Goal: Task Accomplishment & Management: Manage account settings

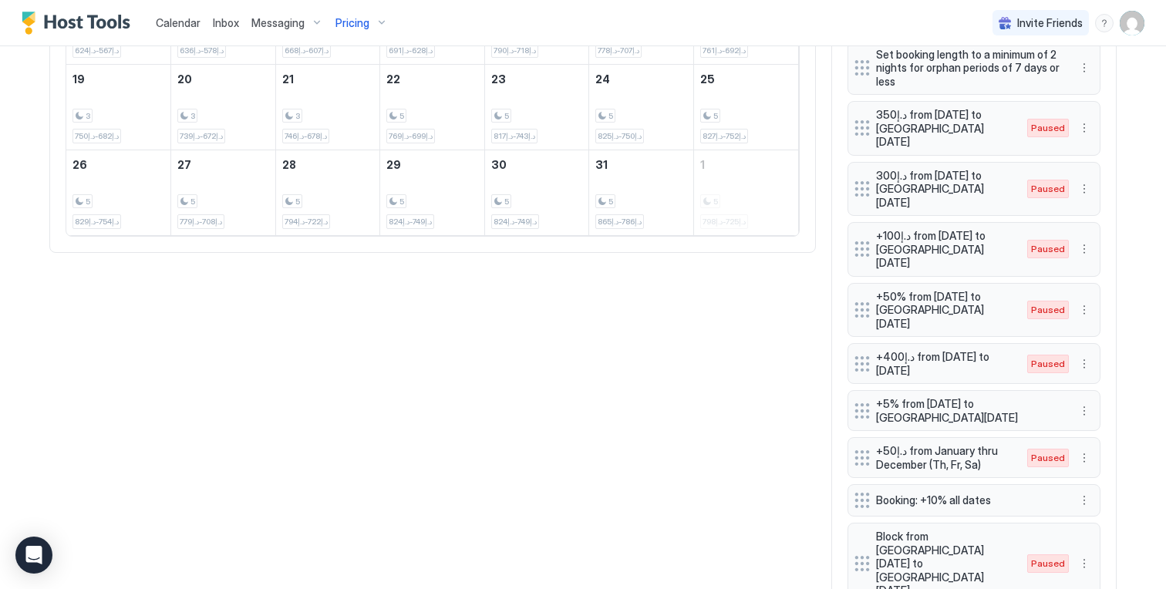
scroll to position [811, 0]
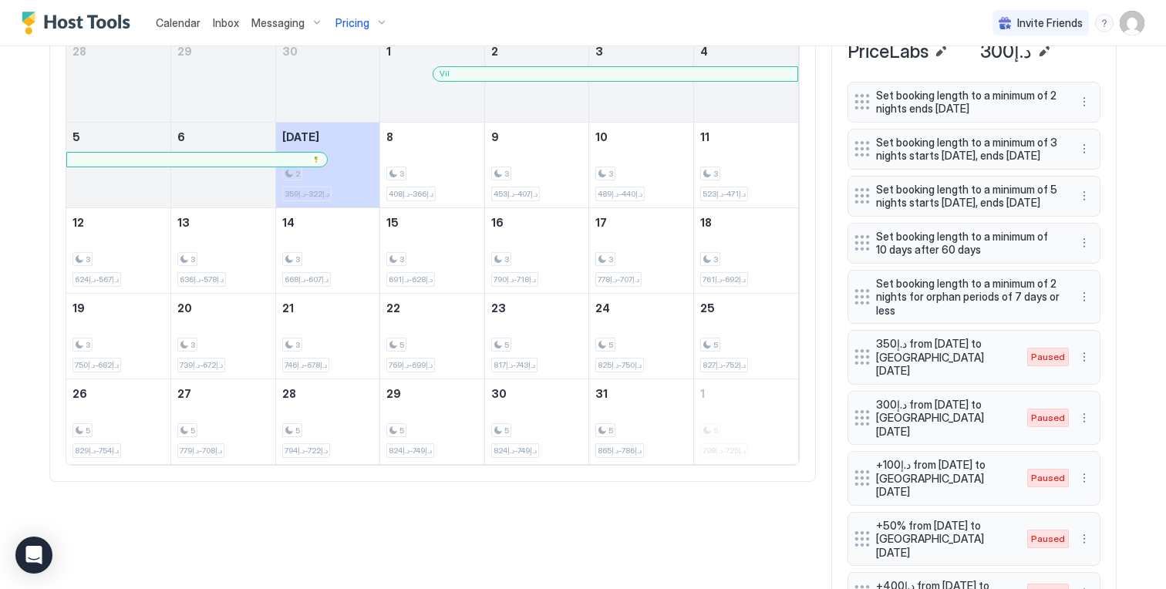
scroll to position [573, 0]
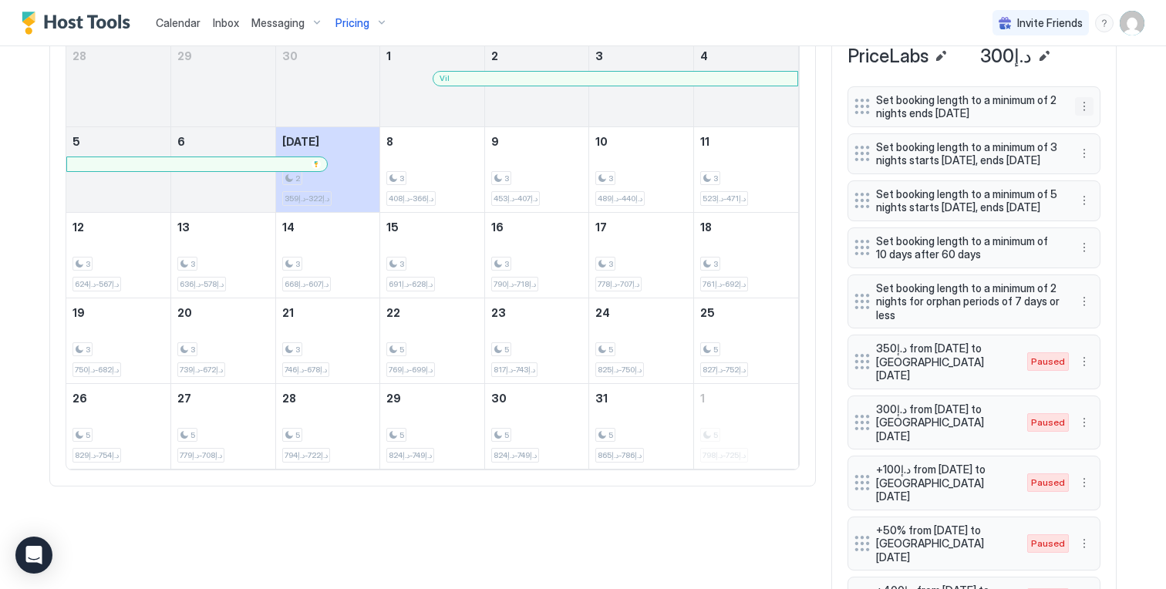
click at [1081, 106] on button "More options" at bounding box center [1084, 106] width 19 height 19
click at [1086, 123] on div "Edit" at bounding box center [1099, 128] width 34 height 12
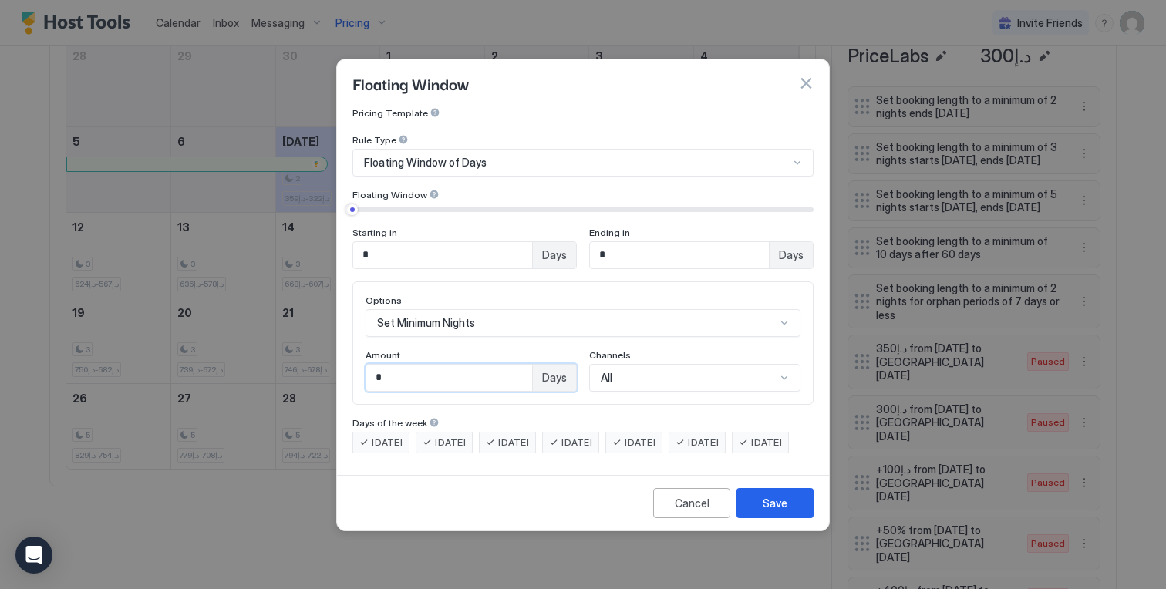
drag, startPoint x: 392, startPoint y: 371, endPoint x: 320, endPoint y: 367, distance: 72.6
click at [322, 369] on div "Floating Window Pricing Template Rule Type Floating Window of Days Floating Win…" at bounding box center [583, 294] width 1166 height 589
type input "*"
click at [776, 508] on div "Save" at bounding box center [774, 503] width 25 height 16
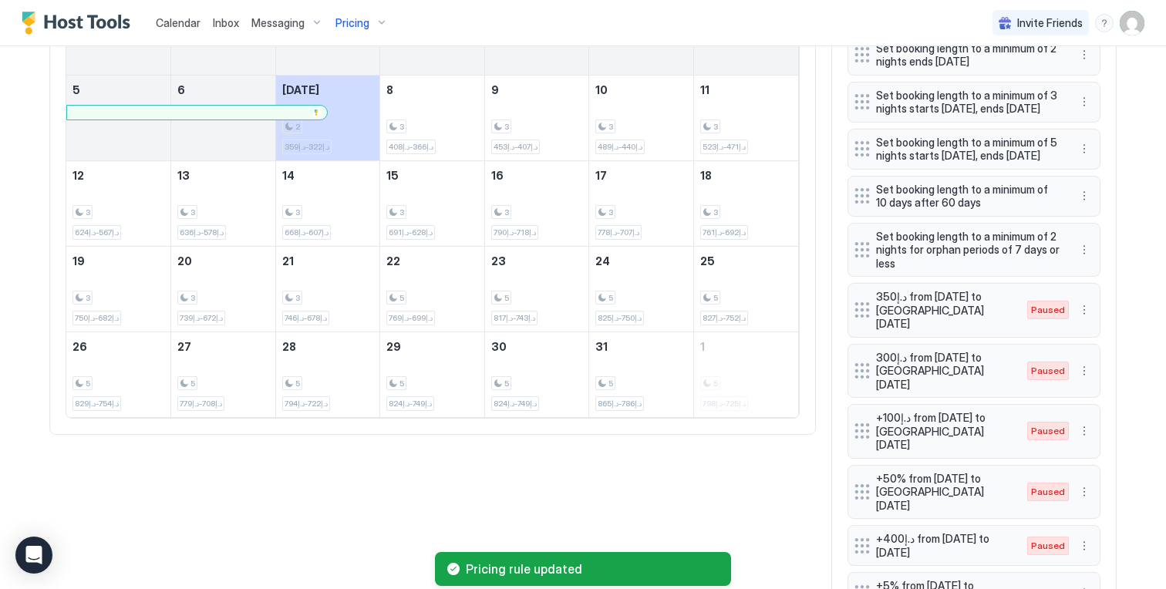
scroll to position [631, 0]
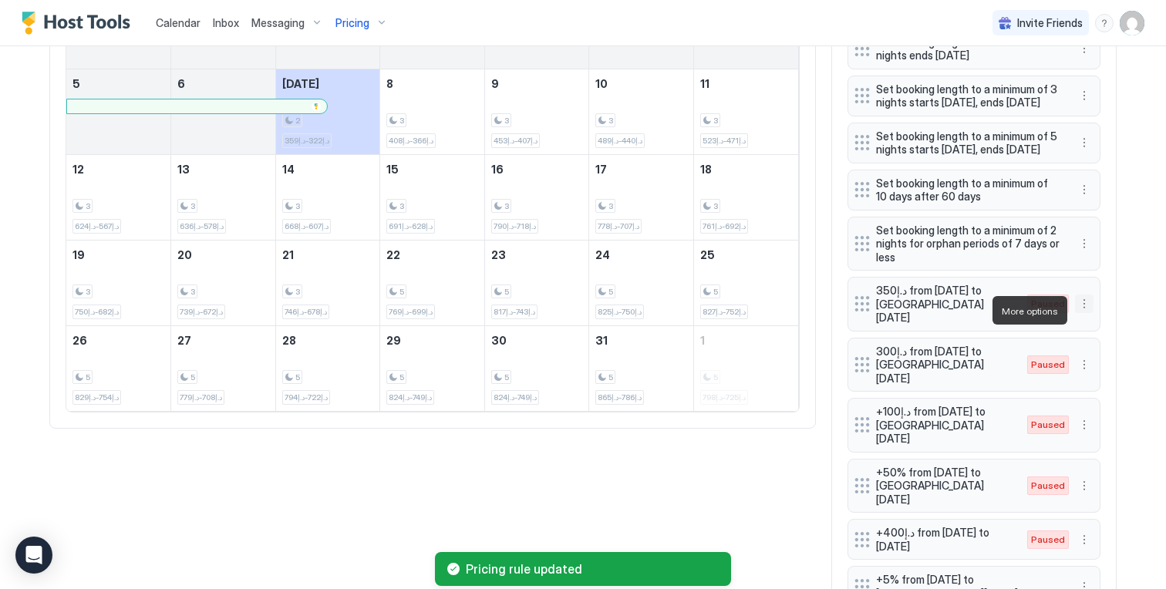
click at [1085, 310] on button "More options" at bounding box center [1084, 303] width 19 height 19
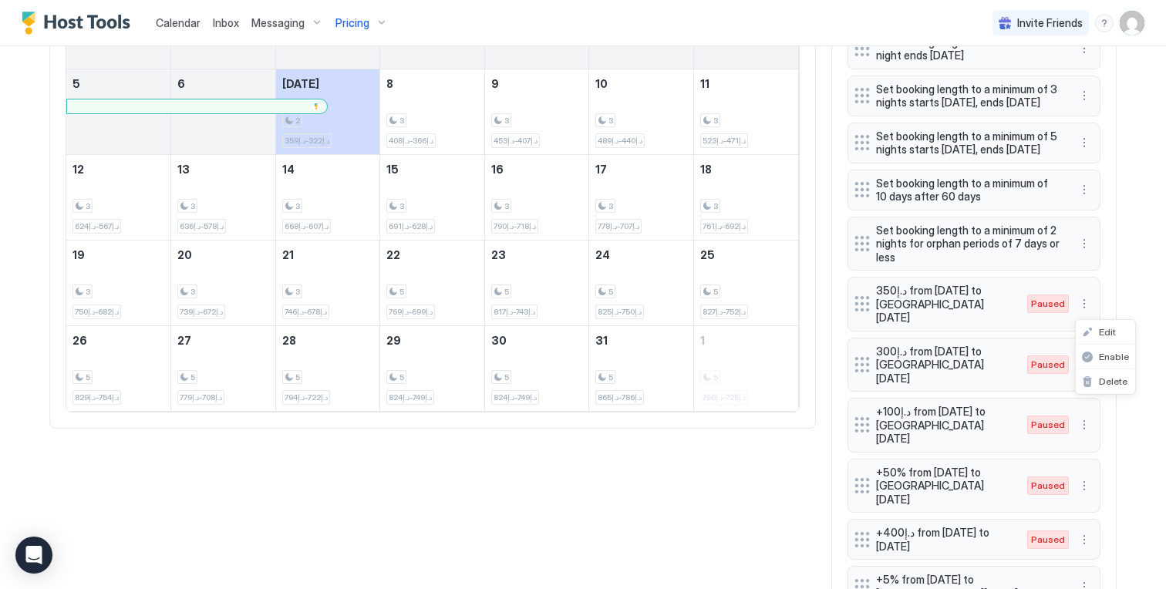
click at [1107, 156] on div at bounding box center [583, 294] width 1166 height 589
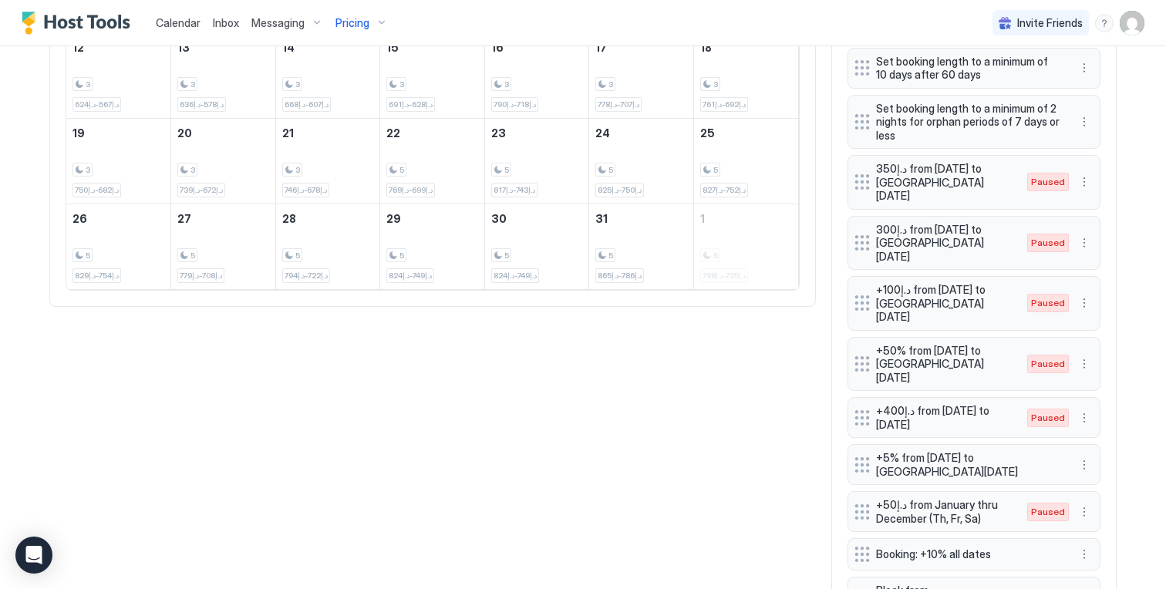
scroll to position [753, 0]
click at [1081, 293] on button "More options" at bounding box center [1084, 302] width 19 height 19
click at [1087, 301] on div "Edit" at bounding box center [1099, 304] width 34 height 12
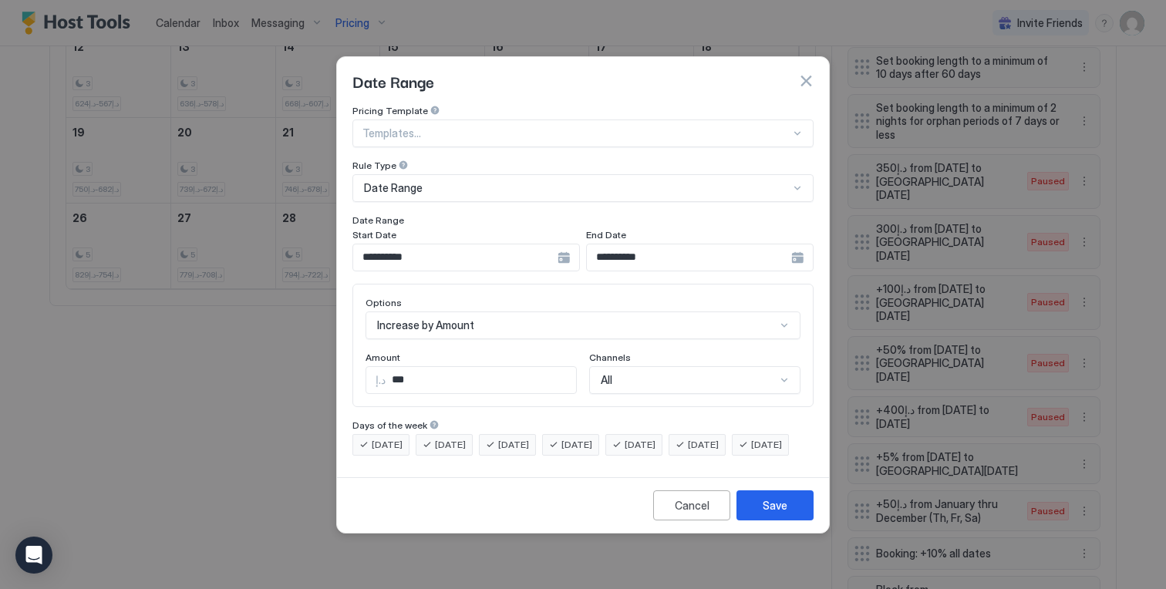
click at [556, 244] on input "**********" at bounding box center [455, 257] width 204 height 26
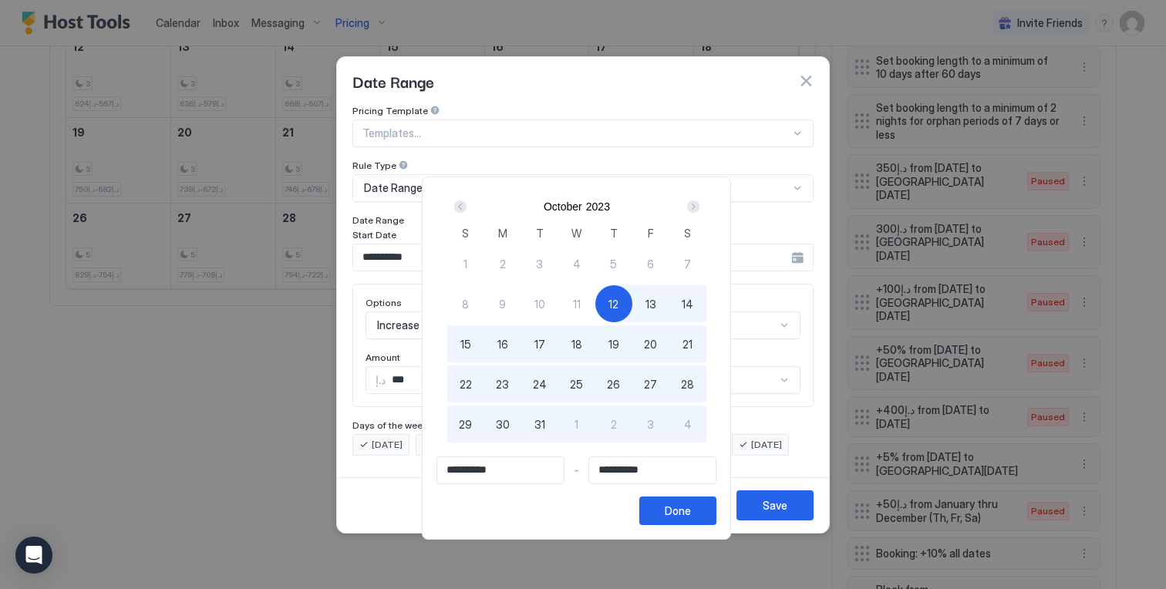
click at [697, 207] on div "Next" at bounding box center [693, 206] width 12 height 12
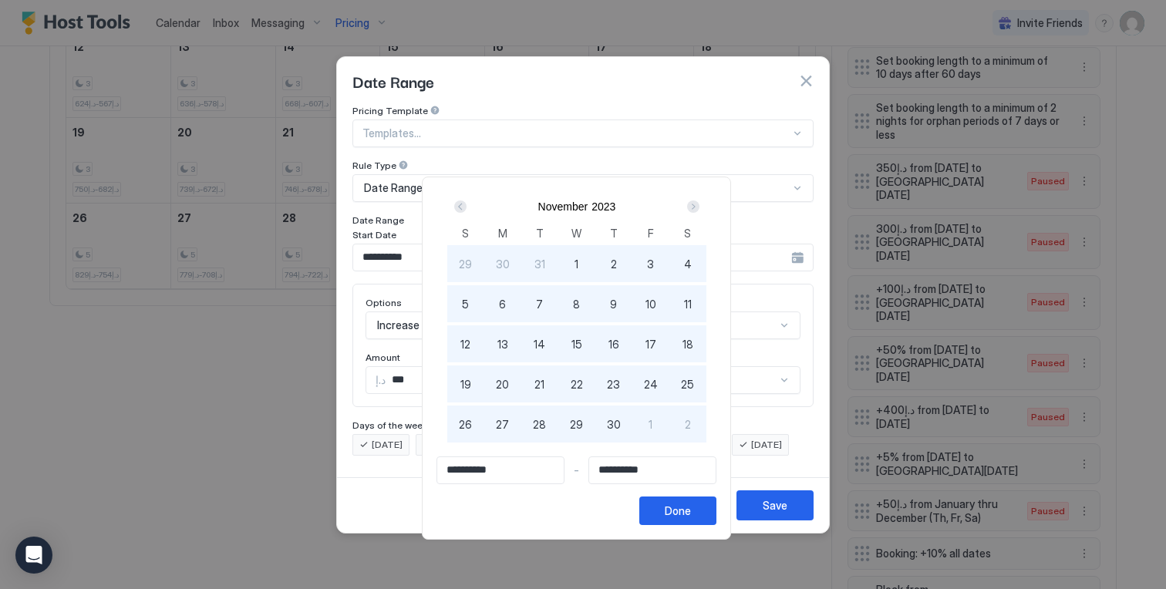
click at [697, 207] on div "Next" at bounding box center [693, 206] width 12 height 12
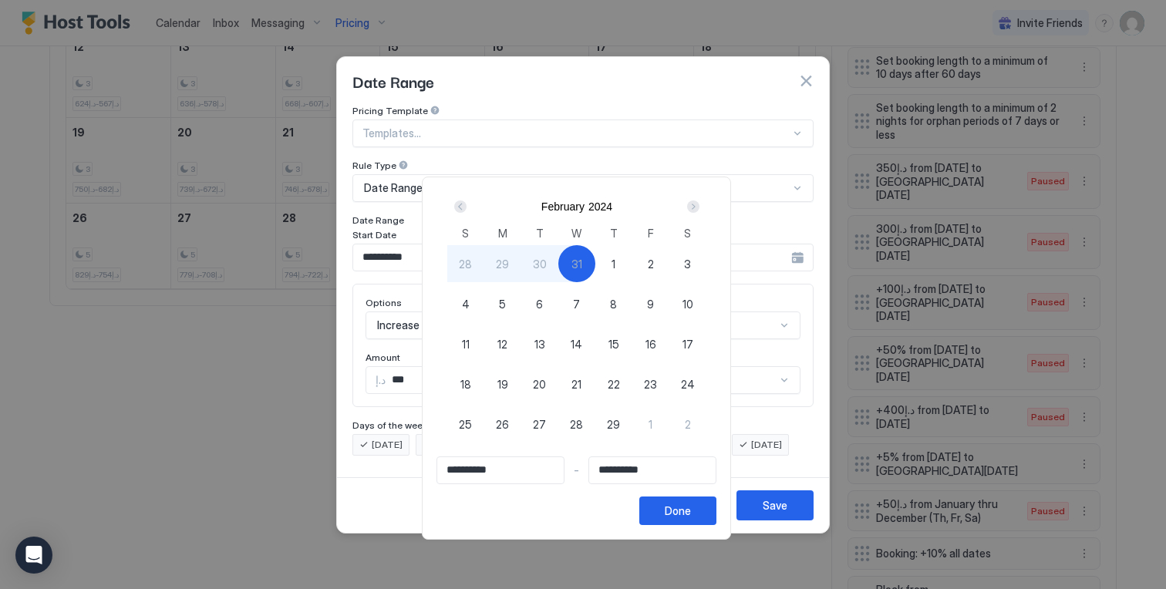
click at [697, 207] on div "Next" at bounding box center [693, 206] width 12 height 12
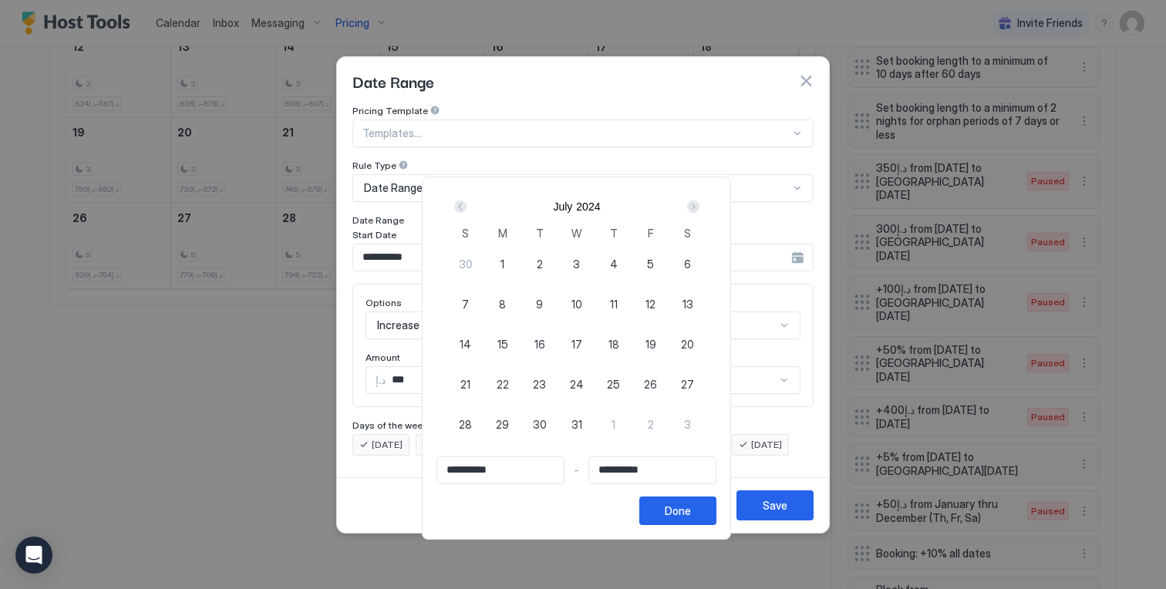
click at [697, 207] on div "Next" at bounding box center [693, 206] width 12 height 12
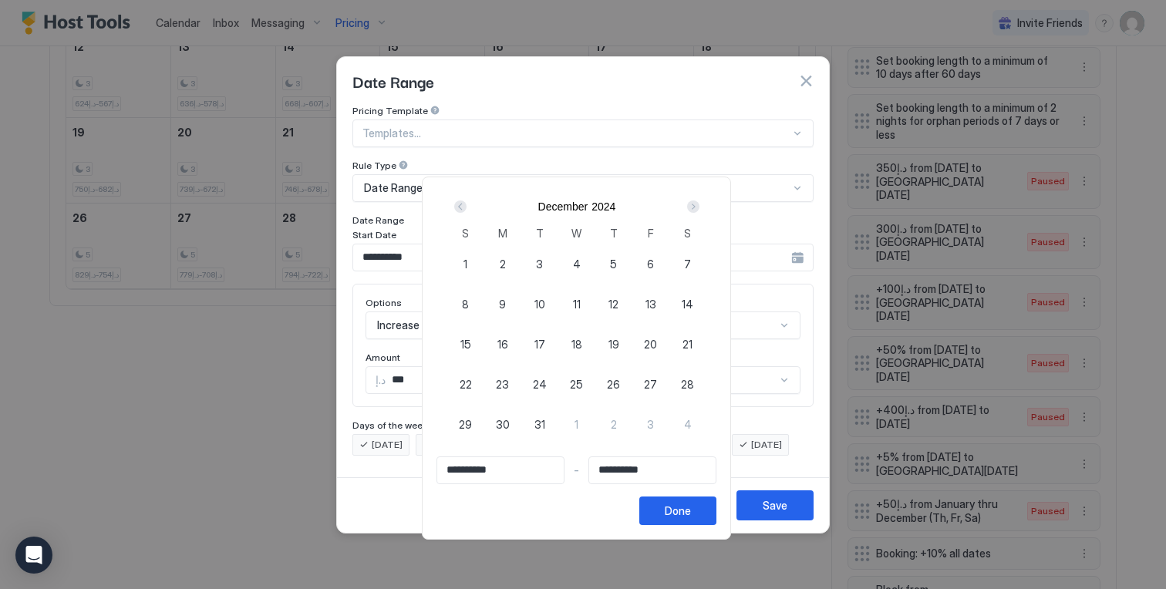
click at [697, 207] on div "Next" at bounding box center [693, 206] width 12 height 12
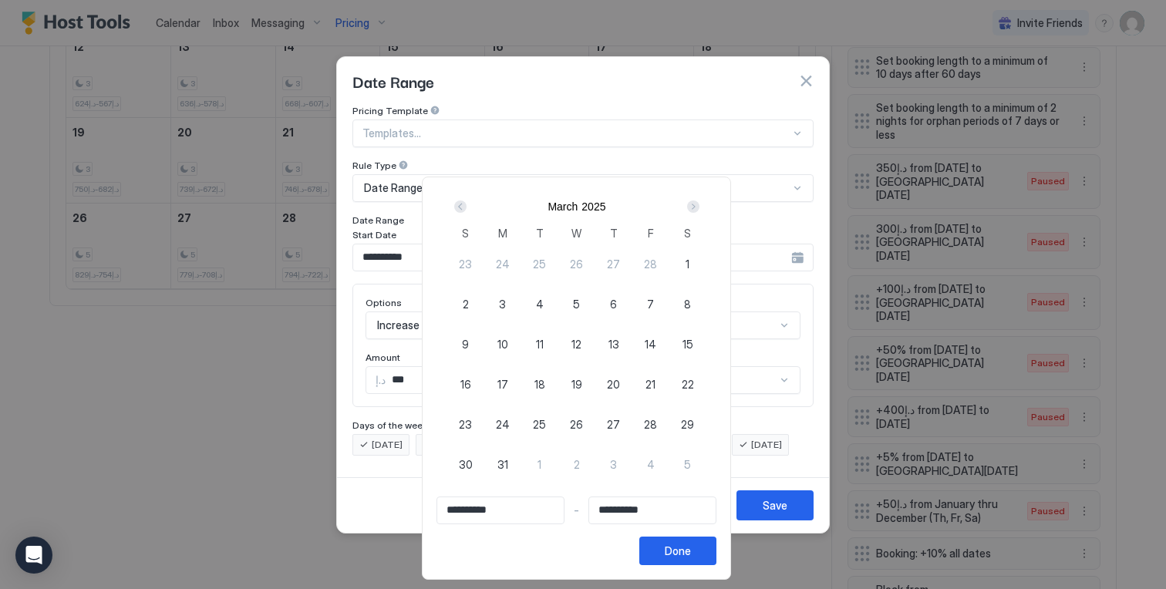
click at [697, 207] on div "Next" at bounding box center [693, 206] width 12 height 12
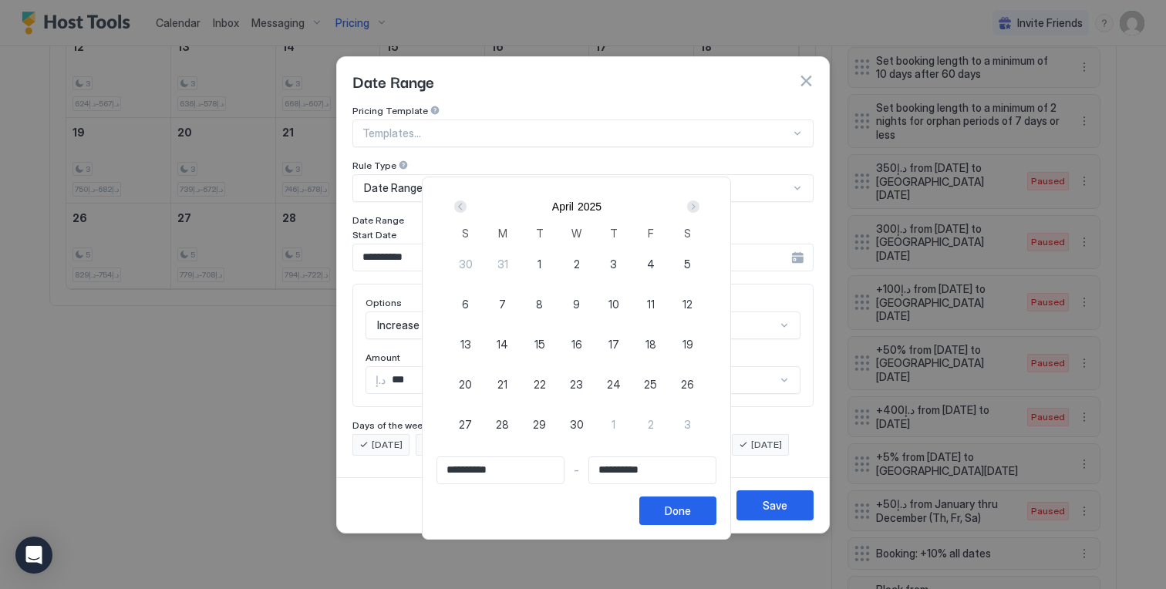
click at [697, 207] on div "Next" at bounding box center [693, 206] width 12 height 12
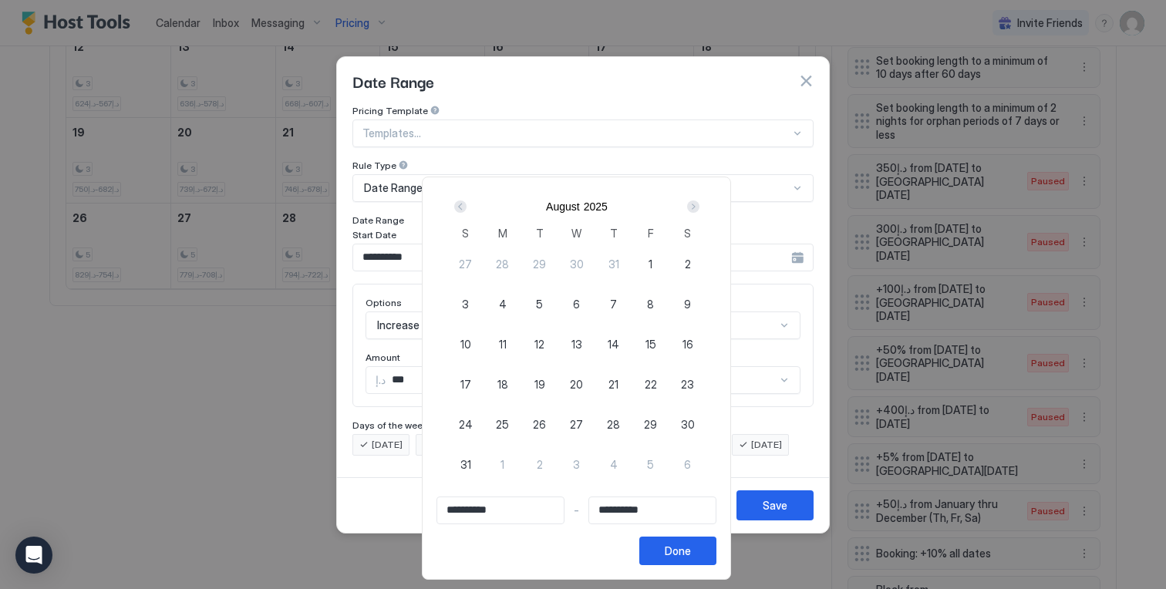
click at [697, 207] on div "Next" at bounding box center [693, 206] width 12 height 12
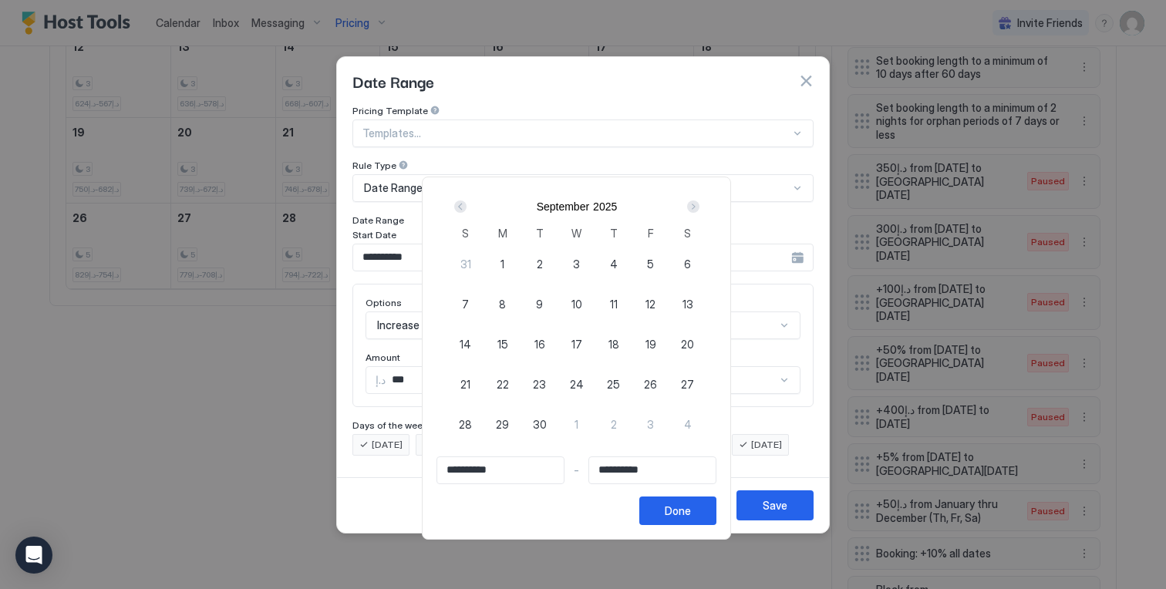
click at [697, 207] on div "Next" at bounding box center [693, 206] width 12 height 12
click at [541, 291] on div "7" at bounding box center [539, 303] width 37 height 37
type input "**********"
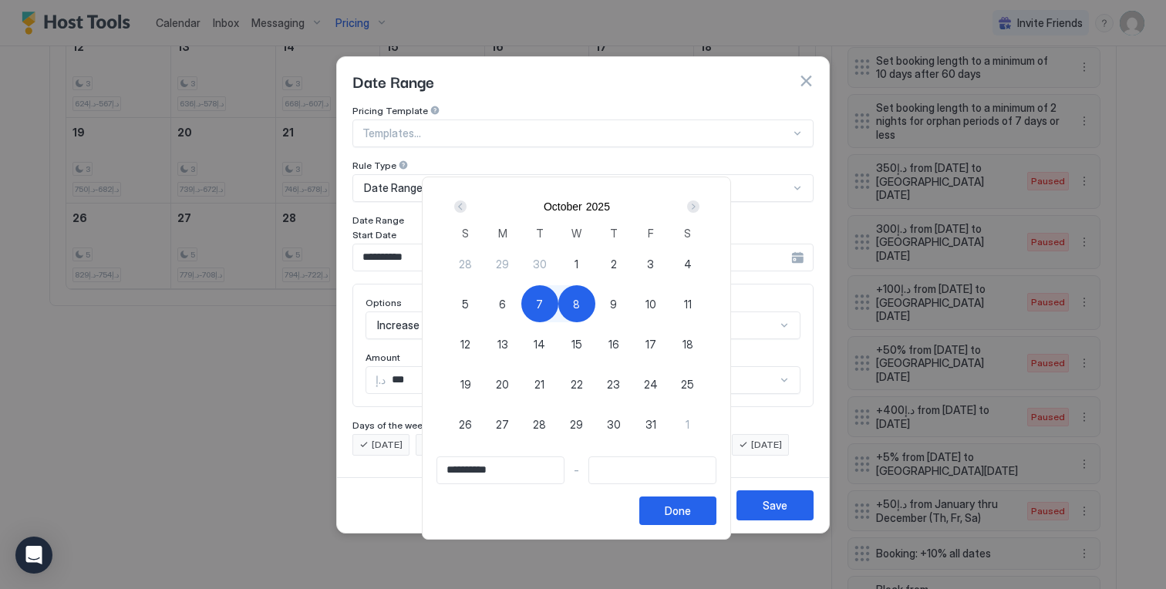
click at [574, 305] on div "8" at bounding box center [576, 303] width 37 height 37
type input "**********"
click at [658, 520] on button "Done" at bounding box center [677, 510] width 77 height 29
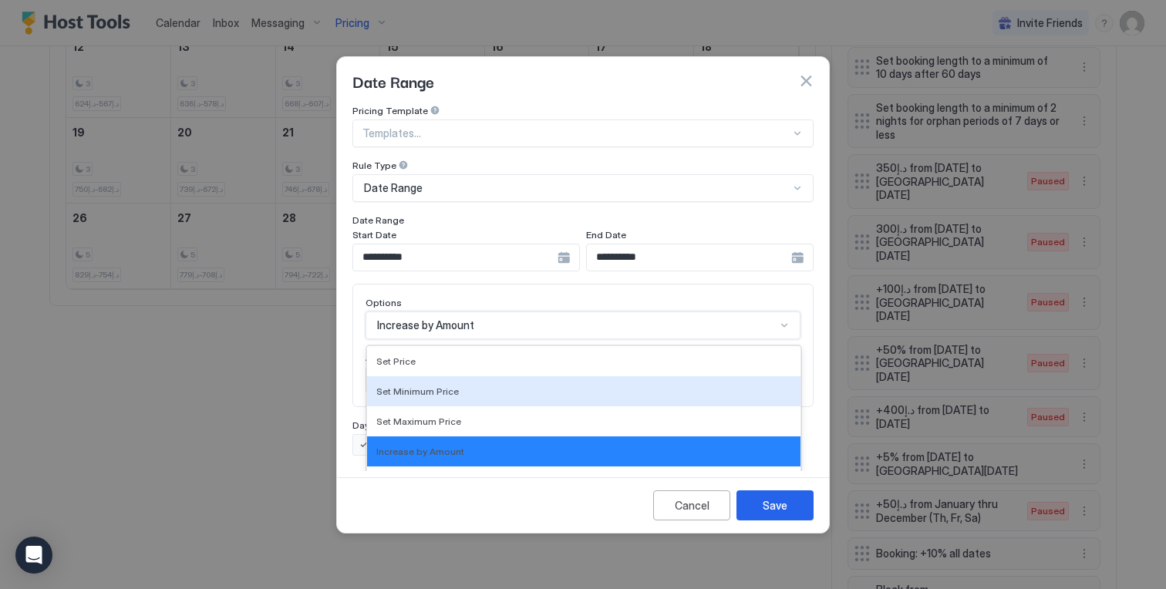
click at [565, 311] on div "Set Minimum Price, 2 of 17. 17 results available. Use Up and Down to choose opt…" at bounding box center [582, 325] width 435 height 28
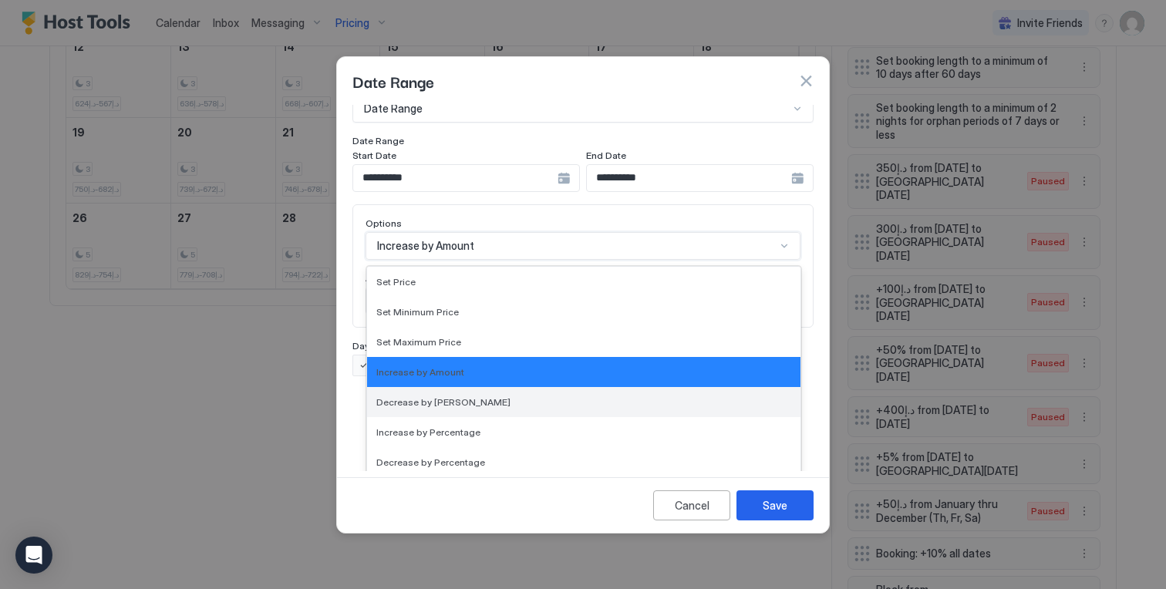
click at [521, 396] on div "Decrease by [PERSON_NAME]" at bounding box center [583, 402] width 415 height 12
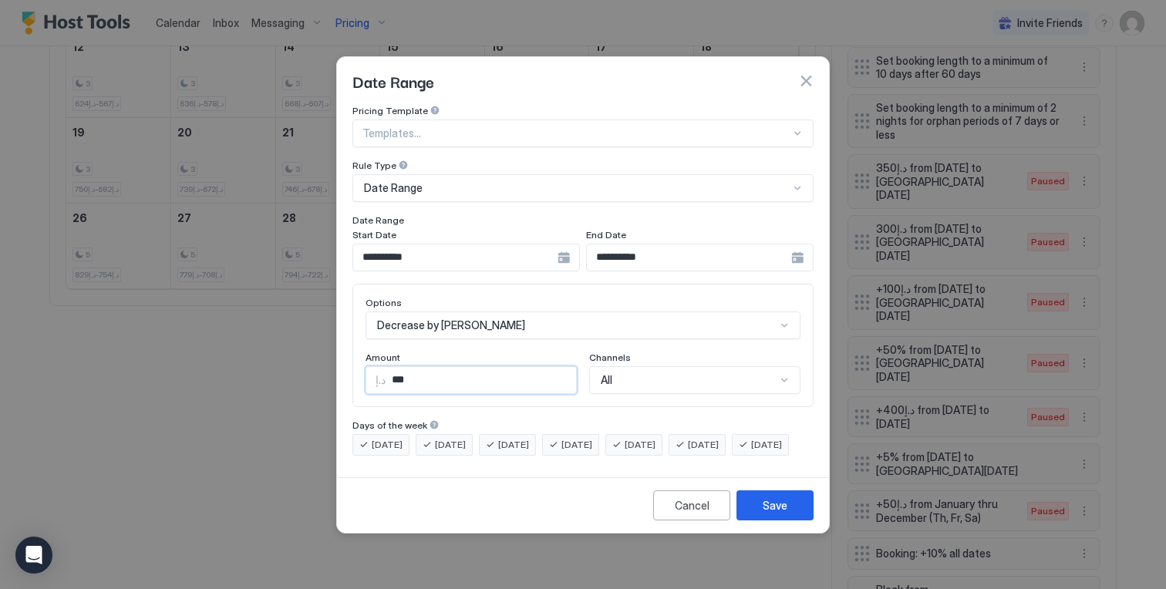
drag, startPoint x: 395, startPoint y: 364, endPoint x: 362, endPoint y: 367, distance: 32.5
click at [366, 367] on div "د.إ ***" at bounding box center [470, 380] width 211 height 28
type input "***"
click at [779, 513] on div "Save" at bounding box center [774, 505] width 25 height 16
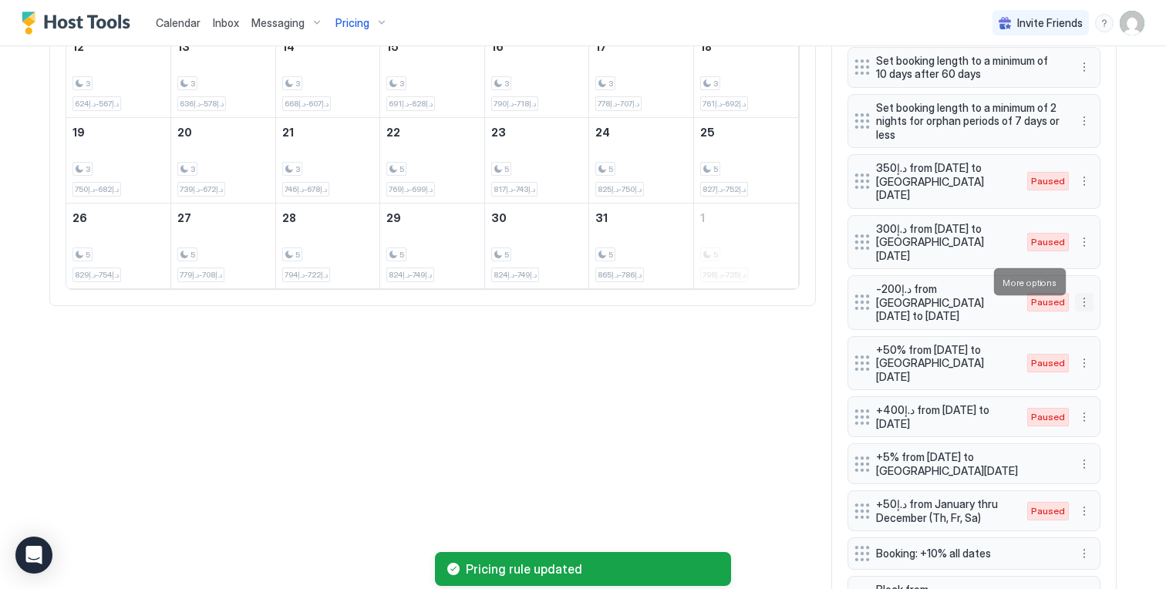
click at [1089, 293] on button "More options" at bounding box center [1084, 302] width 19 height 19
click at [1096, 326] on div "Enable" at bounding box center [1105, 328] width 47 height 12
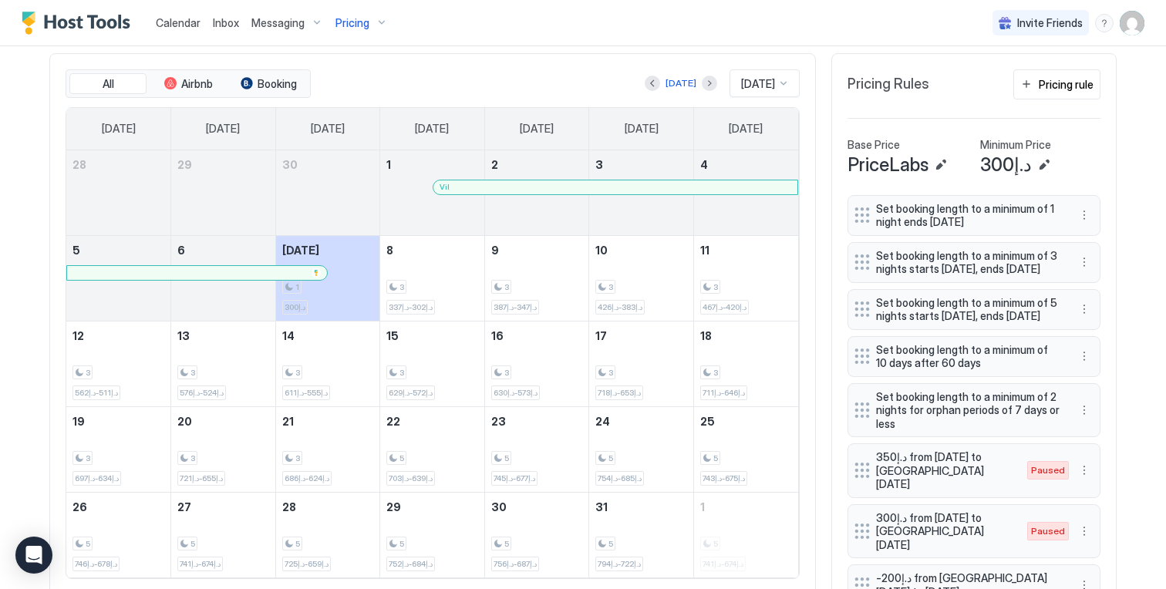
scroll to position [465, 0]
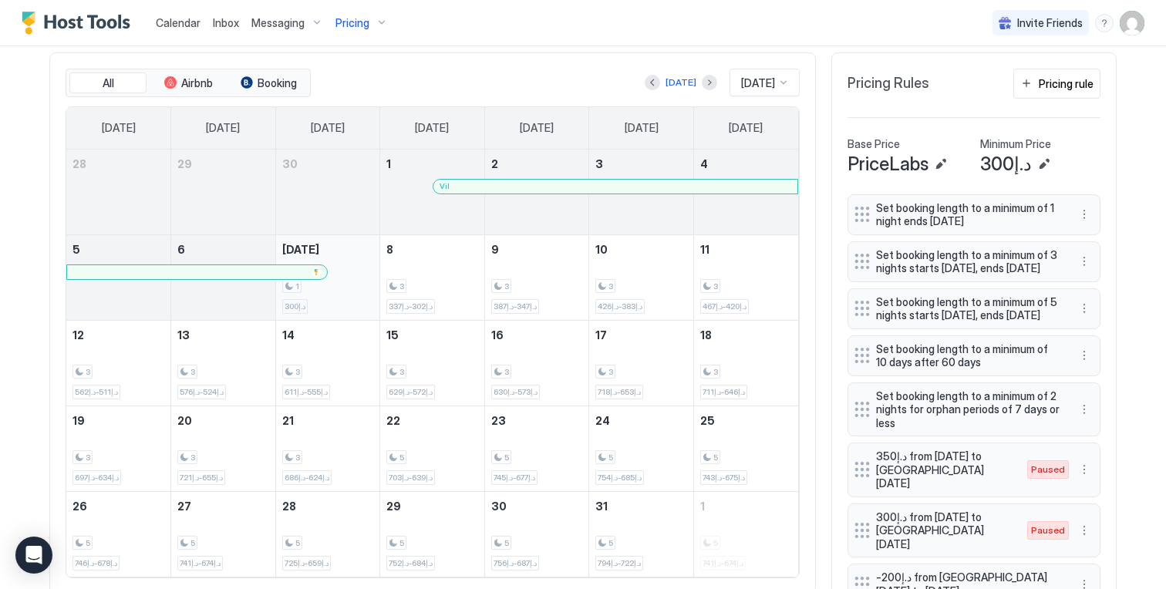
click at [366, 262] on div "1 د.إ300" at bounding box center [328, 277] width 92 height 72
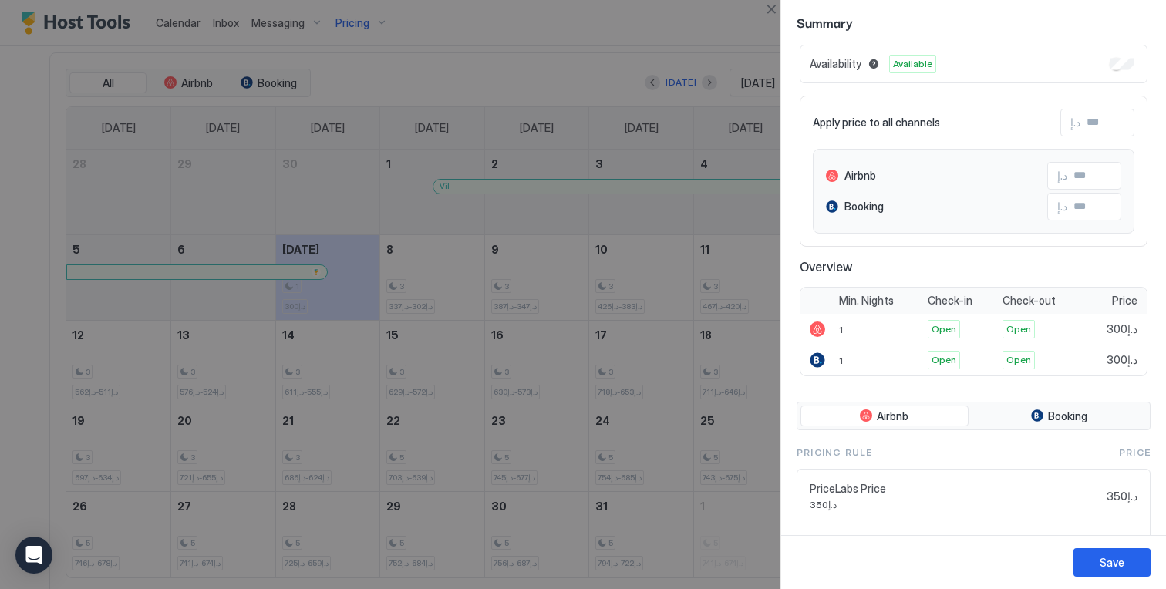
scroll to position [44, 0]
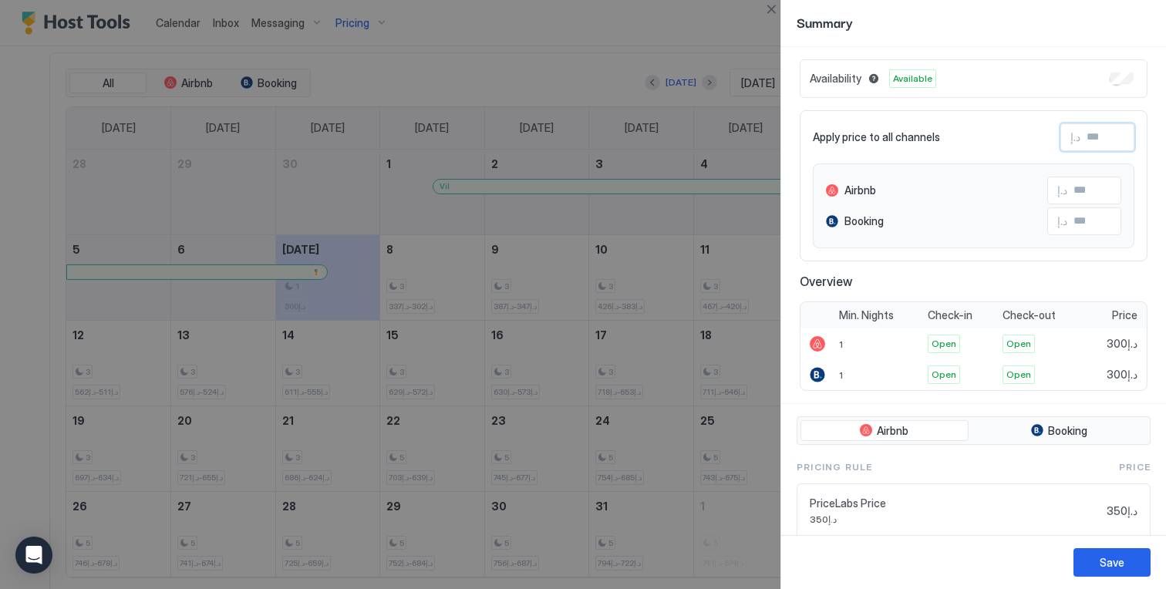
click at [1095, 137] on input "Input Field" at bounding box center [1141, 137] width 123 height 26
type input "*"
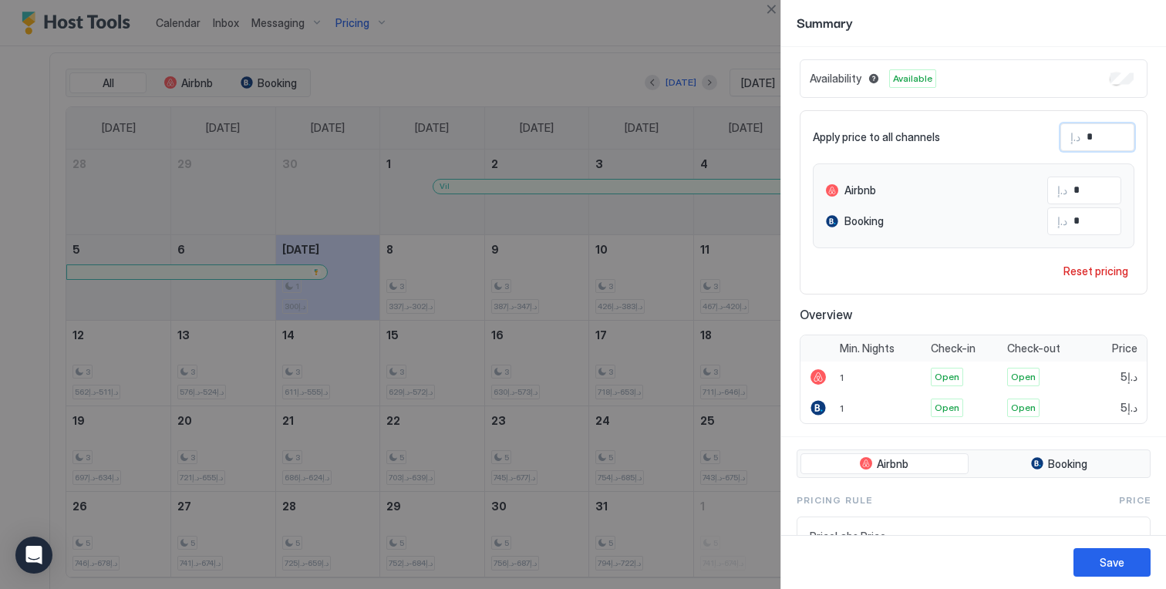
type input "**"
click at [1101, 553] on button "Save" at bounding box center [1111, 562] width 77 height 29
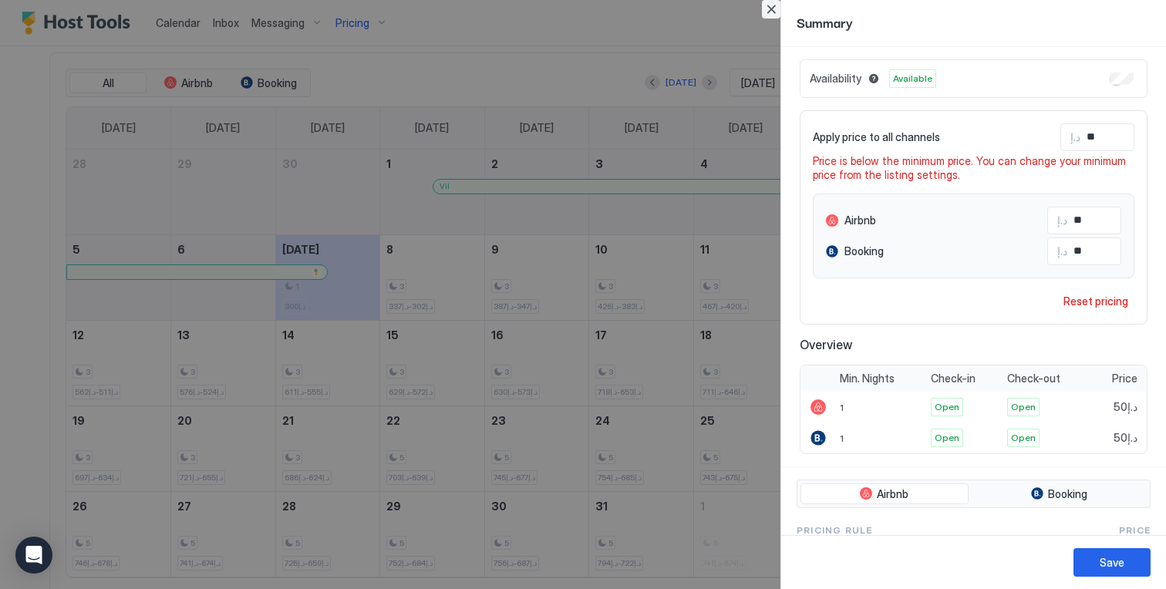
click at [776, 10] on button "Close" at bounding box center [771, 9] width 19 height 19
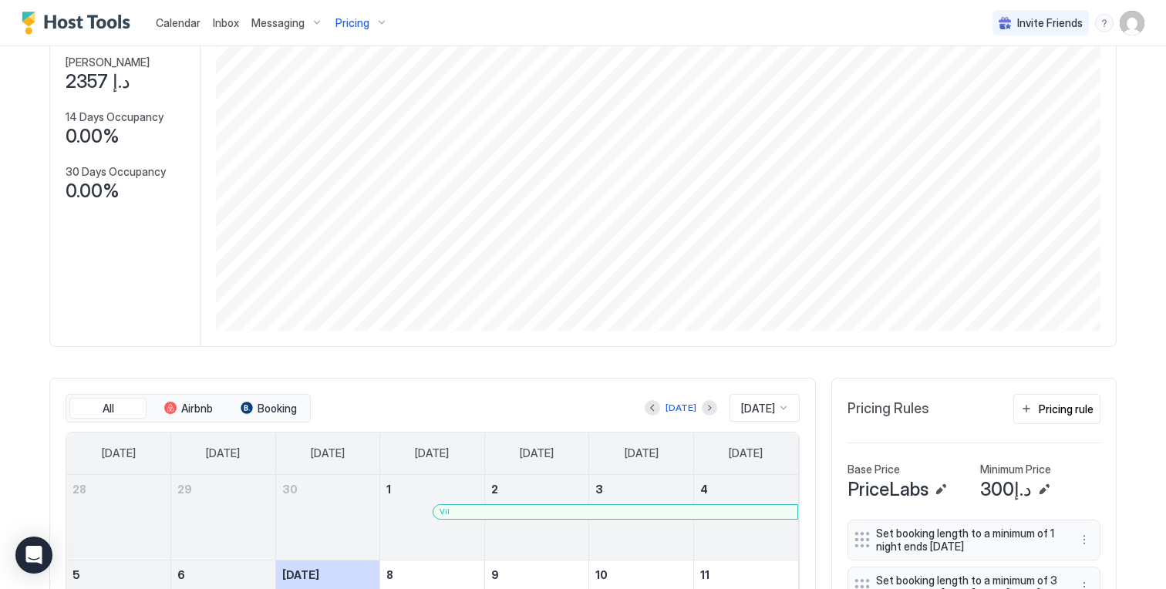
scroll to position [0, 0]
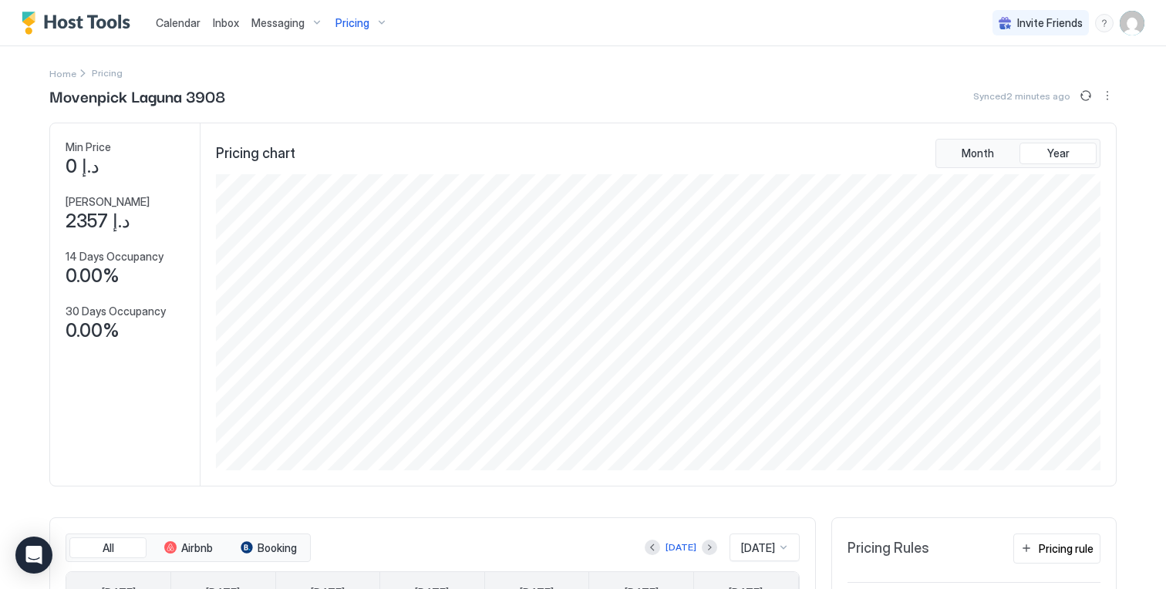
click at [1130, 26] on img "User profile" at bounding box center [1131, 23] width 25 height 25
click at [1072, 87] on div "Settings" at bounding box center [1045, 86] width 196 height 27
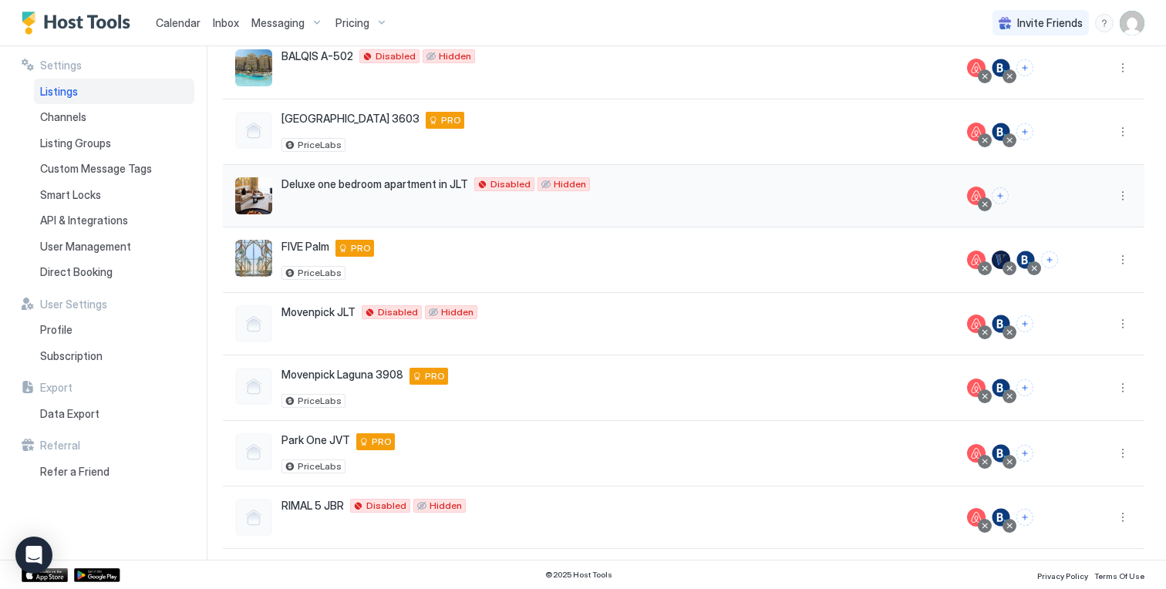
scroll to position [160, 0]
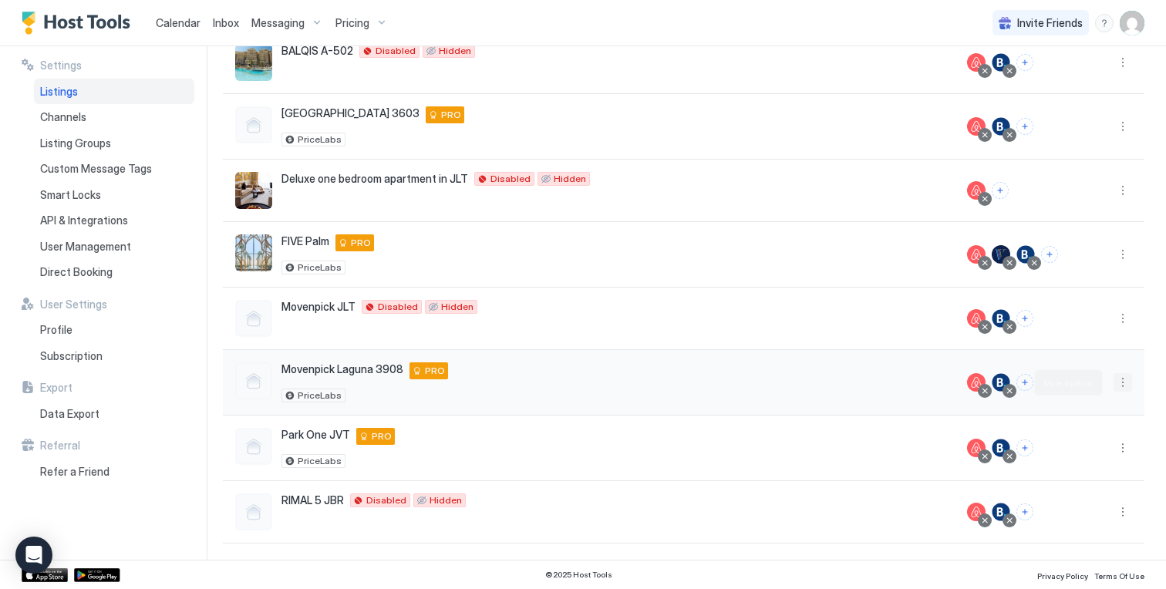
click at [1117, 386] on button "More options" at bounding box center [1122, 382] width 19 height 19
click at [1072, 504] on span "Airbnb Settings" at bounding box center [1086, 503] width 69 height 12
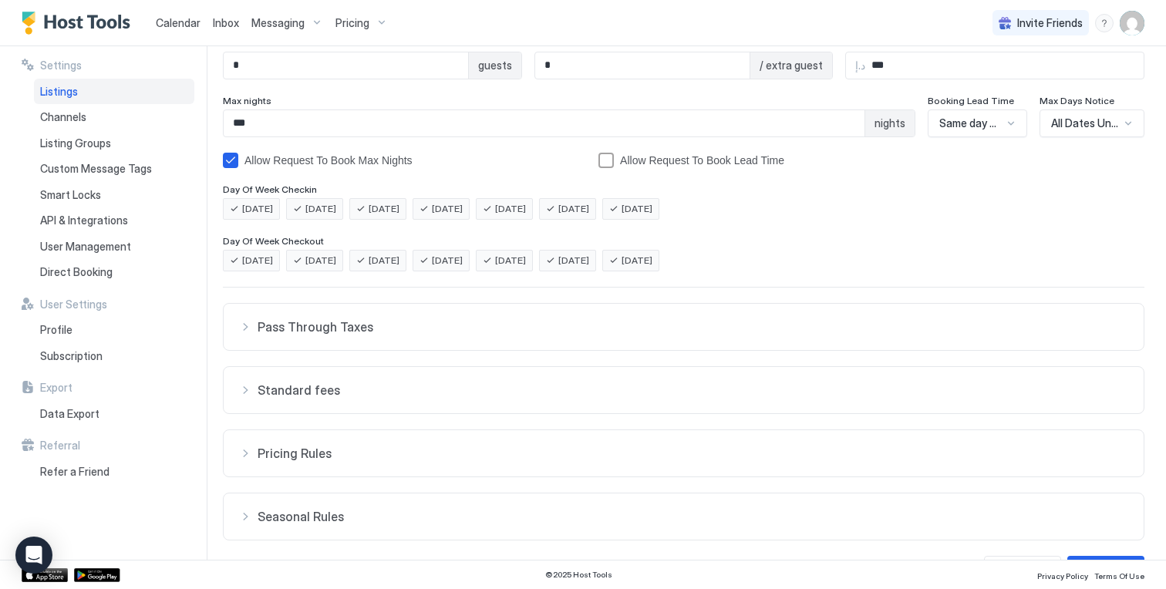
scroll to position [270, 0]
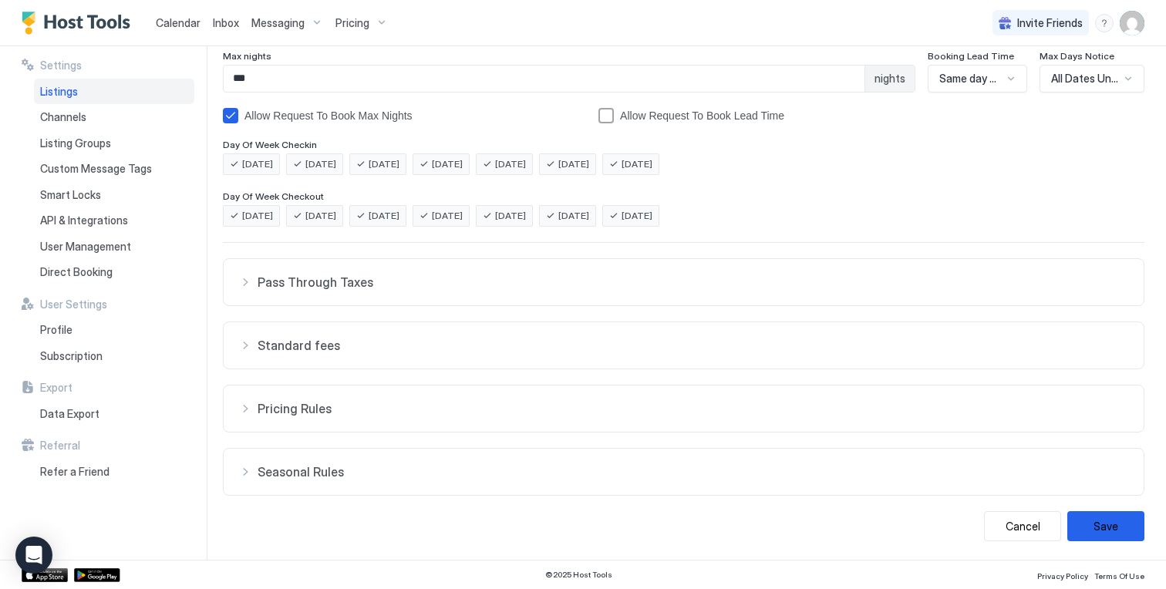
click at [549, 409] on span "Pricing Rules" at bounding box center [692, 408] width 870 height 15
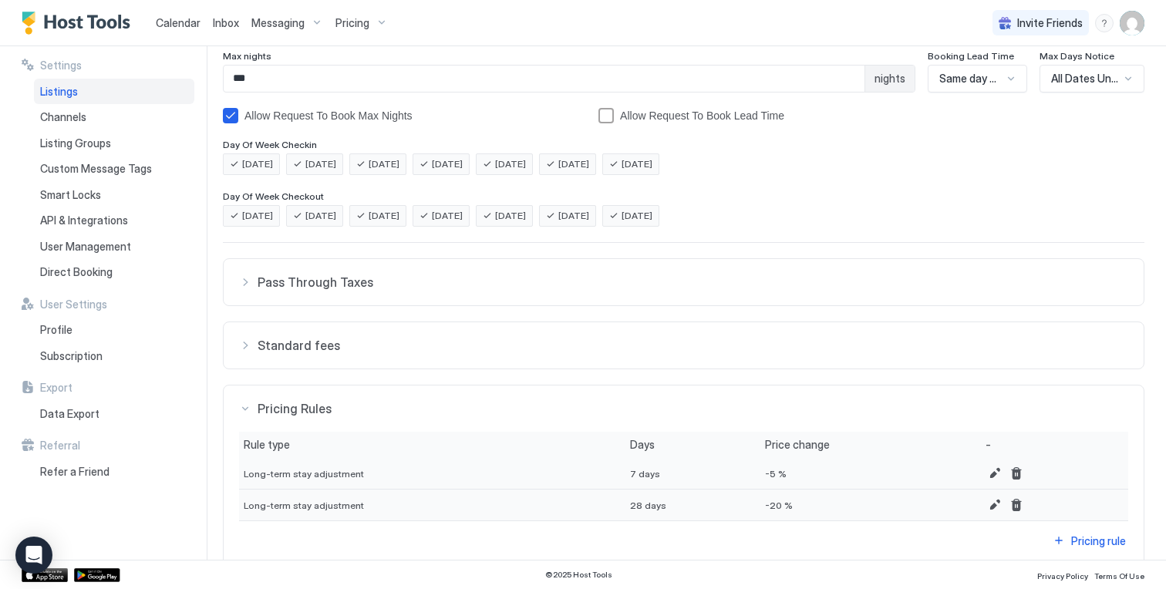
click at [550, 337] on button "Standard fees" at bounding box center [684, 345] width 920 height 46
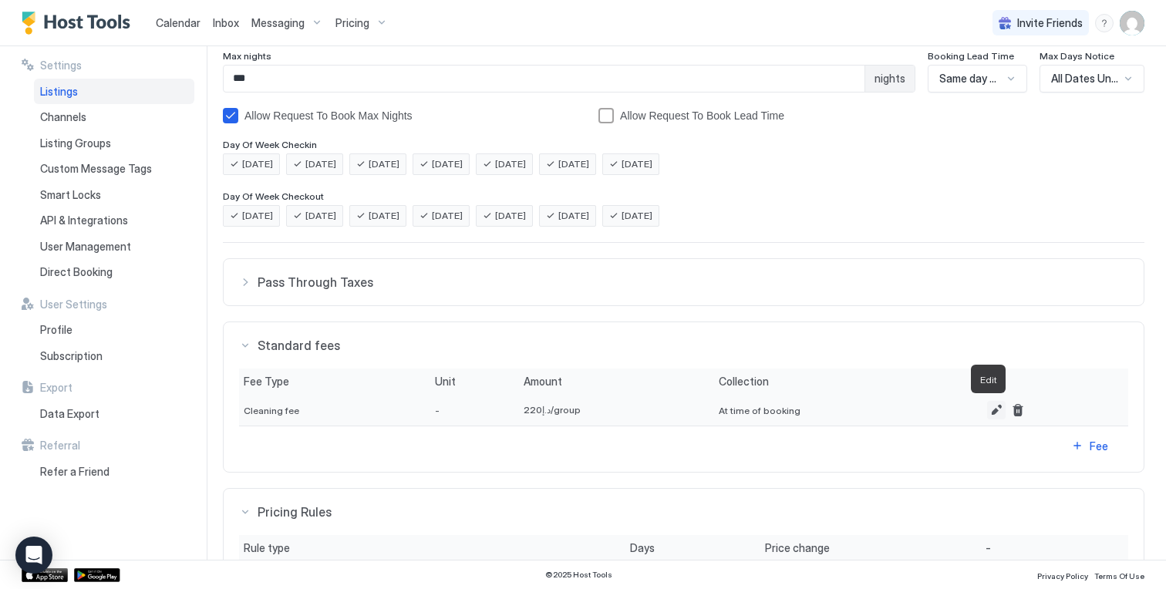
click at [991, 408] on button "Edit" at bounding box center [996, 410] width 19 height 19
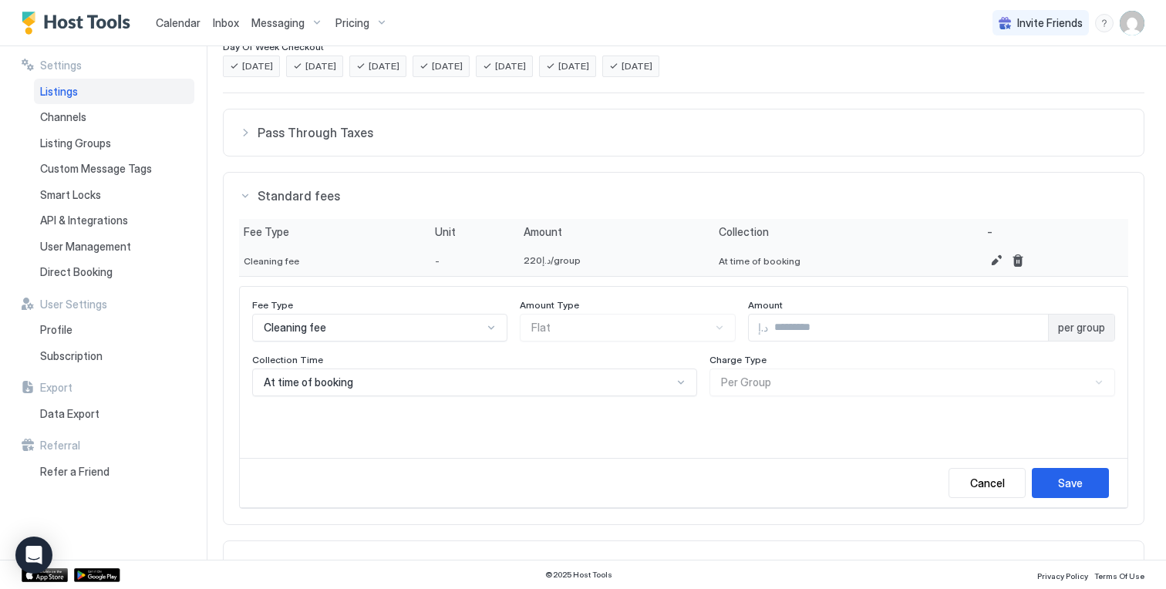
scroll to position [421, 0]
click at [972, 489] on div "Cancel" at bounding box center [987, 481] width 35 height 16
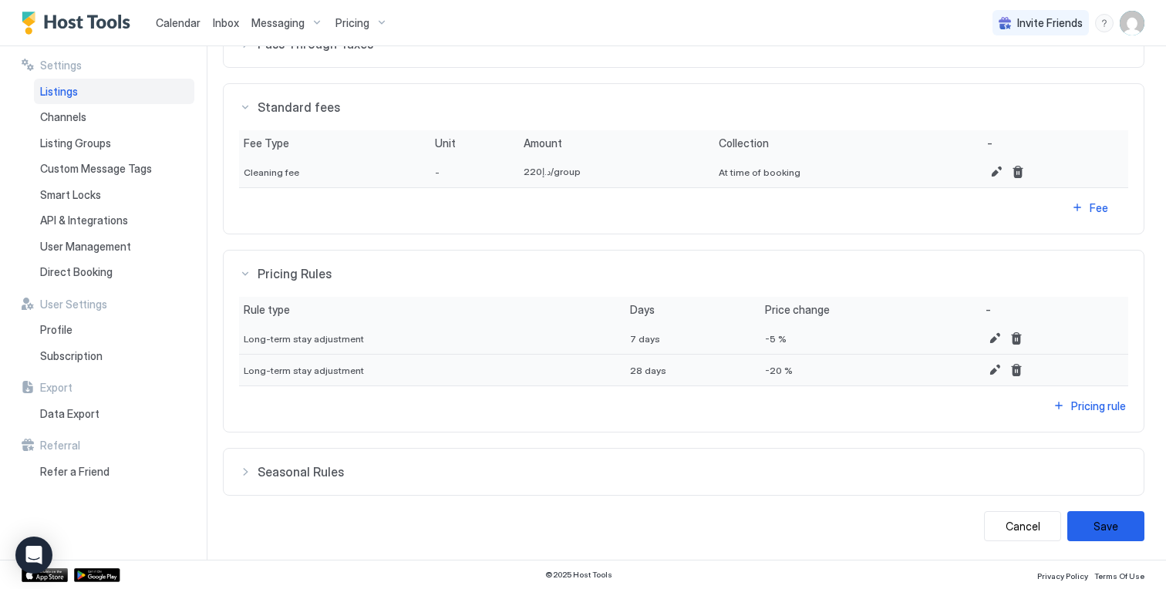
scroll to position [507, 0]
click at [356, 21] on span "Pricing" at bounding box center [352, 23] width 34 height 14
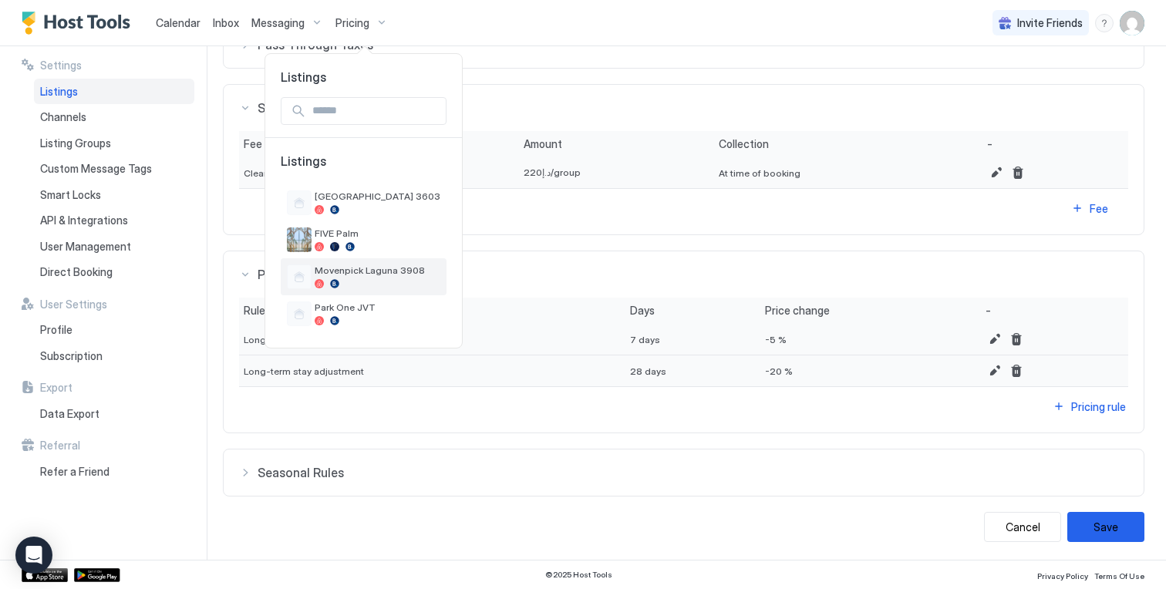
click at [351, 284] on div at bounding box center [378, 283] width 126 height 9
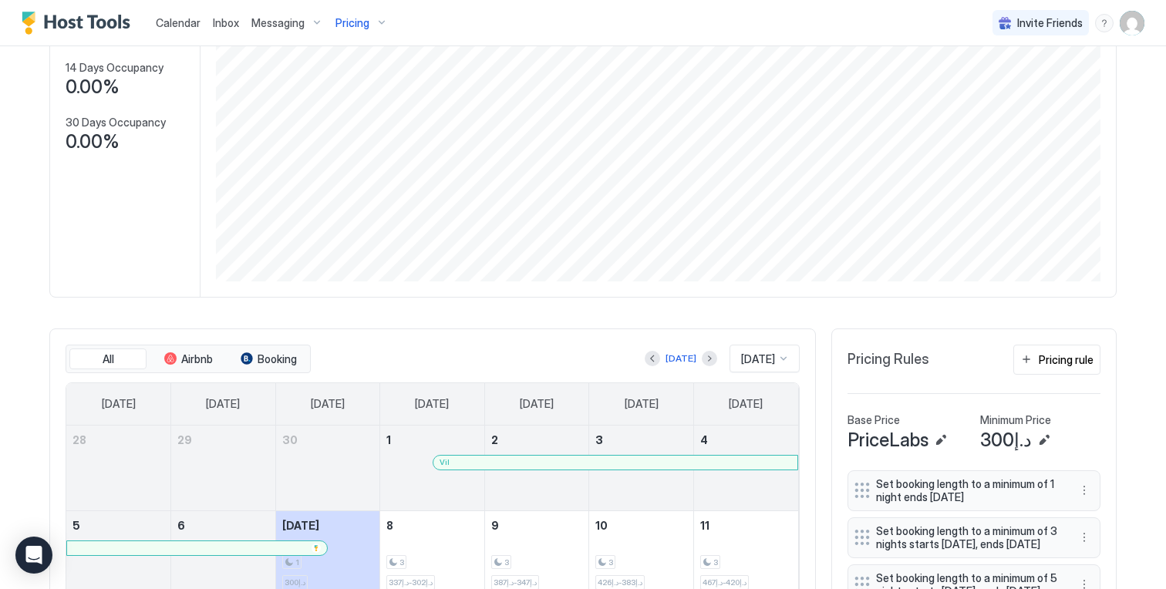
scroll to position [178, 0]
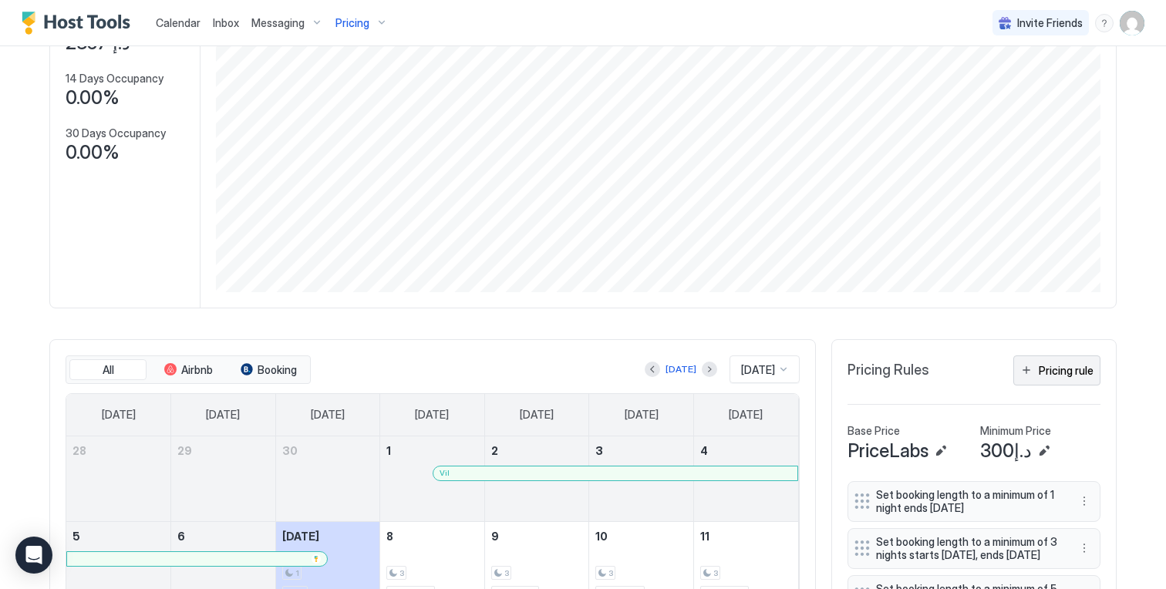
click at [1066, 376] on div "Pricing rule" at bounding box center [1065, 370] width 55 height 16
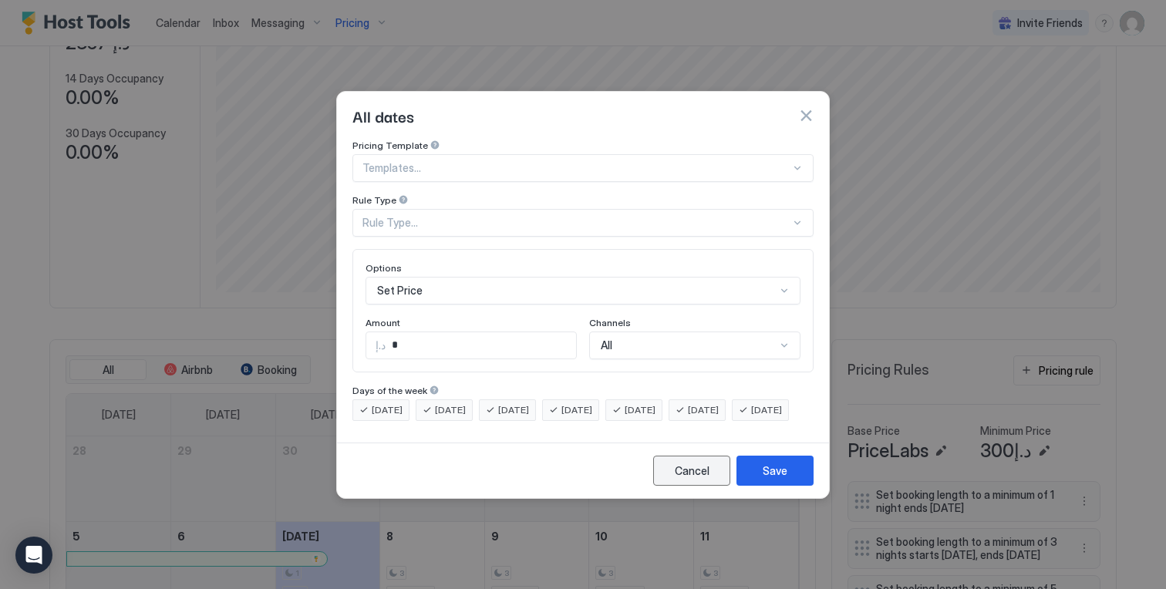
click at [708, 480] on button "Cancel" at bounding box center [691, 471] width 77 height 30
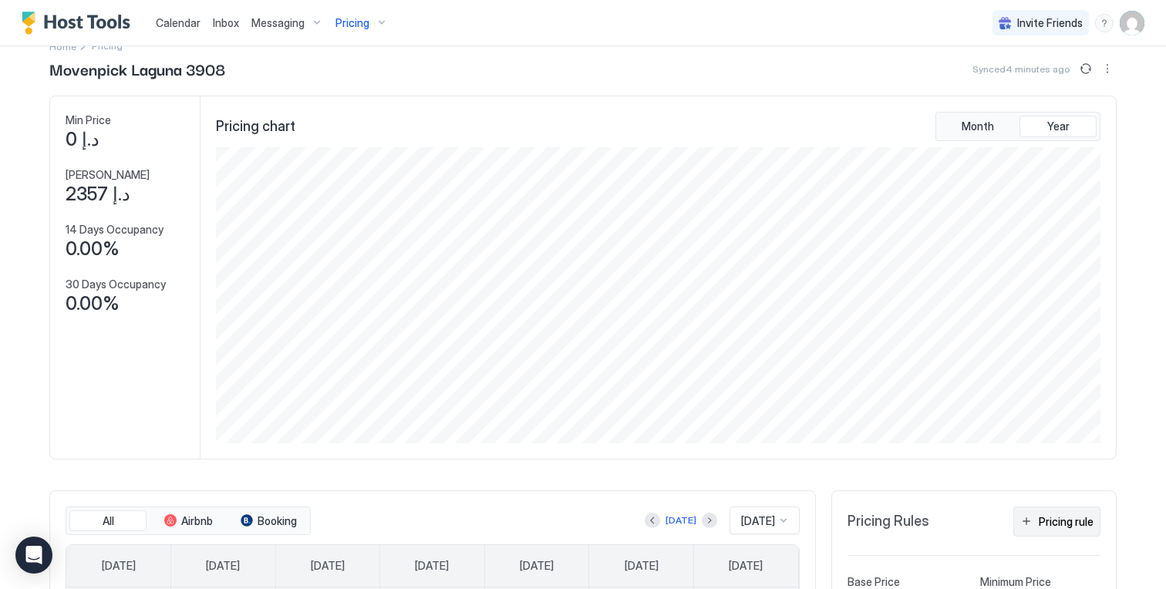
scroll to position [0, 0]
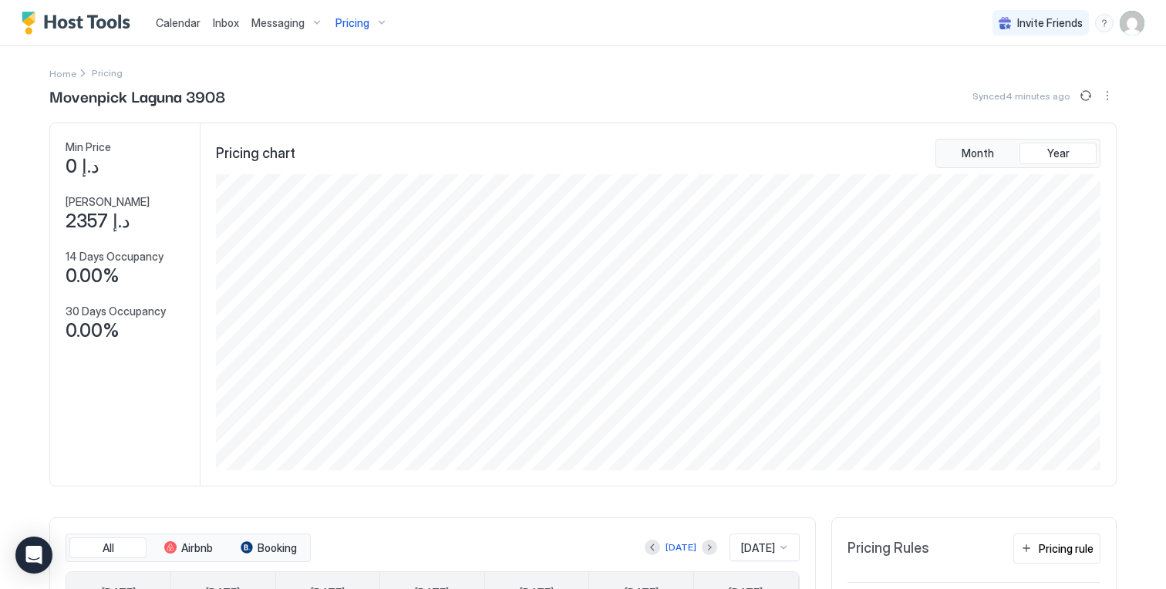
click at [1129, 23] on img "User profile" at bounding box center [1131, 23] width 25 height 25
click at [1022, 78] on div "Settings" at bounding box center [1045, 86] width 196 height 27
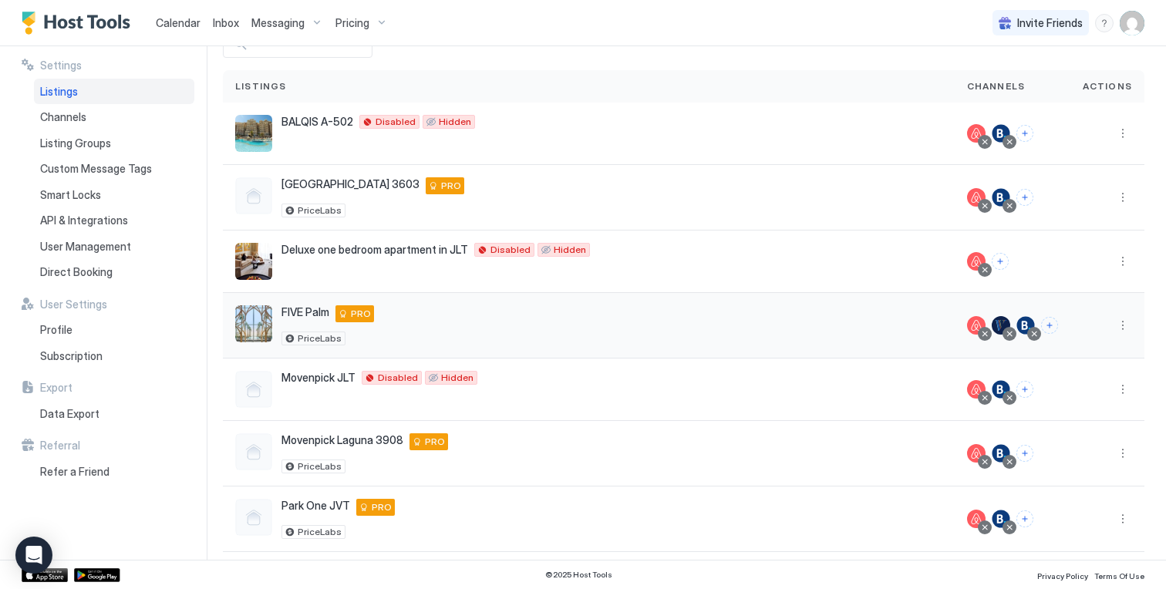
scroll to position [163, 0]
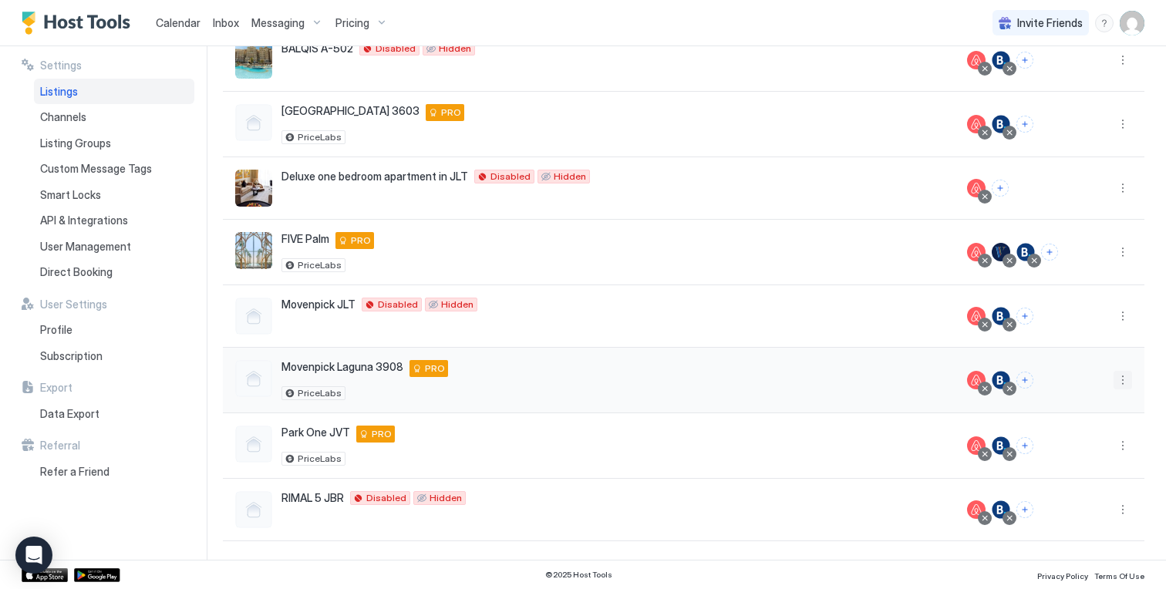
click at [1120, 379] on button "More options" at bounding box center [1122, 380] width 19 height 19
click at [1085, 451] on span "Listing Settings" at bounding box center [1087, 452] width 69 height 12
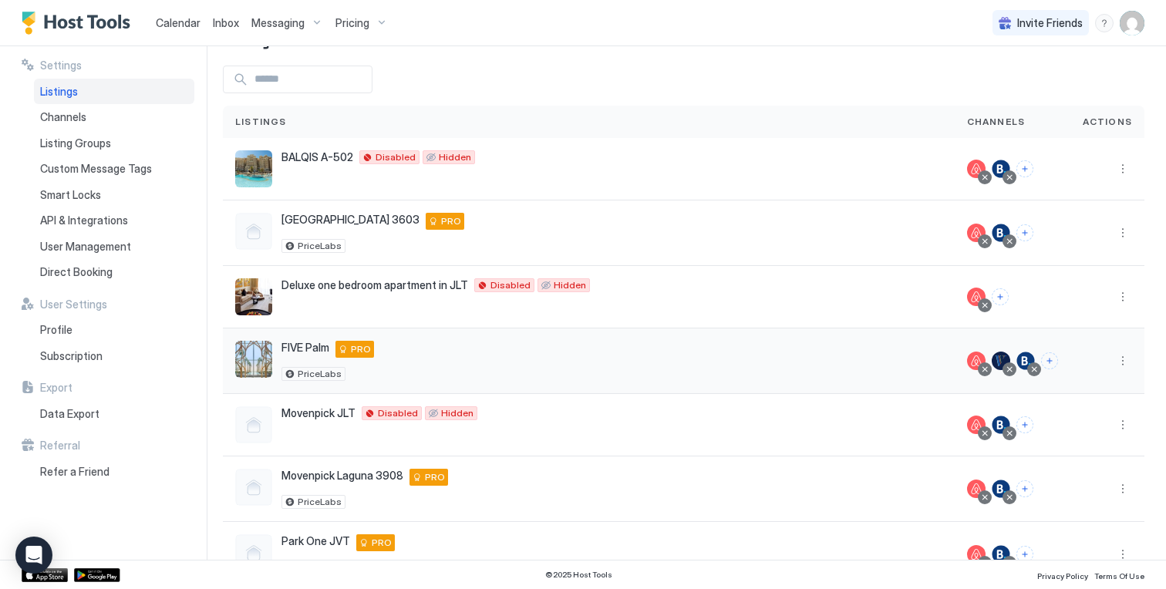
scroll to position [66, 0]
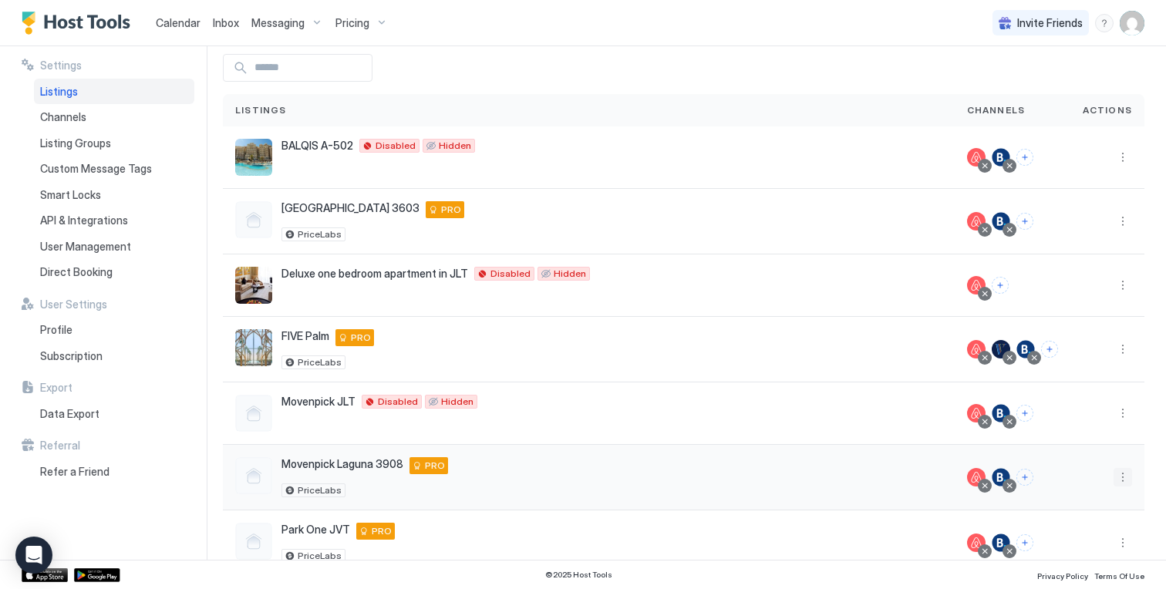
click at [1124, 476] on button "More options" at bounding box center [1122, 477] width 19 height 19
click at [1090, 378] on span "Listing Settings" at bounding box center [1087, 381] width 69 height 12
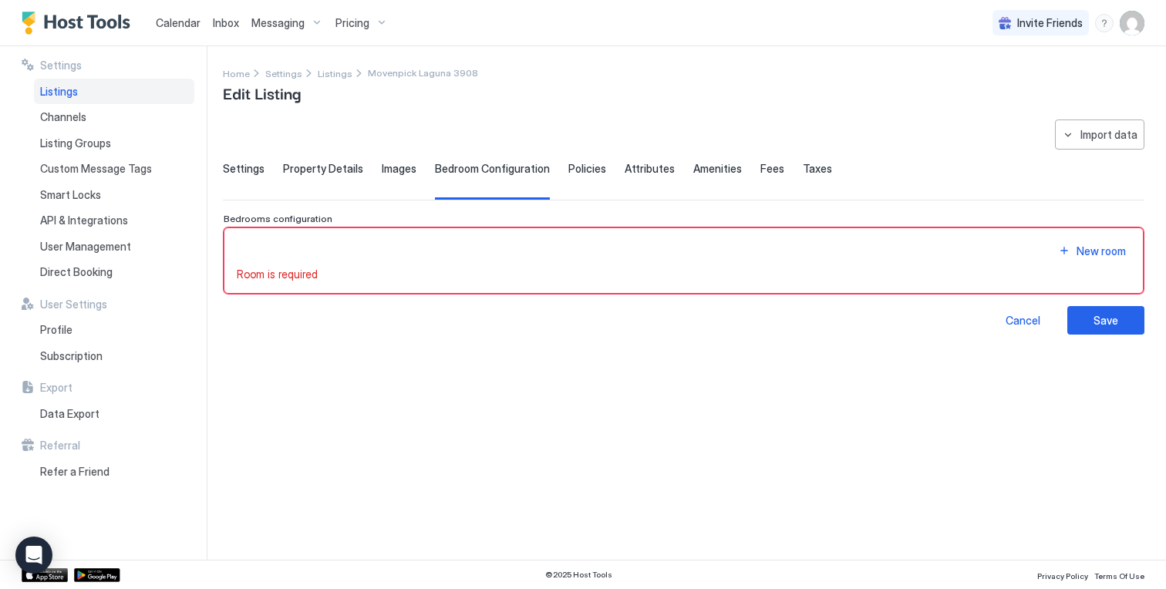
click at [296, 169] on span "Property Details" at bounding box center [323, 169] width 80 height 14
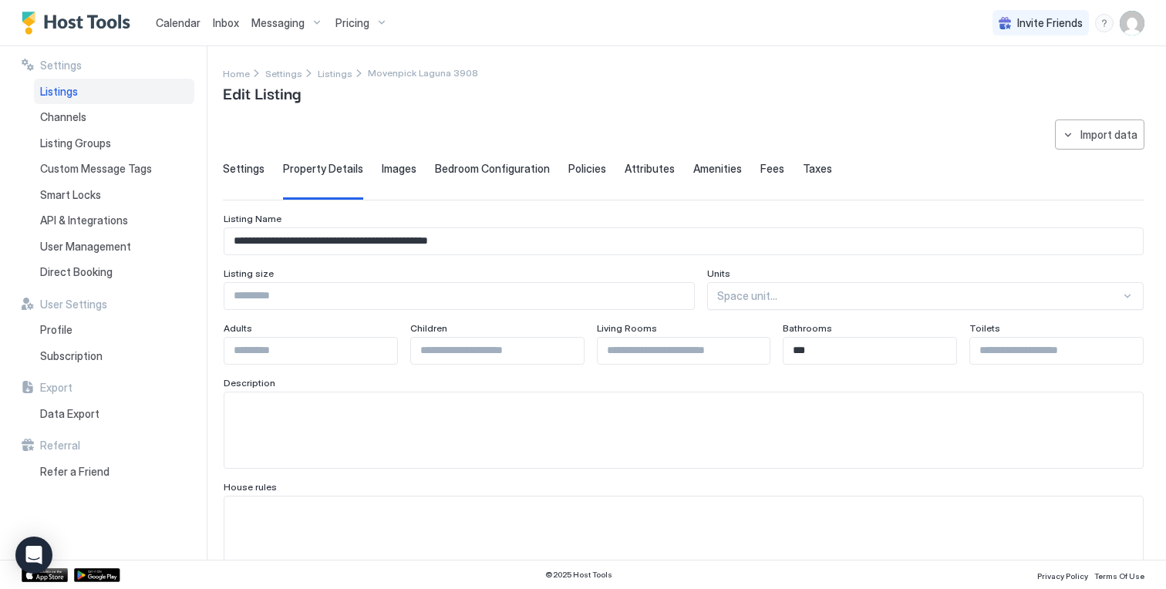
click at [247, 170] on span "Settings" at bounding box center [244, 169] width 42 height 14
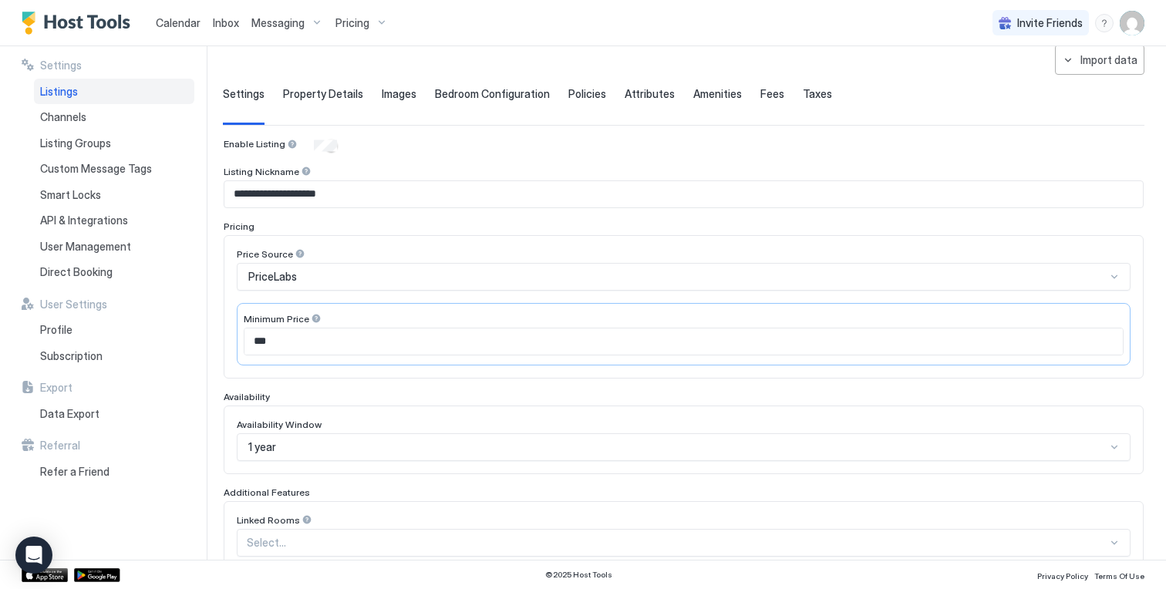
scroll to position [76, 0]
drag, startPoint x: 291, startPoint y: 337, endPoint x: 191, endPoint y: 336, distance: 100.2
click at [192, 336] on div "**********" at bounding box center [583, 302] width 1166 height 513
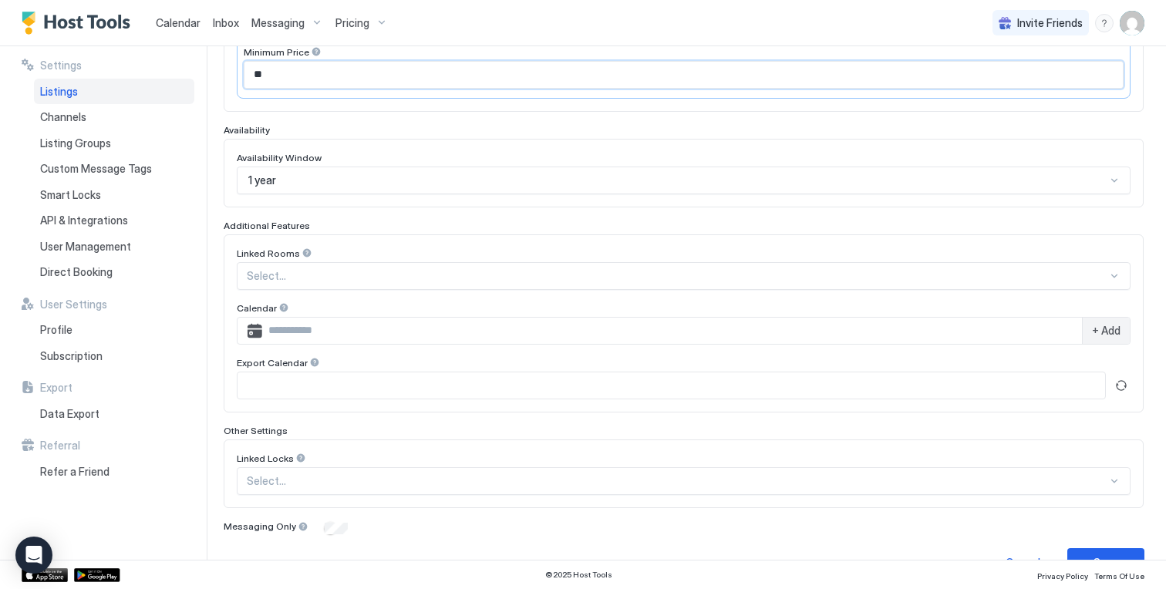
scroll to position [376, 0]
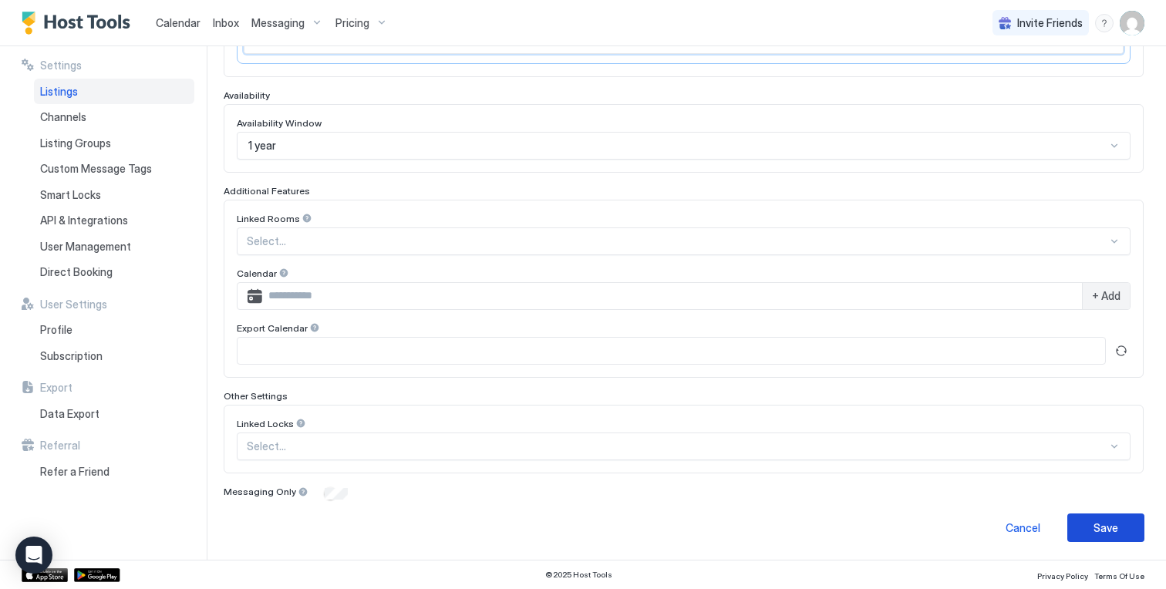
type input "**"
click at [1084, 533] on button "Save" at bounding box center [1105, 527] width 77 height 29
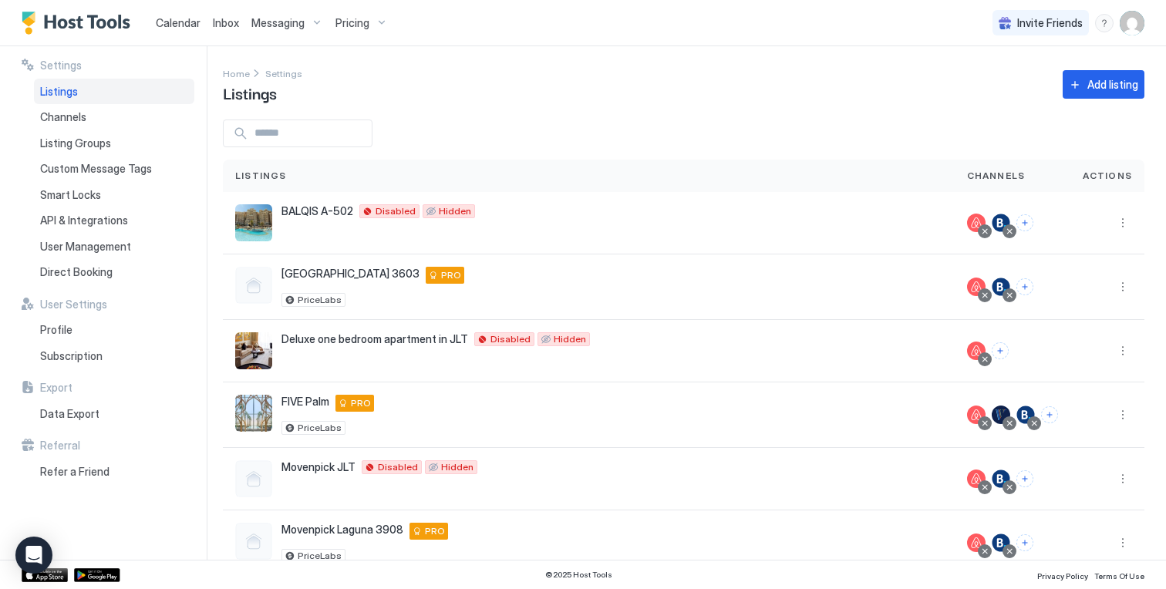
click at [368, 24] on div "Pricing" at bounding box center [361, 23] width 65 height 26
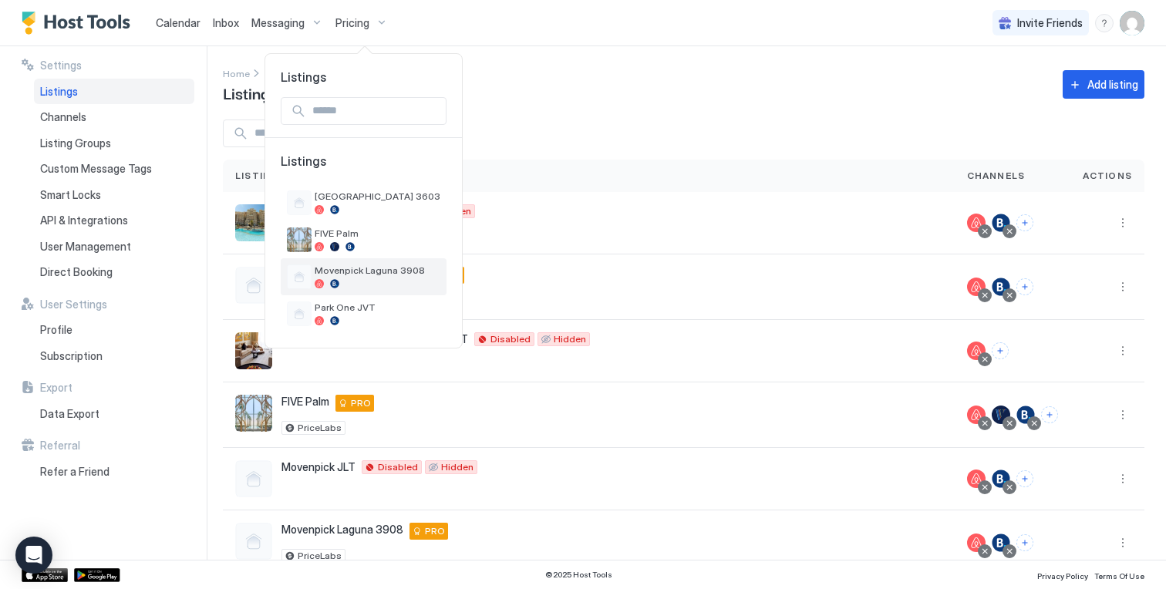
click at [373, 261] on div "Movenpick Laguna 3908" at bounding box center [364, 276] width 166 height 37
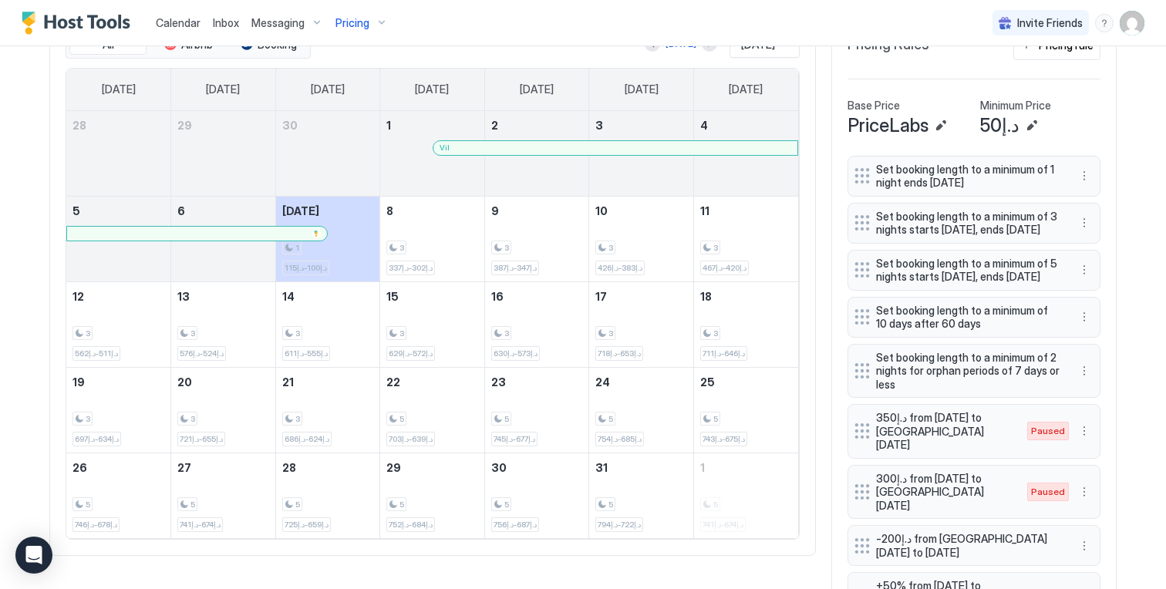
scroll to position [501, 0]
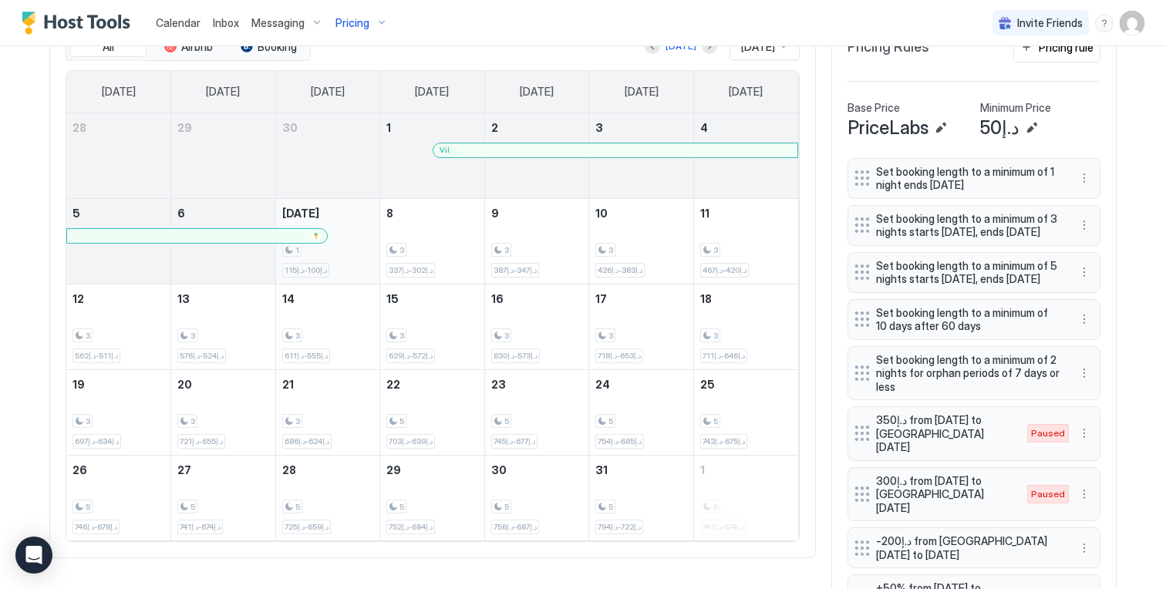
click at [362, 211] on div "1 د.إ100-د.إ115" at bounding box center [328, 241] width 92 height 72
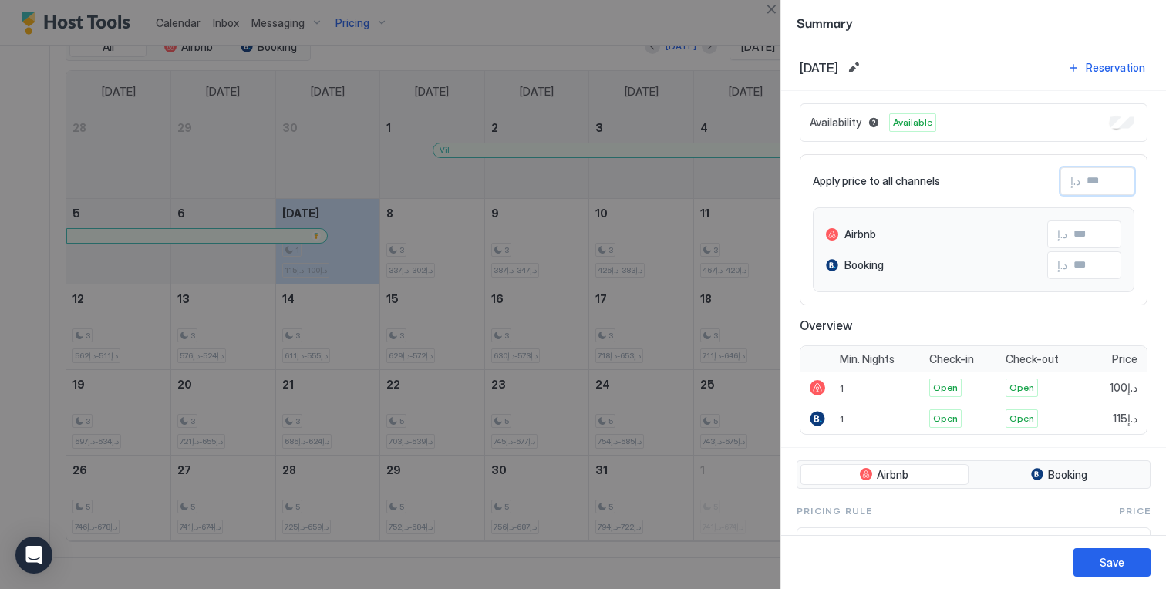
click at [1092, 190] on input "Input Field" at bounding box center [1141, 181] width 123 height 26
type input "*"
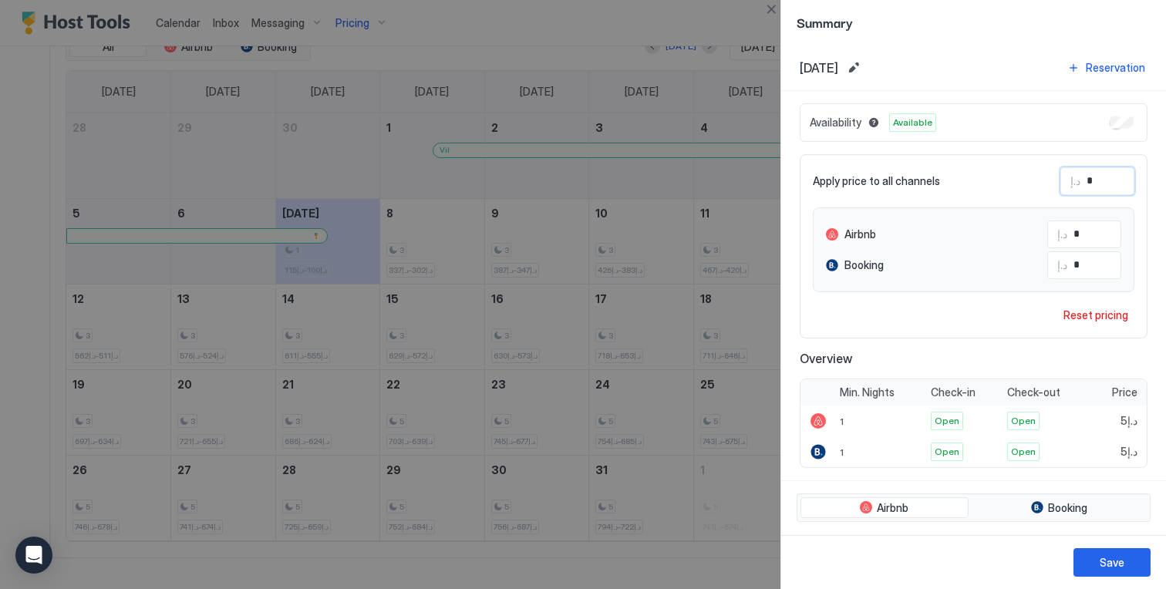
type input "**"
click at [1127, 562] on button "Save" at bounding box center [1111, 562] width 77 height 29
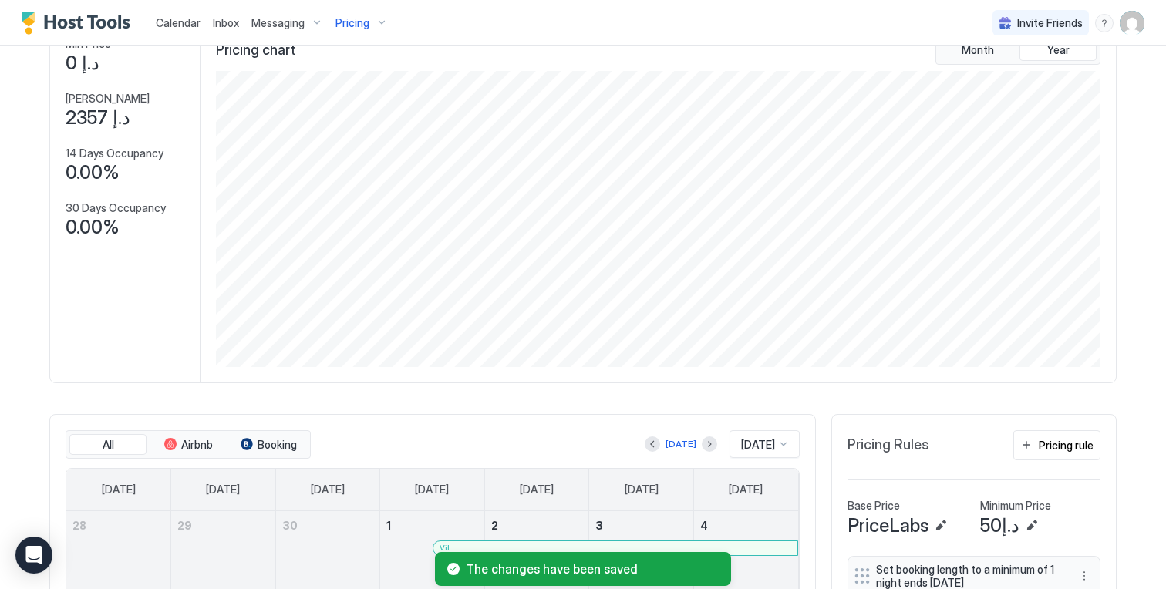
scroll to position [0, 0]
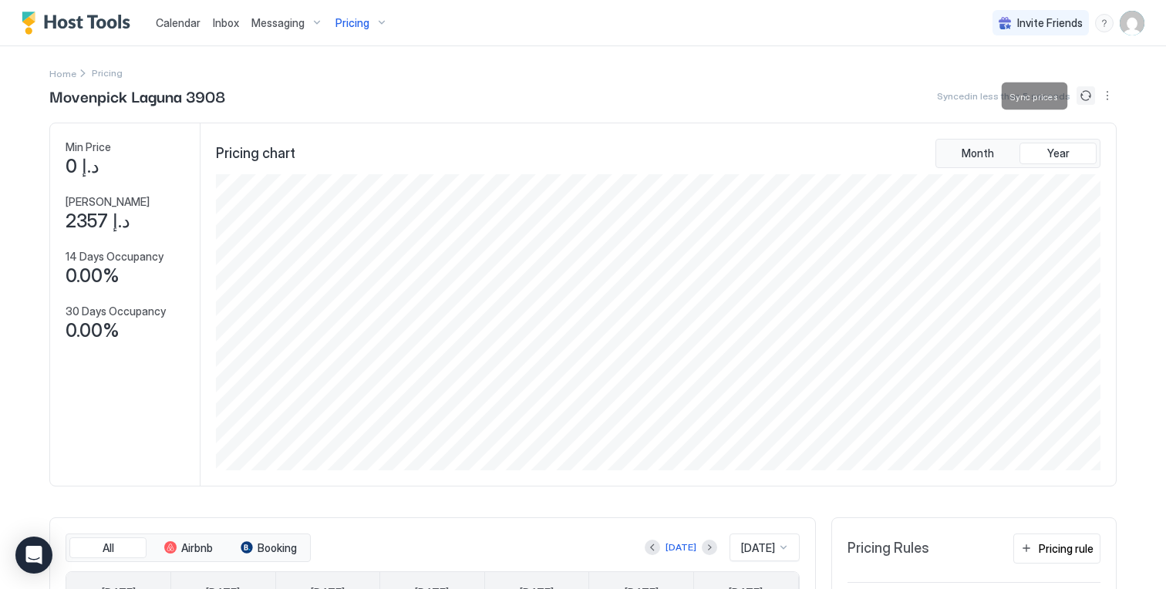
click at [1089, 97] on button "Sync prices" at bounding box center [1085, 95] width 19 height 19
click at [1133, 22] on img "User profile" at bounding box center [1131, 23] width 25 height 25
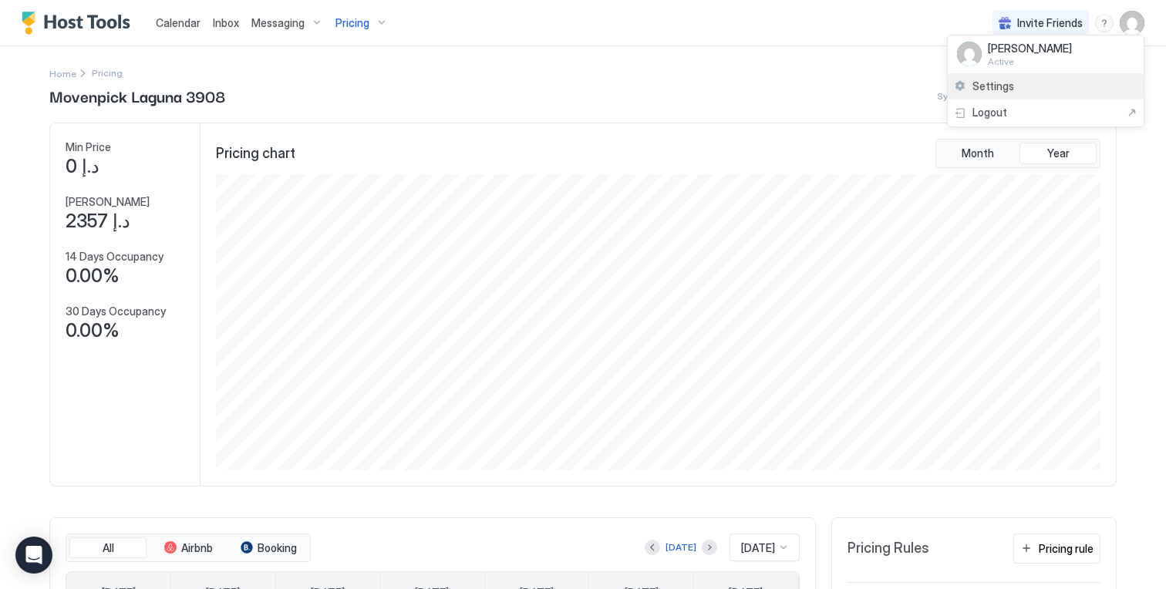
click at [1074, 87] on div "Settings" at bounding box center [1045, 86] width 196 height 27
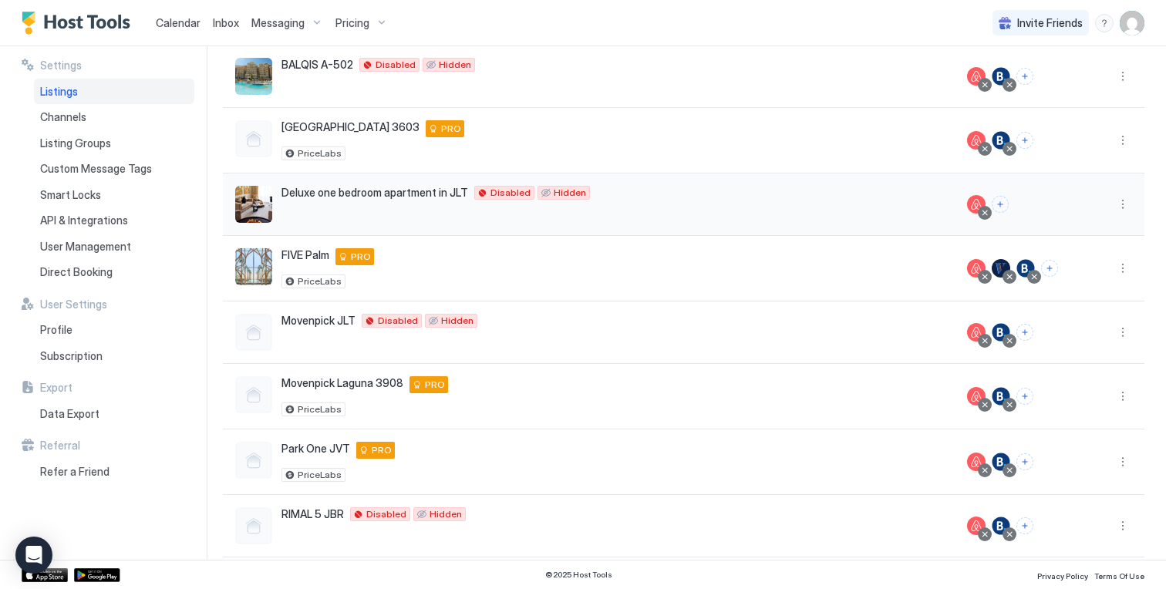
scroll to position [163, 0]
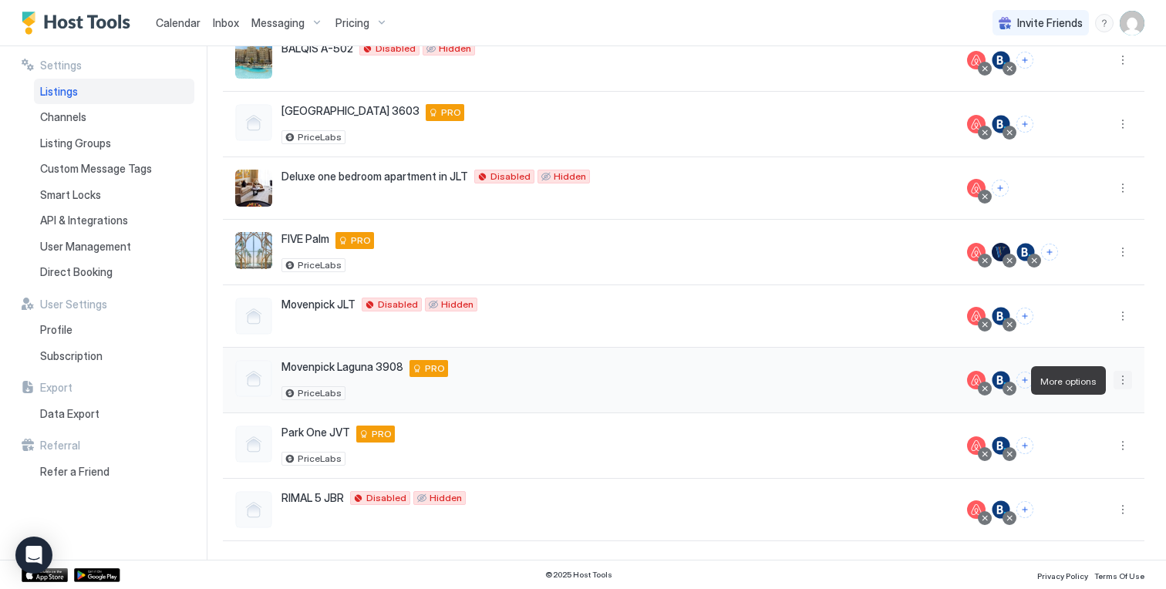
click at [1123, 387] on button "More options" at bounding box center [1122, 380] width 19 height 19
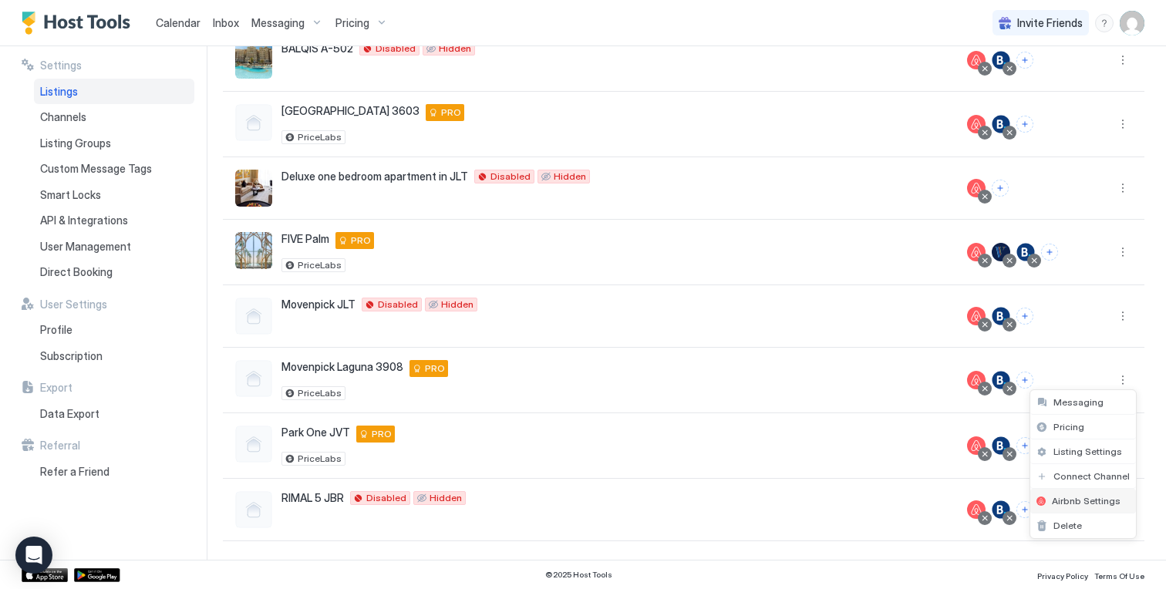
click at [1096, 503] on span "Airbnb Settings" at bounding box center [1086, 501] width 69 height 12
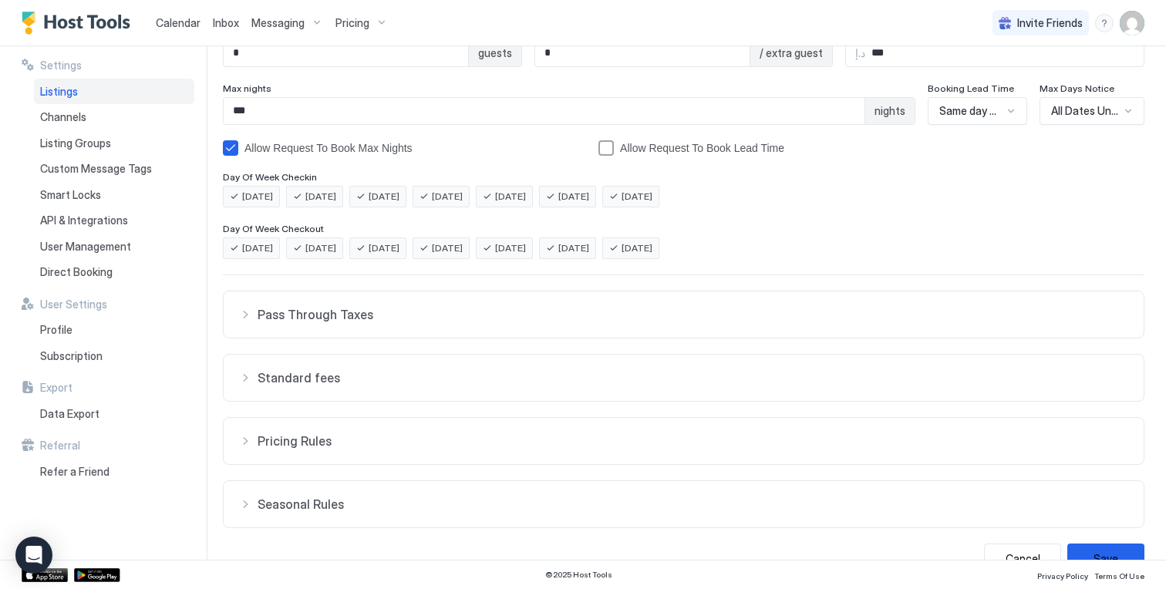
scroll to position [270, 0]
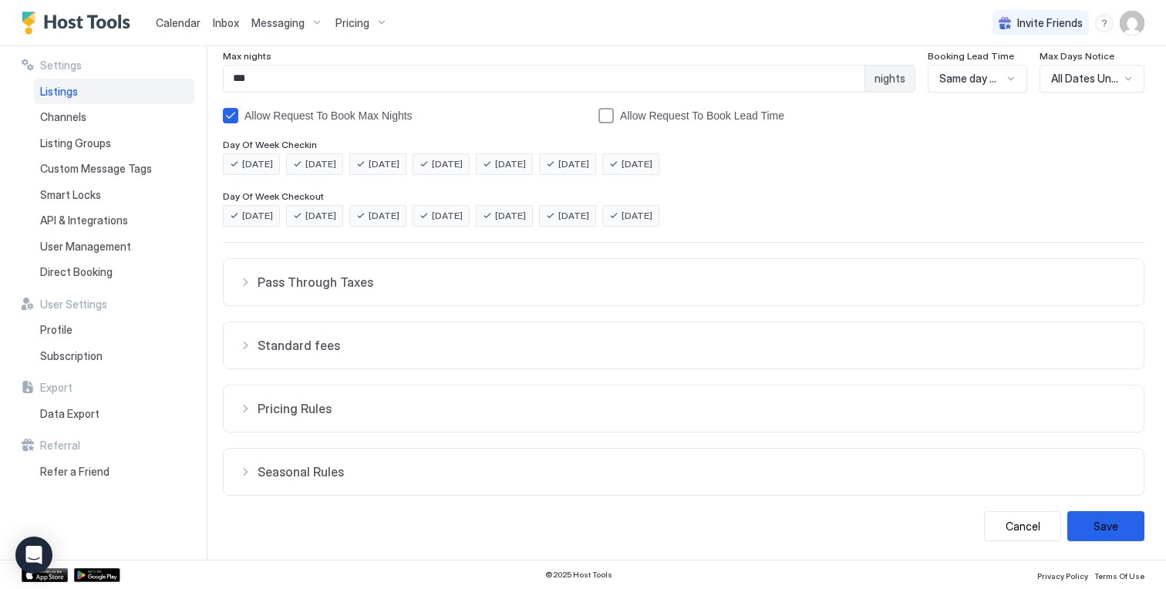
click at [639, 342] on span "Standard fees" at bounding box center [692, 345] width 870 height 15
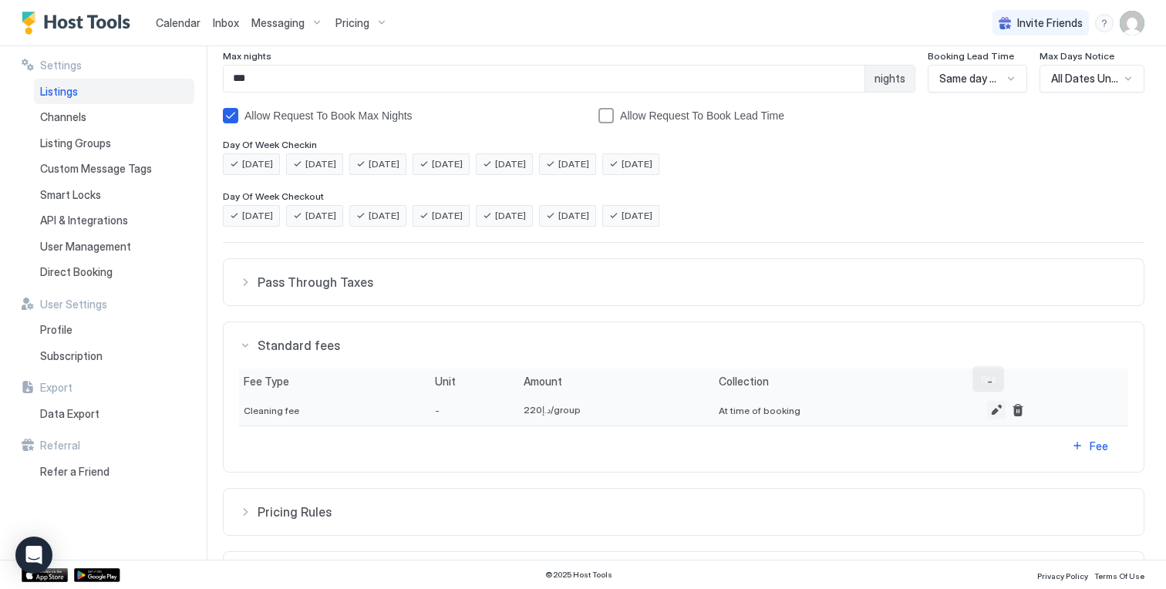
click at [988, 410] on button "Edit" at bounding box center [996, 410] width 19 height 19
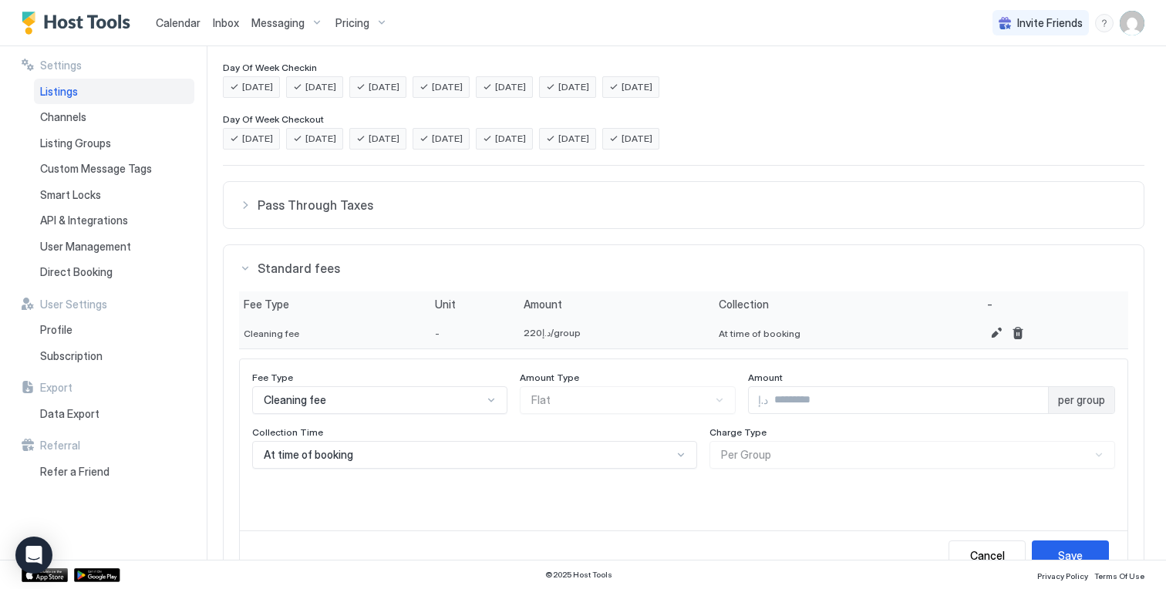
scroll to position [347, 0]
click at [816, 395] on input "Input Field" at bounding box center [908, 400] width 280 height 26
type input "***"
click at [1069, 542] on button "Save" at bounding box center [1069, 555] width 77 height 30
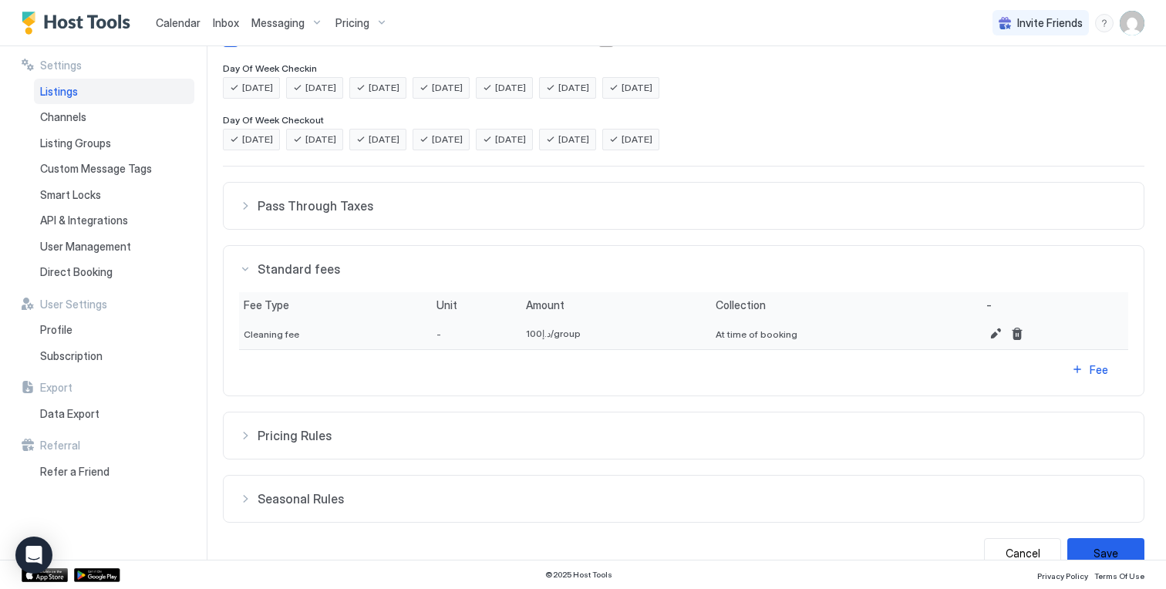
scroll to position [373, 0]
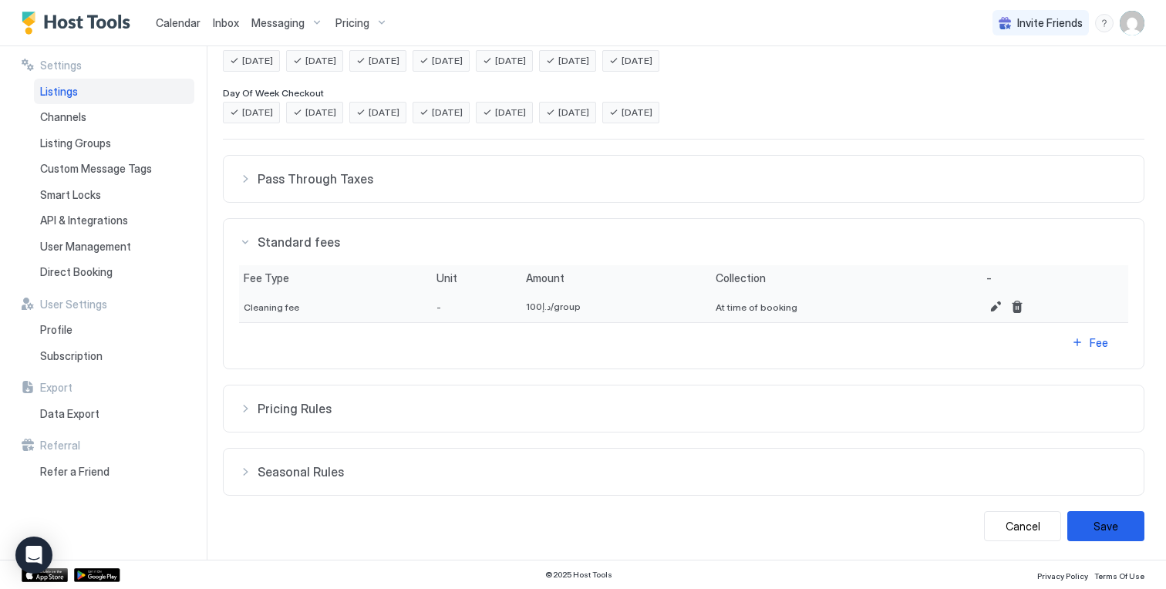
click at [1115, 526] on button "Save" at bounding box center [1105, 526] width 77 height 30
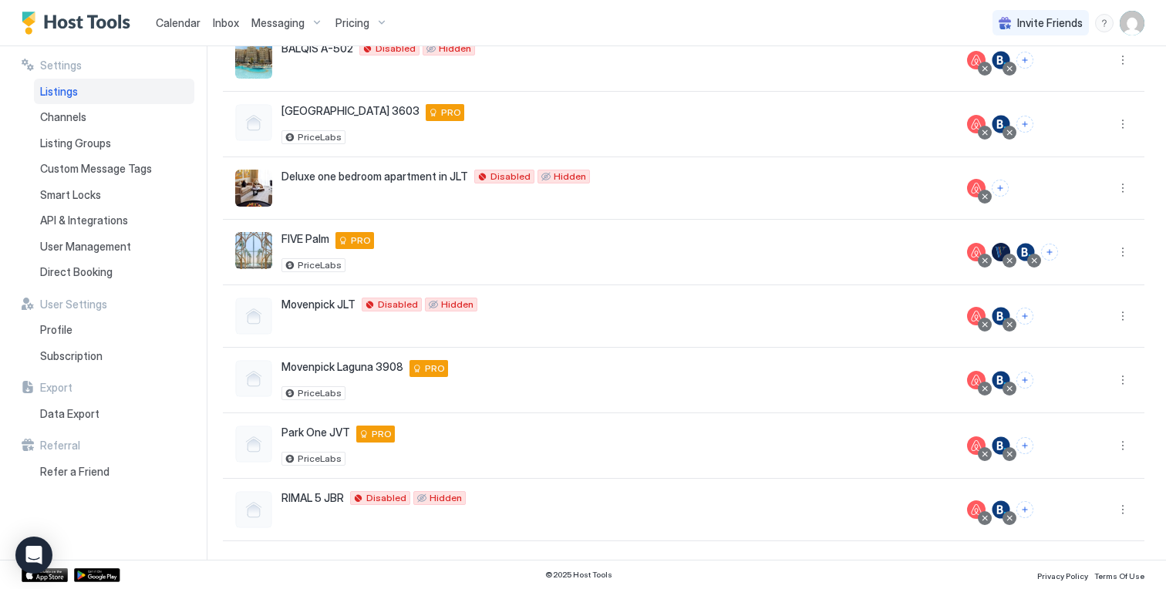
click at [343, 20] on span "Pricing" at bounding box center [352, 23] width 34 height 14
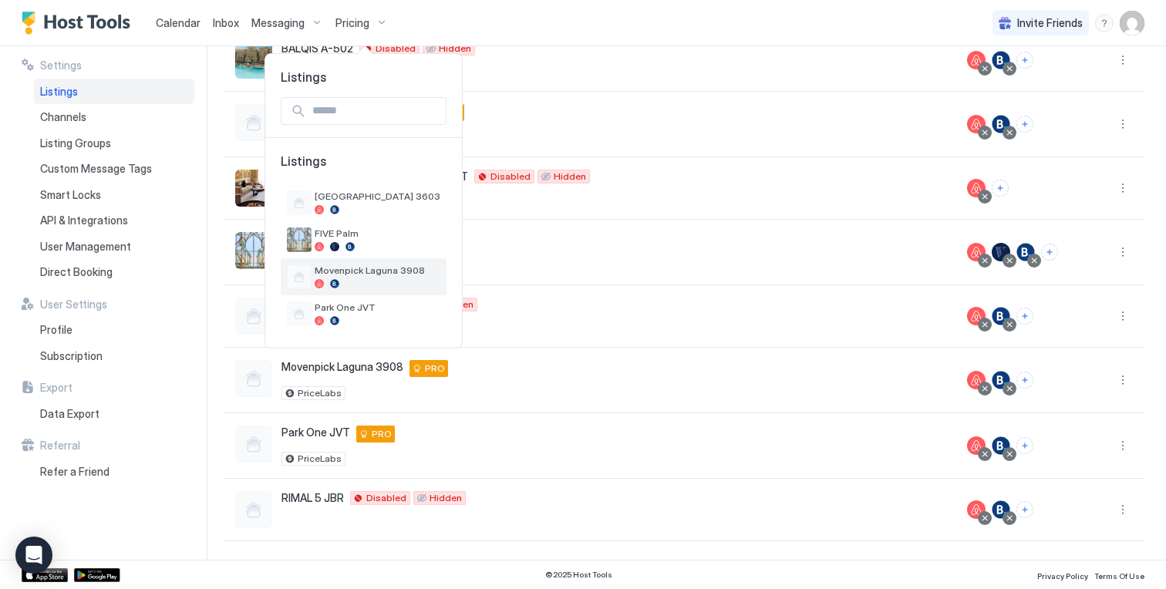
click at [375, 268] on span "Movenpick Laguna 3908" at bounding box center [378, 270] width 126 height 12
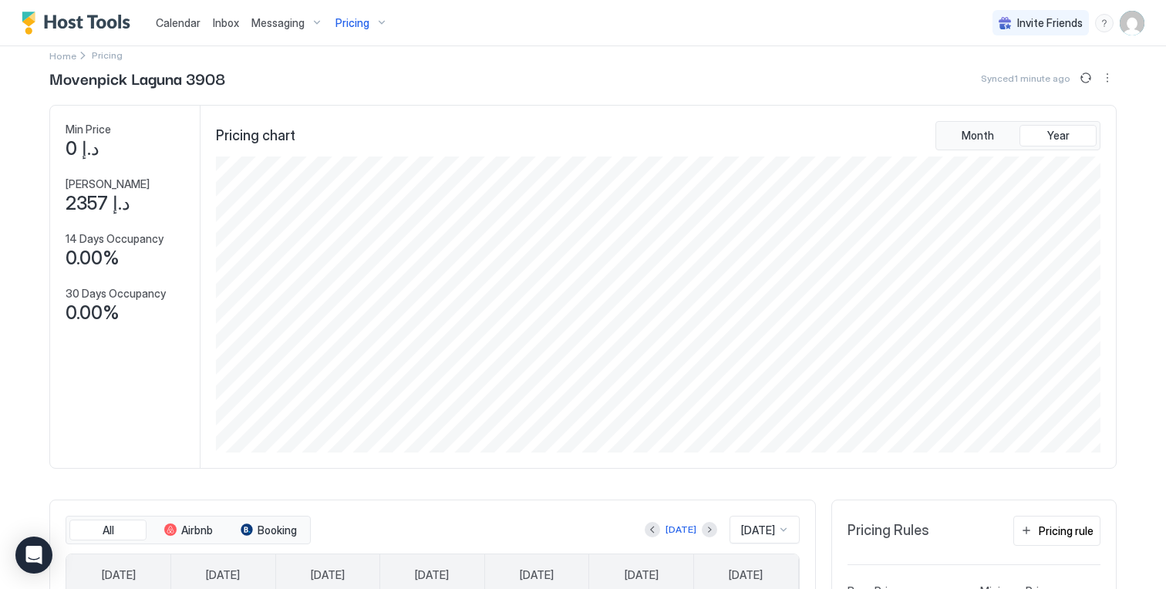
scroll to position [8, 0]
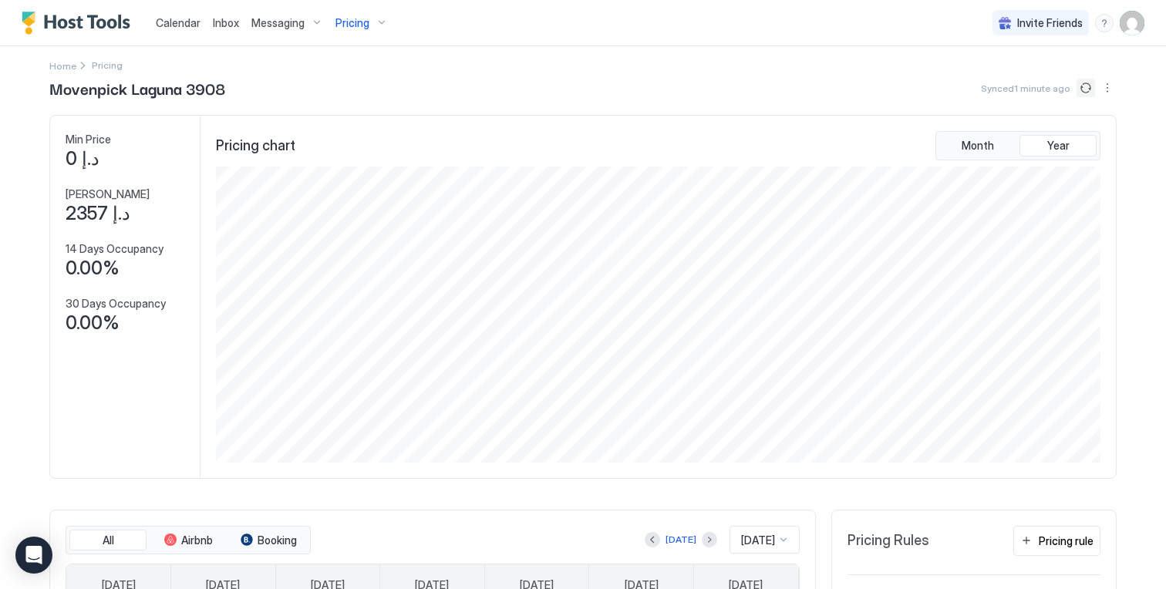
click at [1082, 91] on button "Sync prices" at bounding box center [1085, 88] width 19 height 19
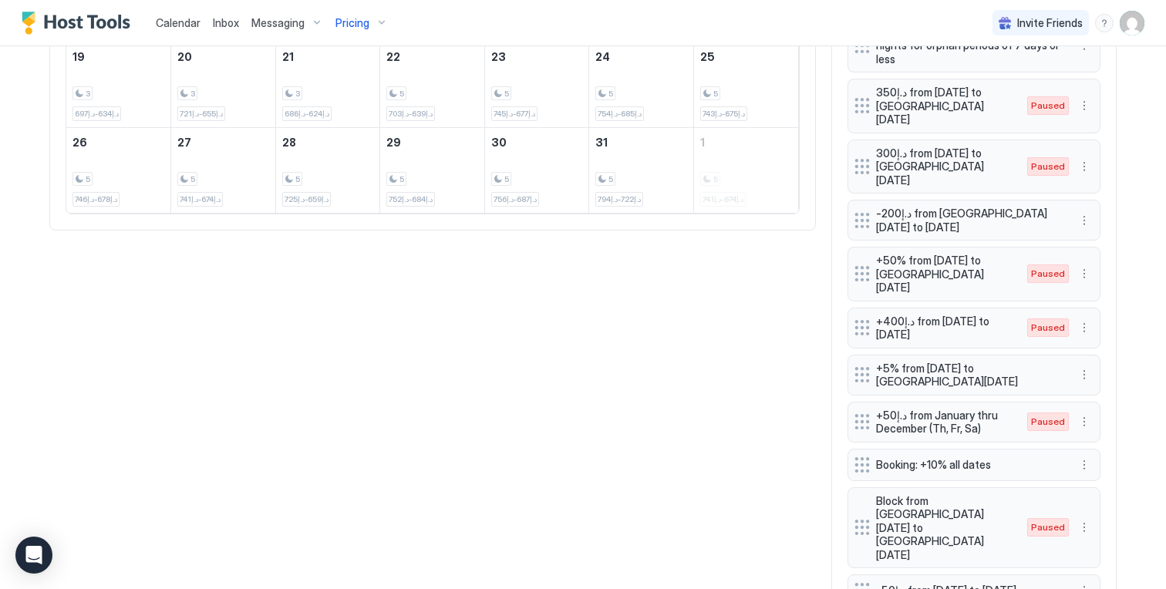
scroll to position [837, 0]
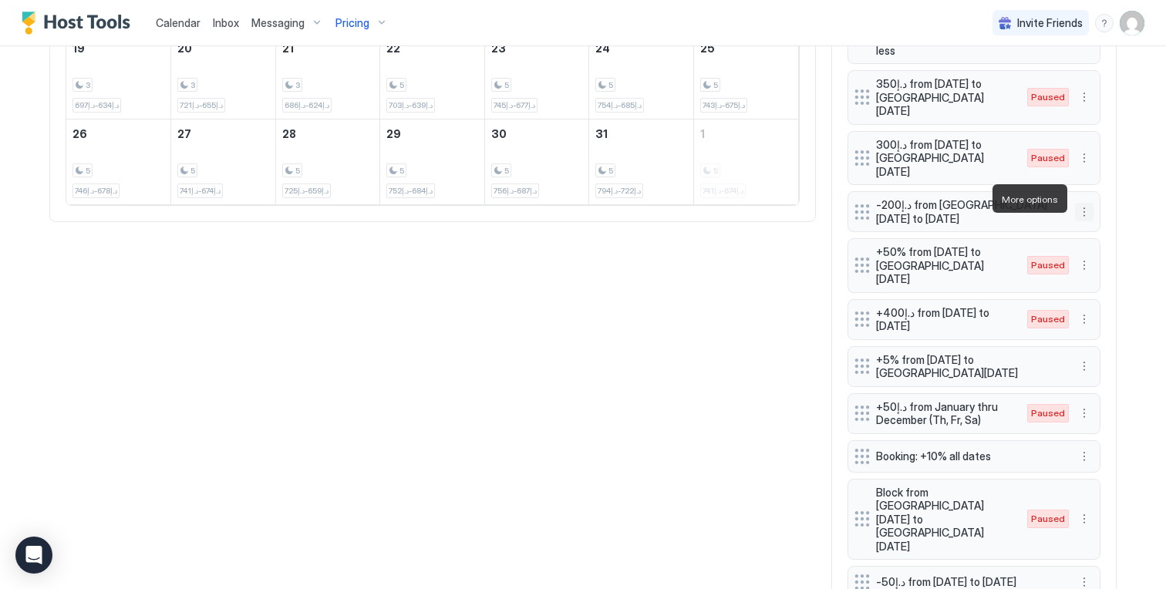
click at [1081, 203] on button "More options" at bounding box center [1084, 212] width 19 height 19
click at [1106, 249] on span "Pause" at bounding box center [1113, 245] width 28 height 12
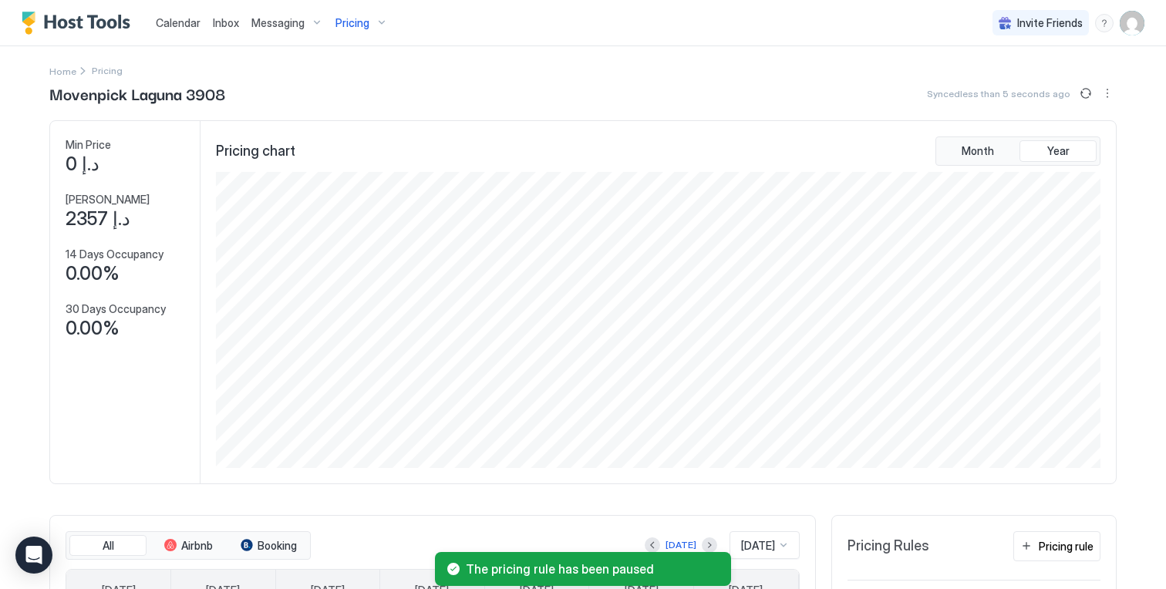
scroll to position [0, 0]
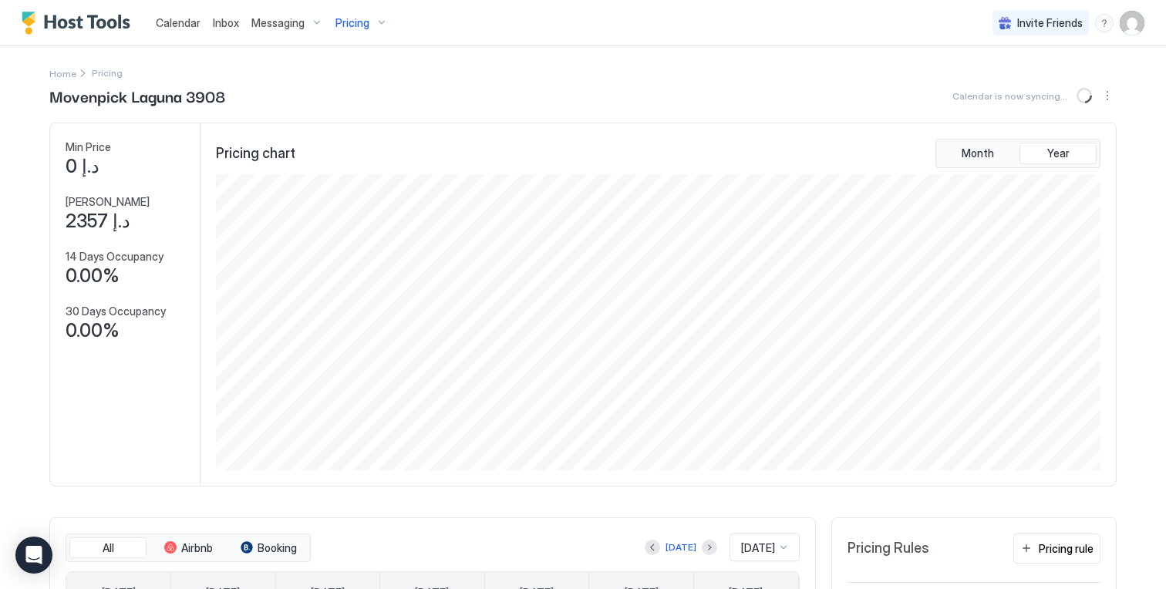
click at [362, 27] on span "Pricing" at bounding box center [352, 23] width 34 height 14
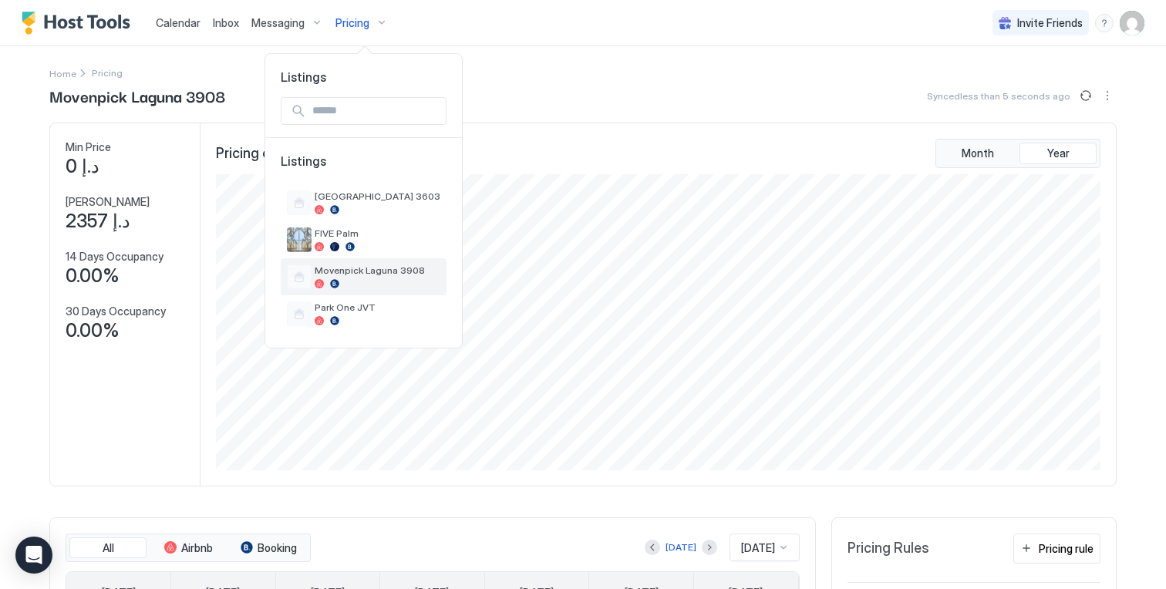
click at [359, 271] on span "Movenpick Laguna 3908" at bounding box center [378, 270] width 126 height 12
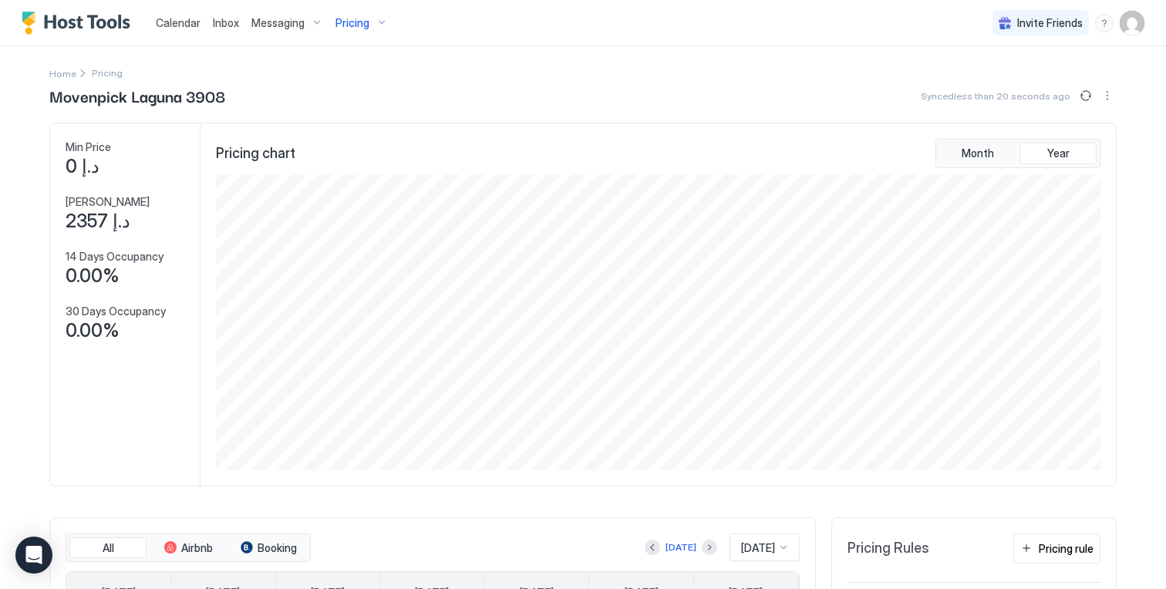
click at [1134, 22] on img "User profile" at bounding box center [1131, 23] width 25 height 25
click at [1074, 79] on div "Settings" at bounding box center [1045, 86] width 196 height 27
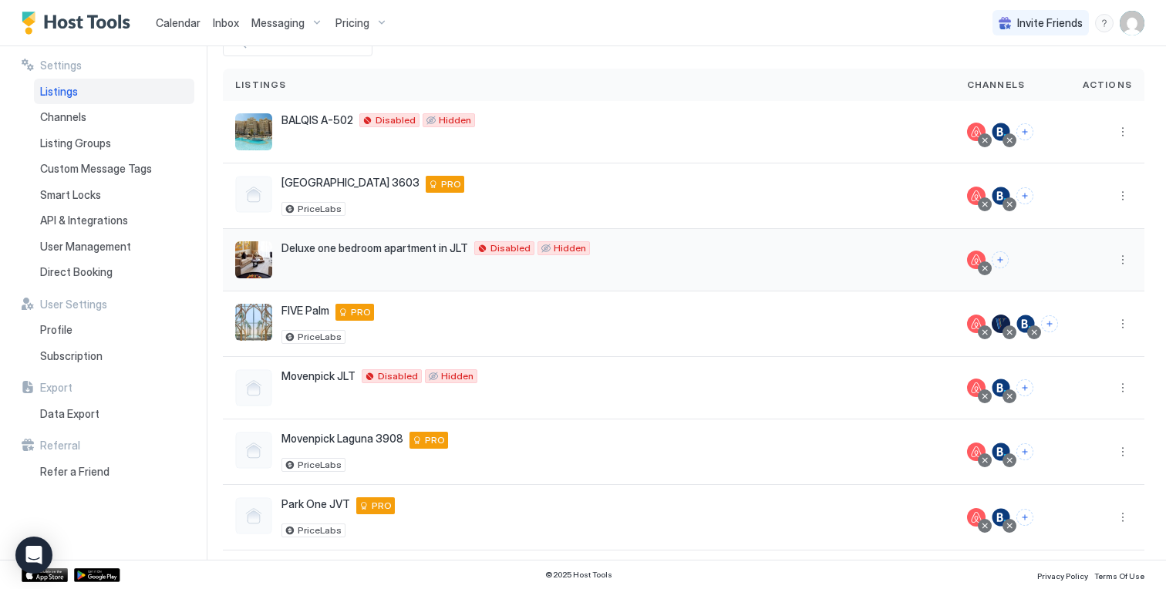
scroll to position [163, 0]
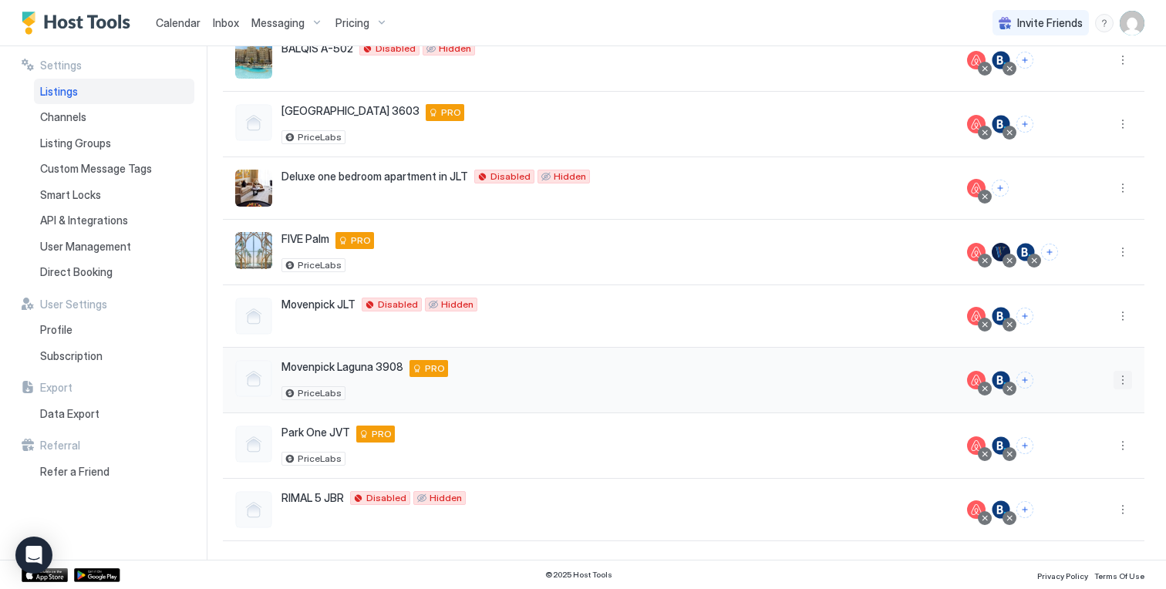
click at [1116, 379] on button "More options" at bounding box center [1122, 380] width 19 height 19
click at [1075, 494] on div "Airbnb Settings" at bounding box center [1083, 501] width 106 height 25
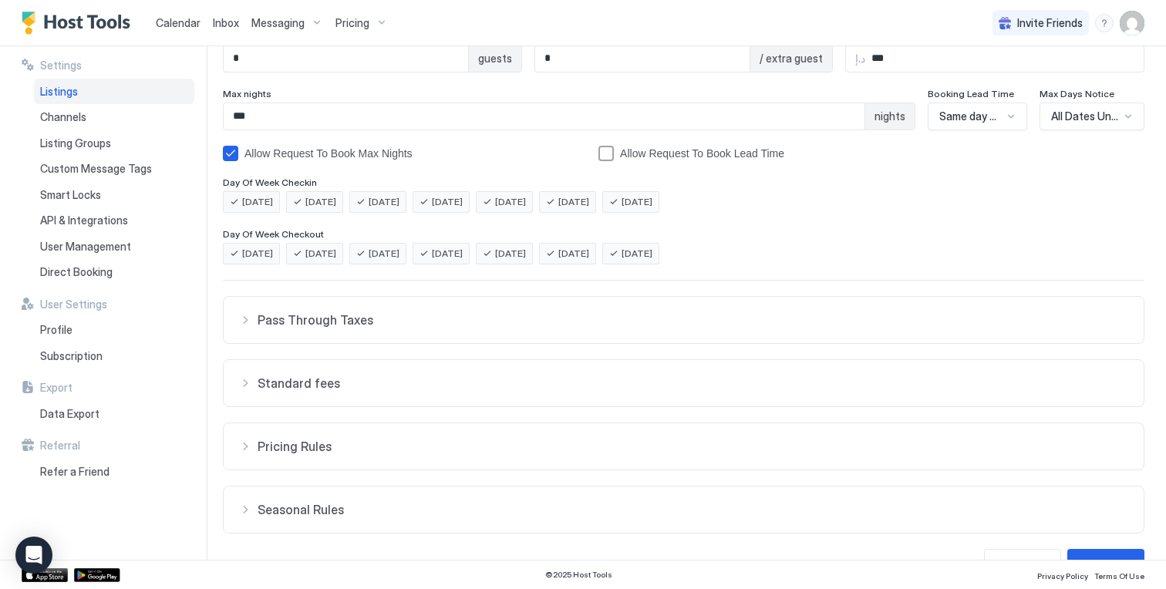
scroll to position [240, 0]
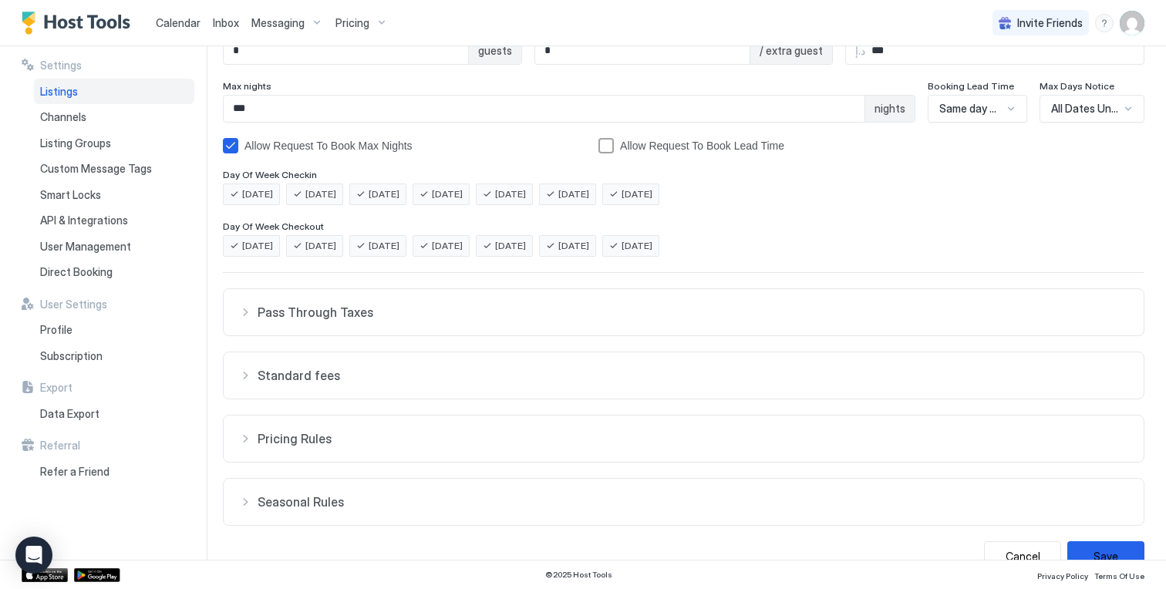
click at [436, 429] on button "Pricing Rules" at bounding box center [684, 439] width 920 height 46
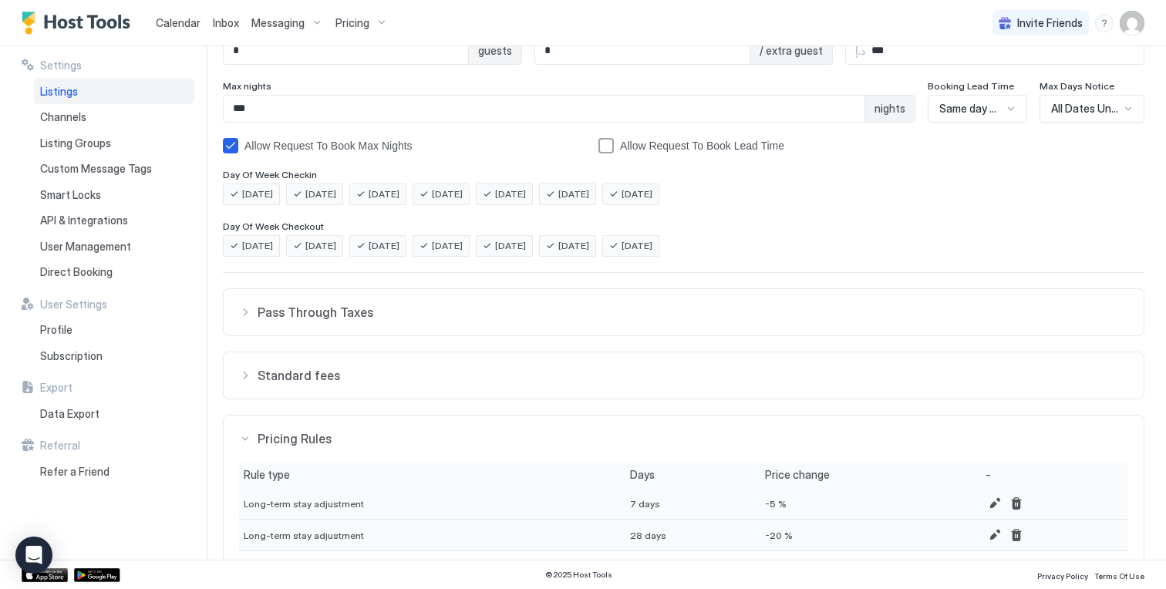
click at [509, 368] on span "Standard fees" at bounding box center [692, 375] width 870 height 15
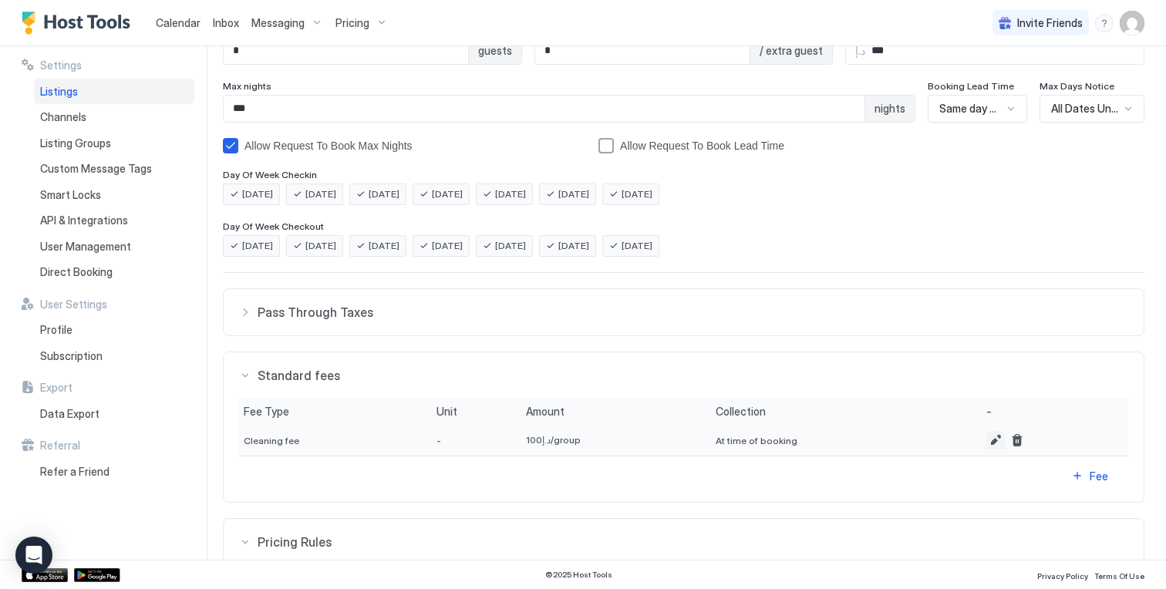
click at [986, 444] on button "Edit" at bounding box center [995, 440] width 19 height 19
click at [773, 513] on input "Input Field" at bounding box center [908, 507] width 280 height 26
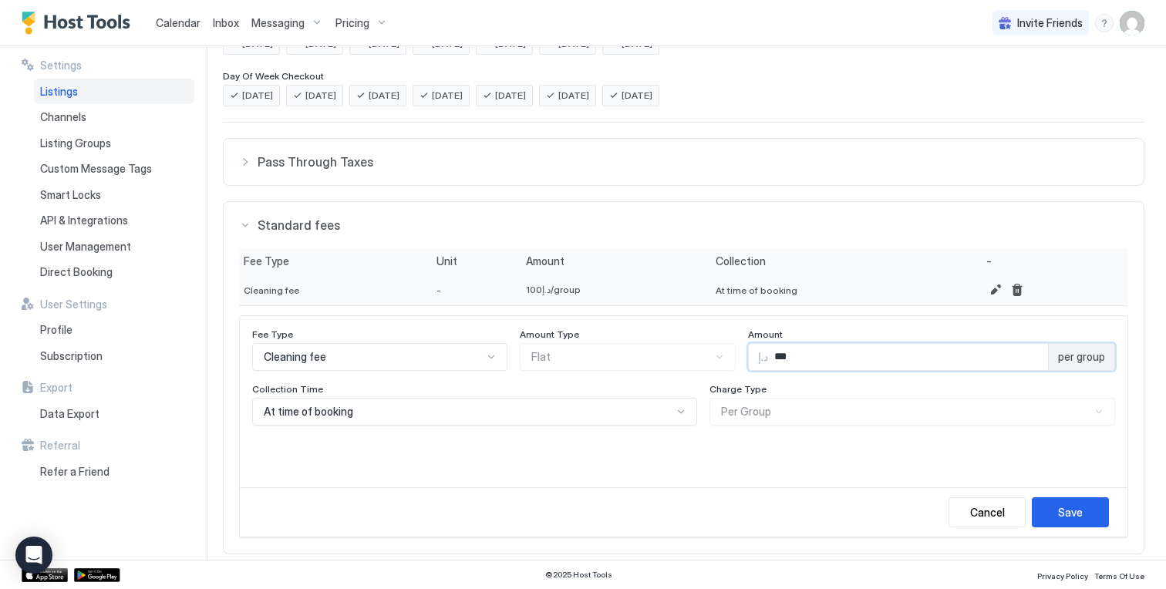
scroll to position [401, 0]
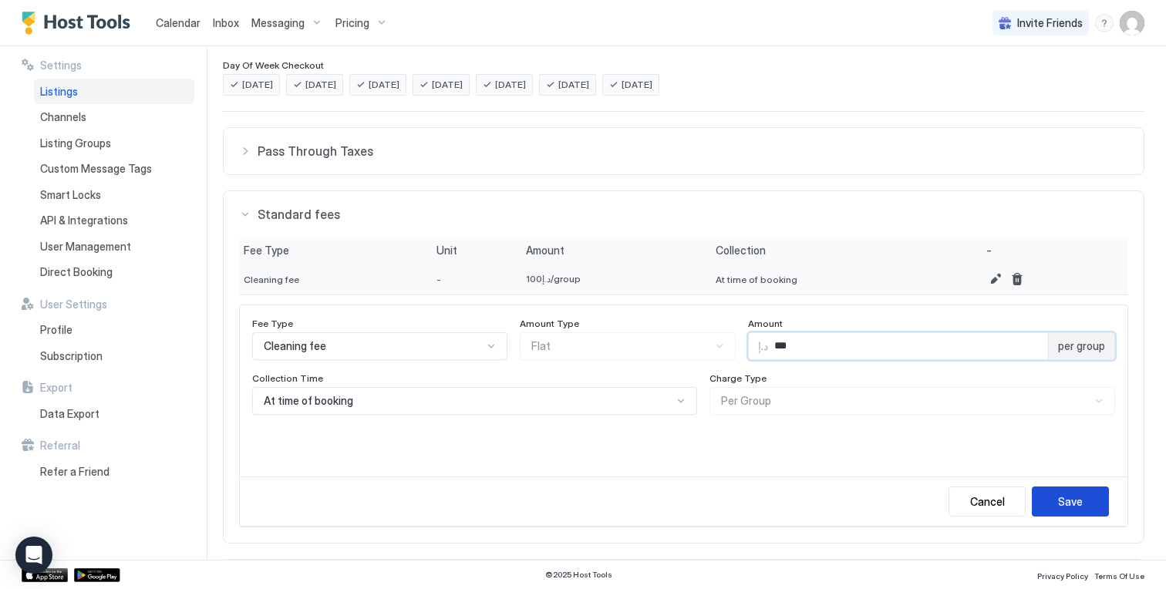
type input "***"
click at [1062, 492] on button "Save" at bounding box center [1069, 501] width 77 height 30
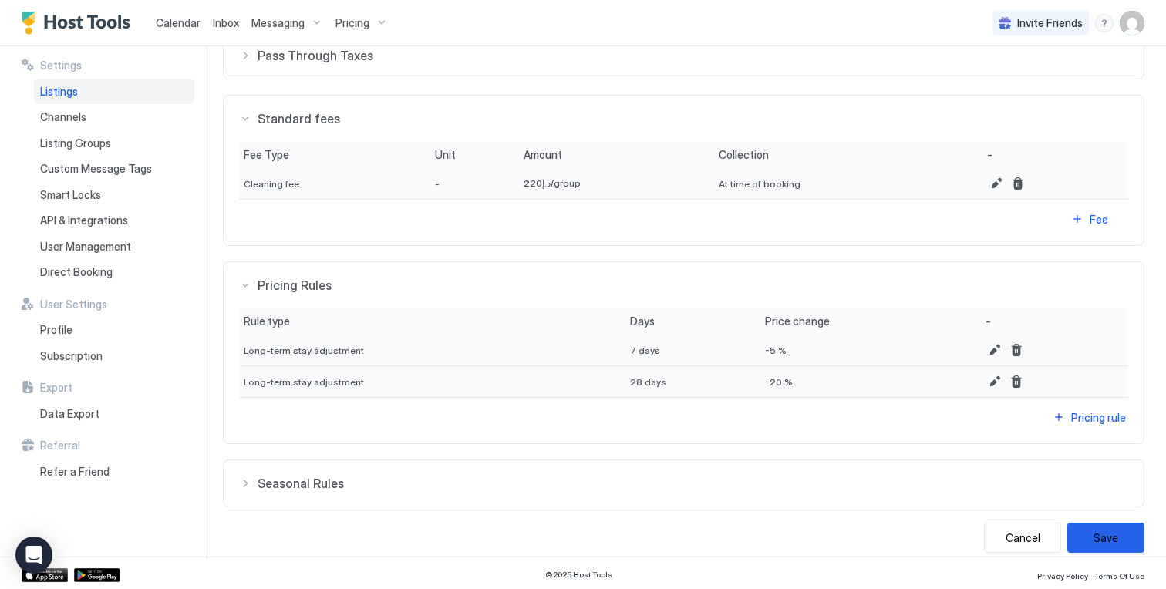
scroll to position [508, 0]
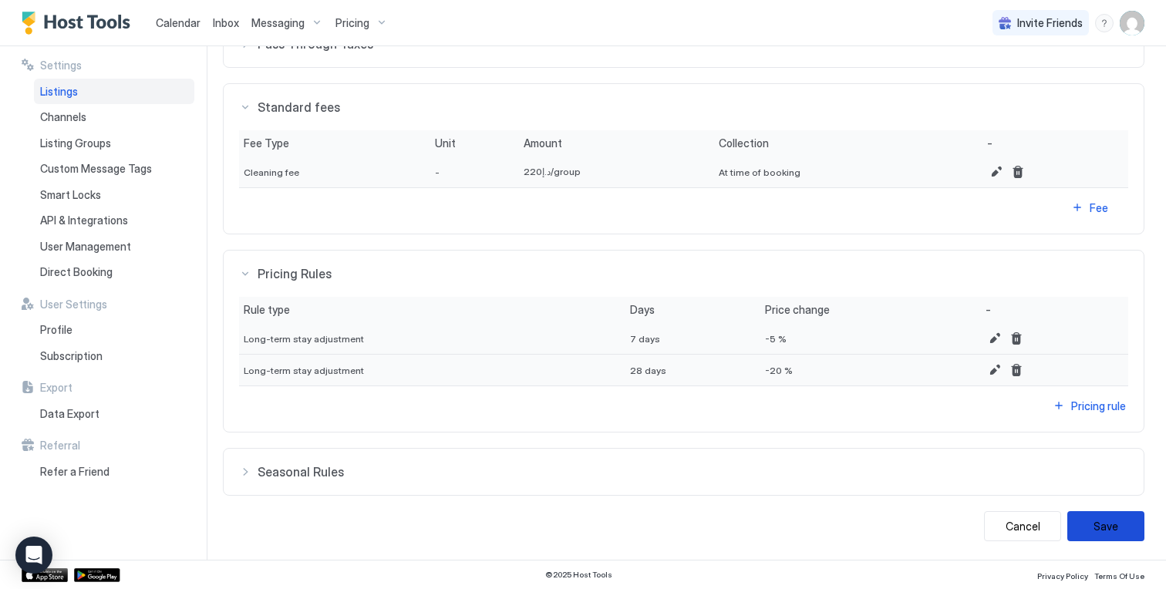
click at [1099, 533] on button "Save" at bounding box center [1105, 526] width 77 height 30
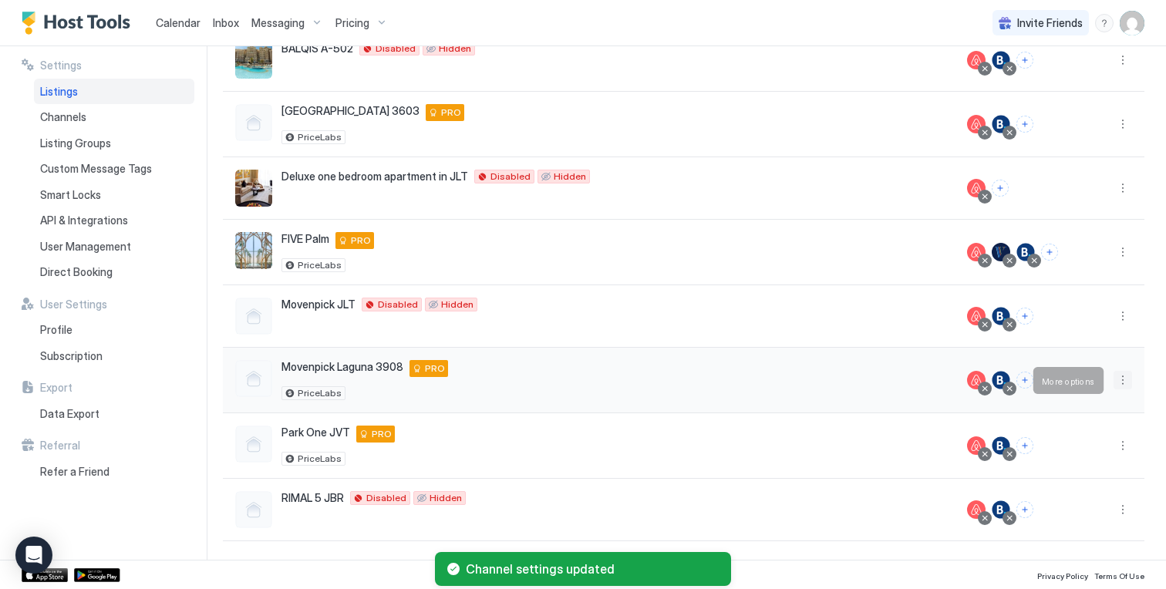
click at [1120, 382] on button "More options" at bounding box center [1122, 380] width 19 height 19
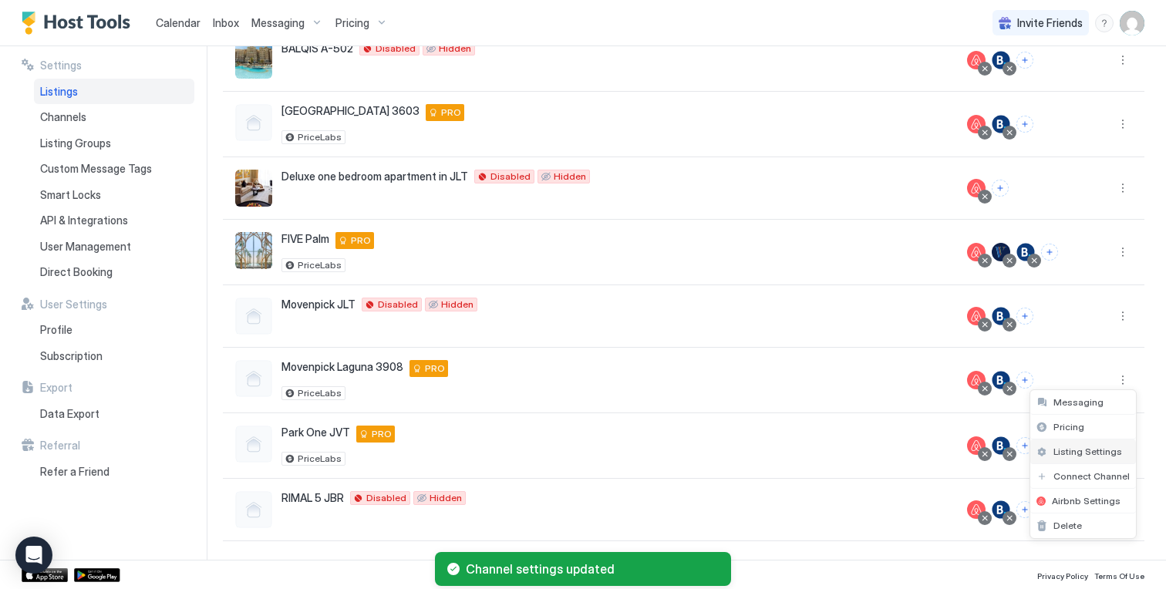
click at [1100, 446] on span "Listing Settings" at bounding box center [1087, 452] width 69 height 12
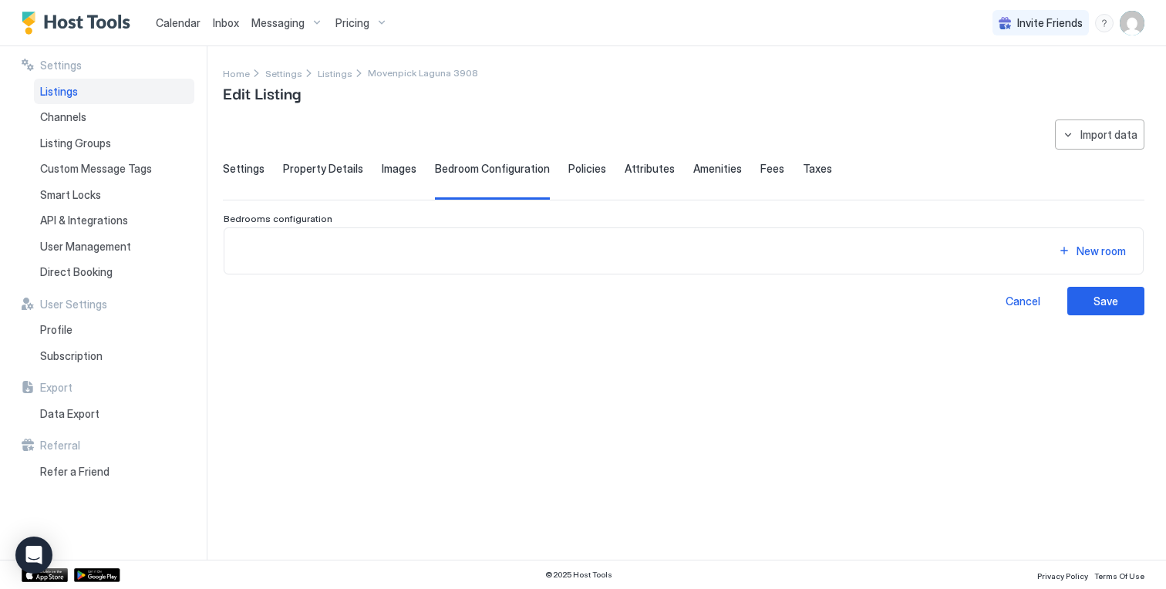
click at [236, 173] on span "Settings" at bounding box center [244, 169] width 42 height 14
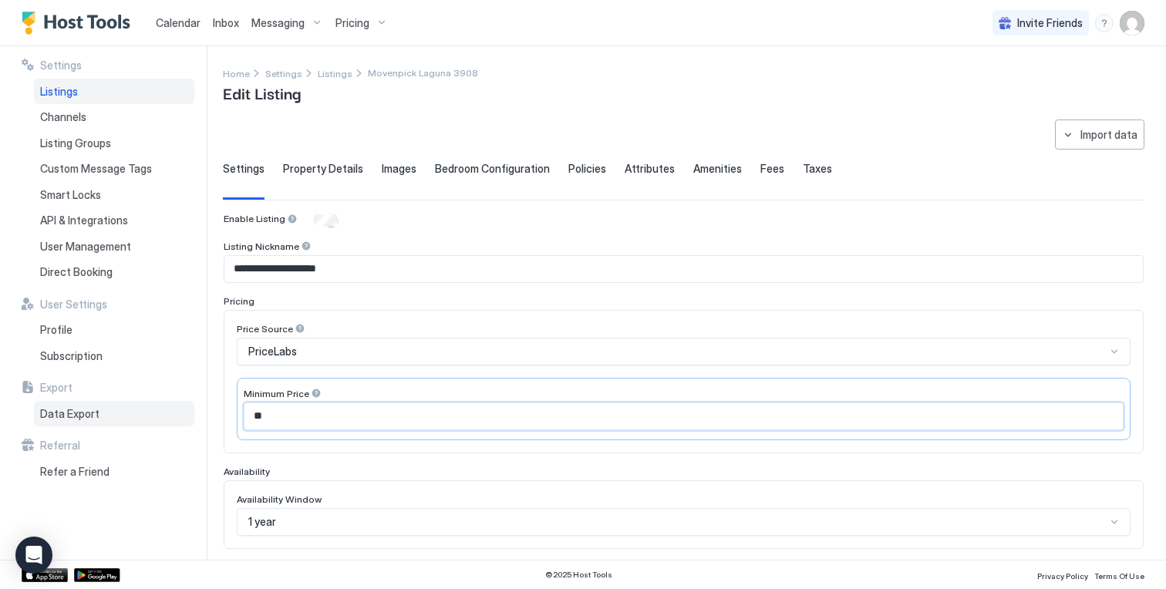
drag, startPoint x: 314, startPoint y: 423, endPoint x: 147, endPoint y: 413, distance: 166.8
click at [150, 417] on div "**********" at bounding box center [583, 302] width 1166 height 513
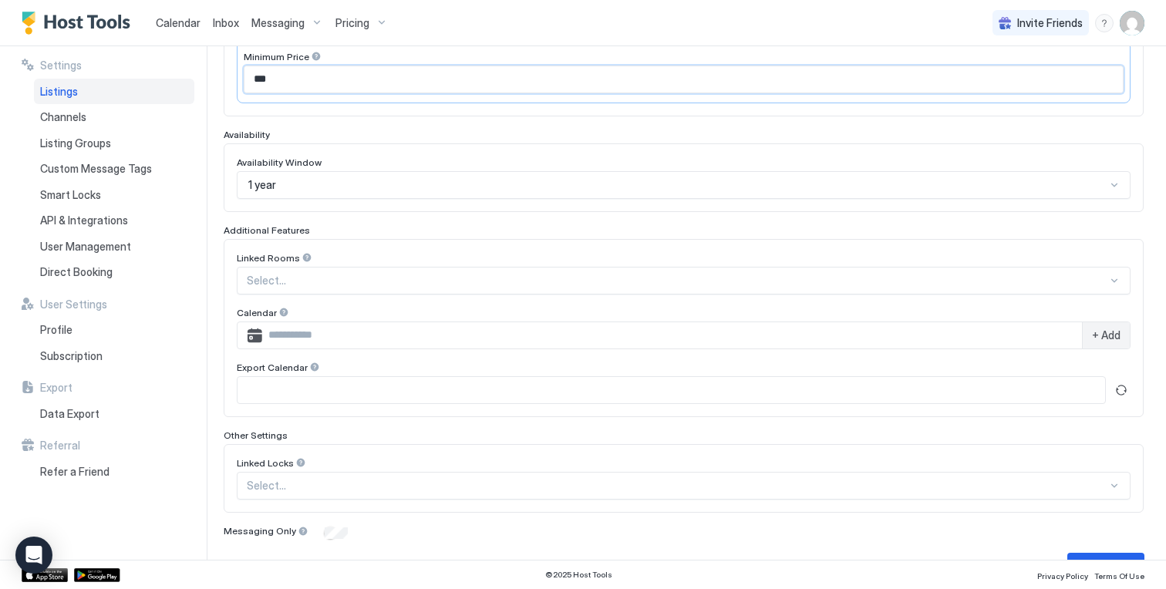
scroll to position [376, 0]
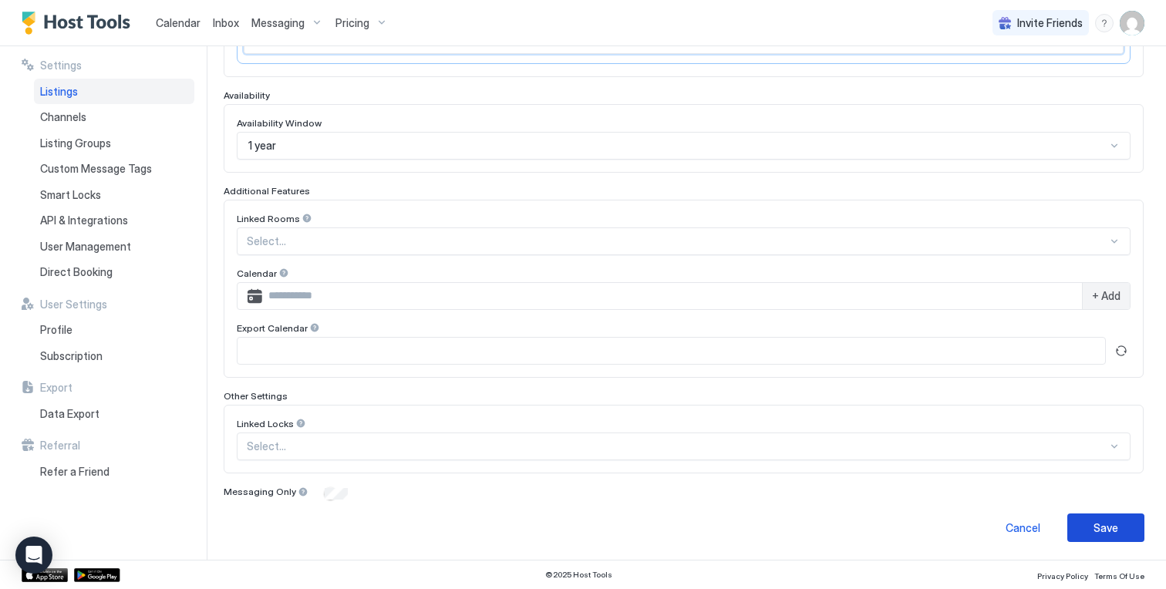
type input "***"
click at [1113, 536] on button "Save" at bounding box center [1105, 527] width 77 height 29
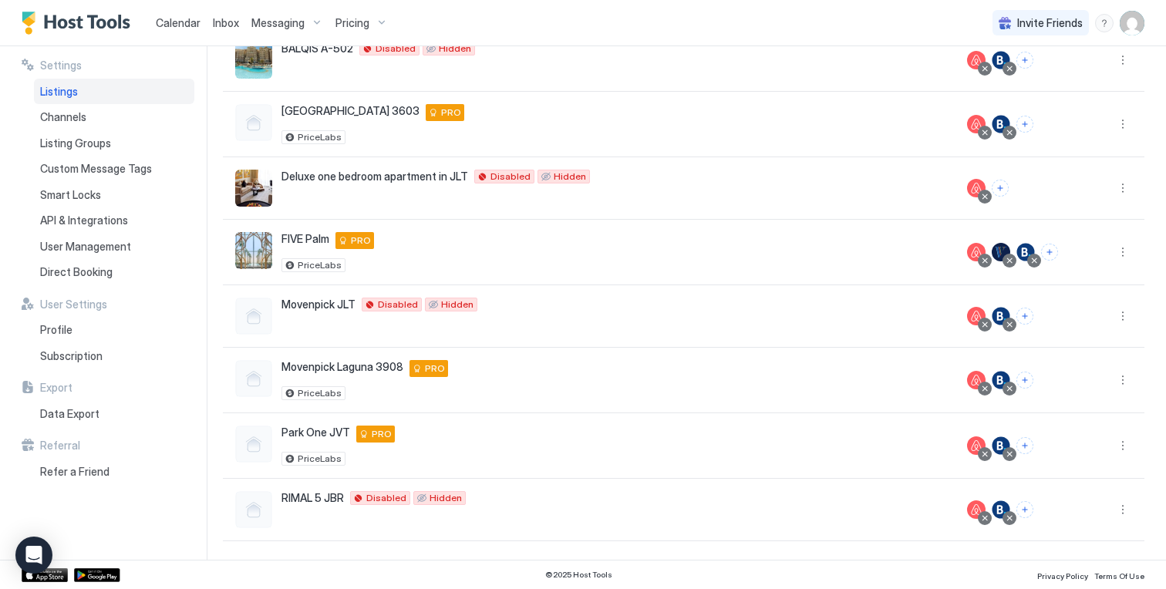
scroll to position [163, 0]
click at [356, 17] on span "Pricing" at bounding box center [352, 23] width 34 height 14
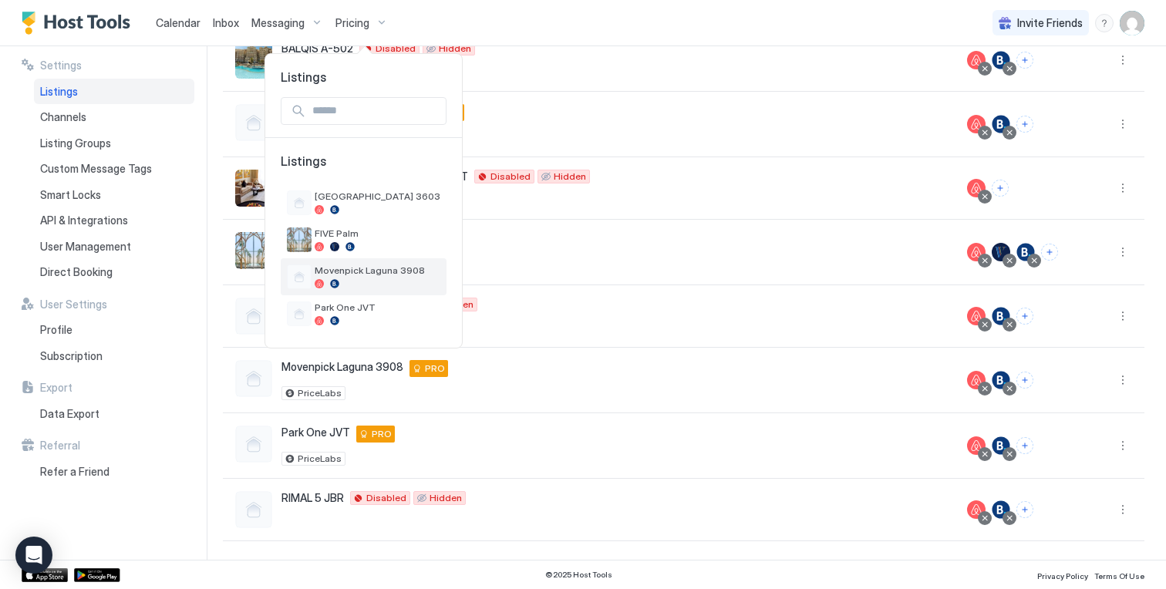
click at [351, 268] on span "Movenpick Laguna 3908" at bounding box center [378, 270] width 126 height 12
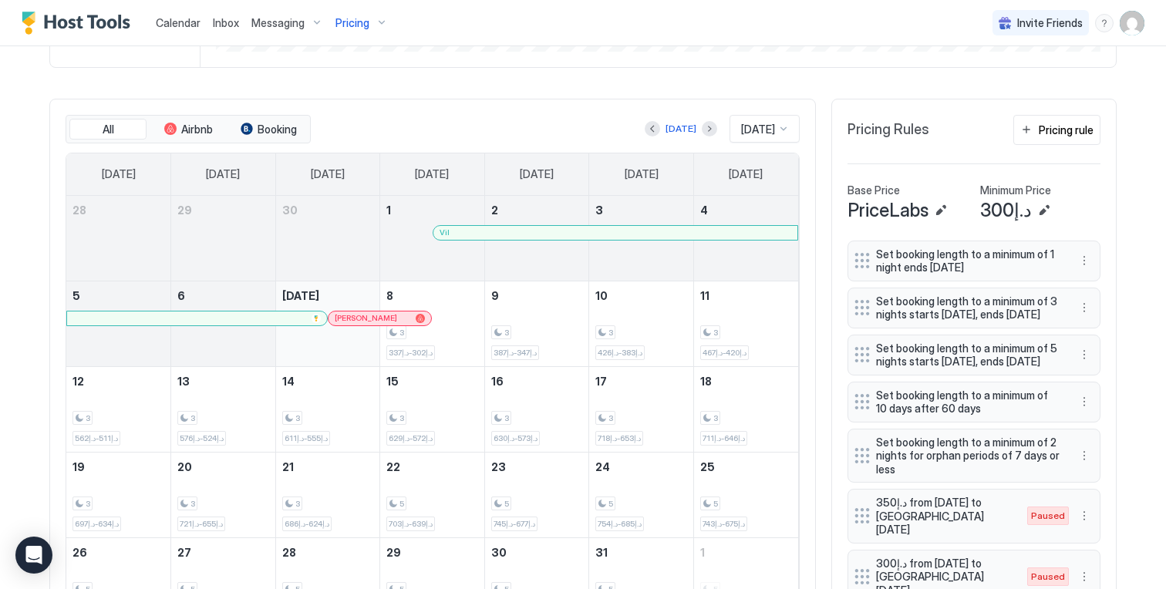
scroll to position [422, 0]
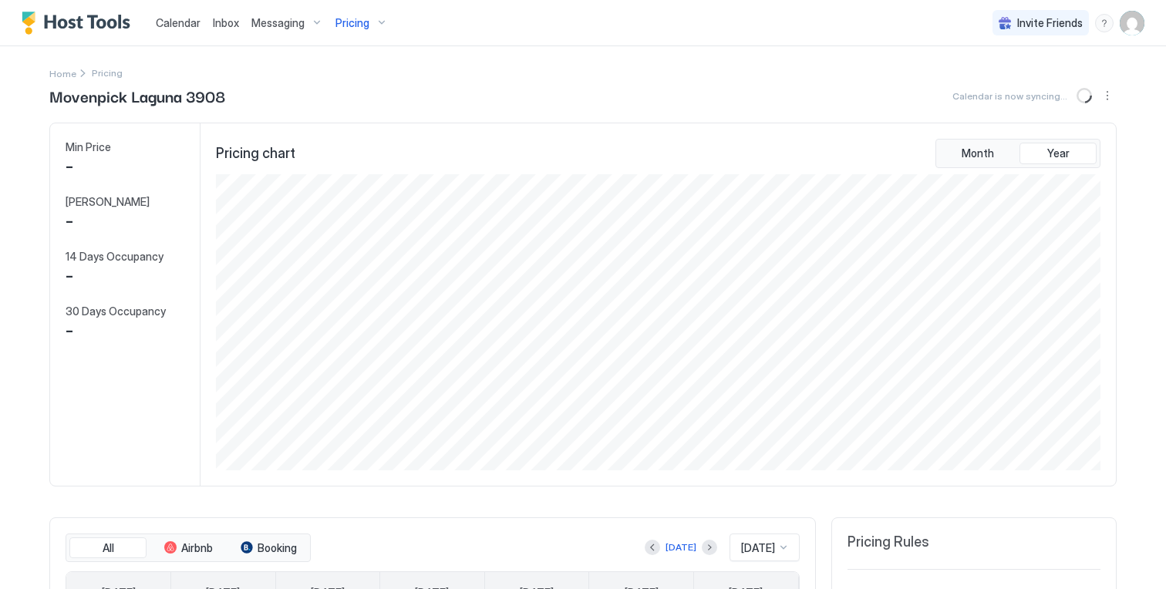
scroll to position [296, 887]
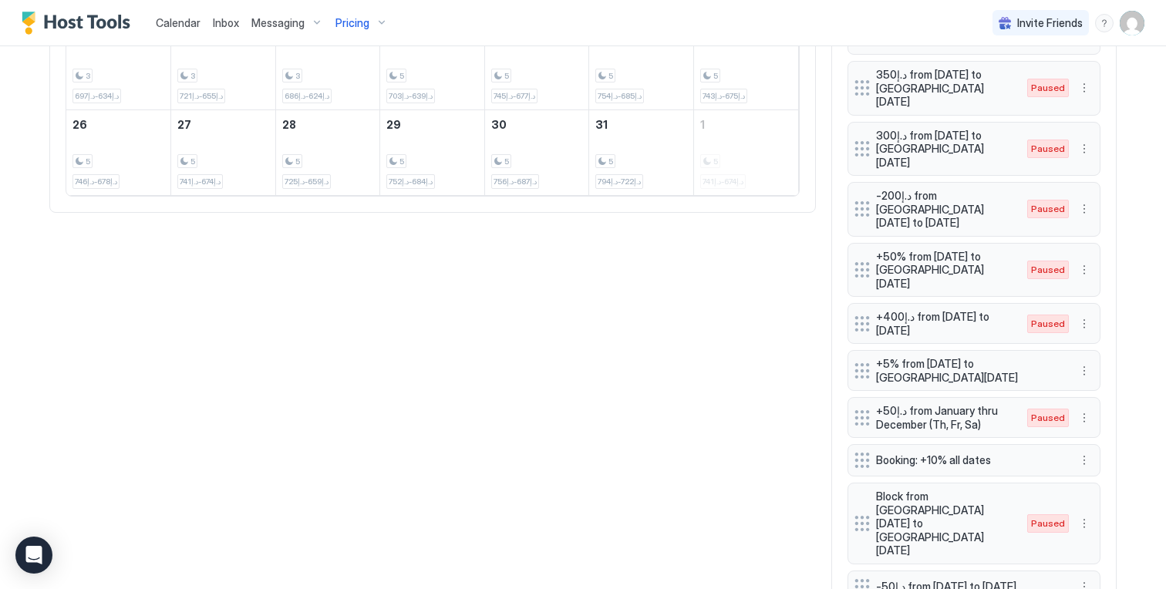
scroll to position [846, 0]
click at [1085, 577] on button "More options" at bounding box center [1084, 586] width 19 height 19
click at [1103, 466] on span "Pause" at bounding box center [1113, 462] width 28 height 12
click at [1091, 581] on button "More options" at bounding box center [1084, 590] width 19 height 19
click at [1092, 459] on div "Enable" at bounding box center [1105, 462] width 47 height 12
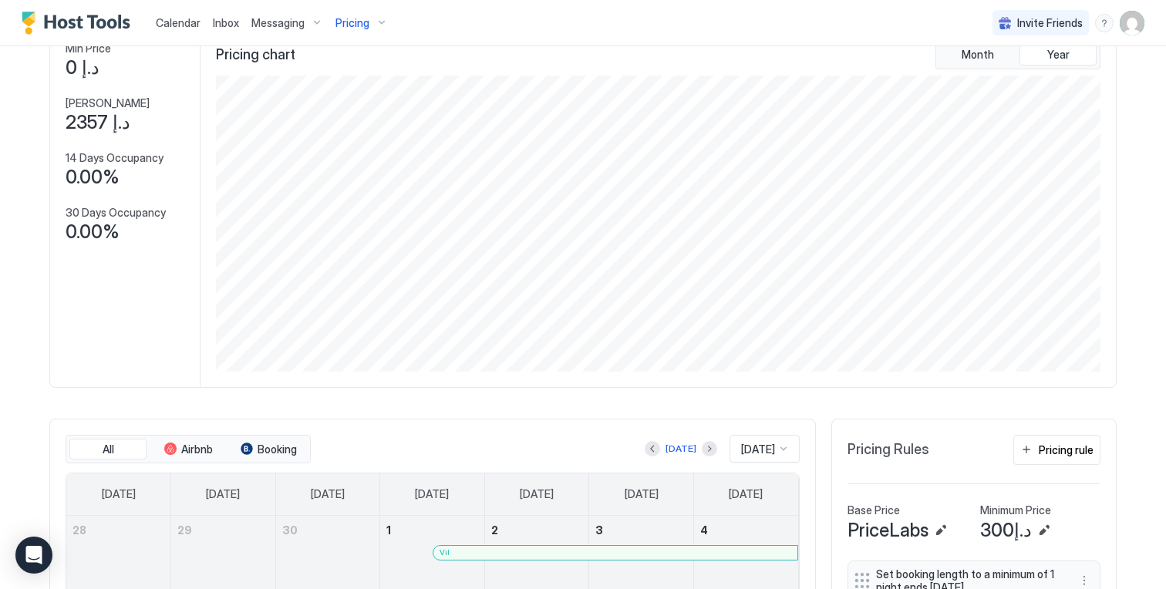
scroll to position [0, 0]
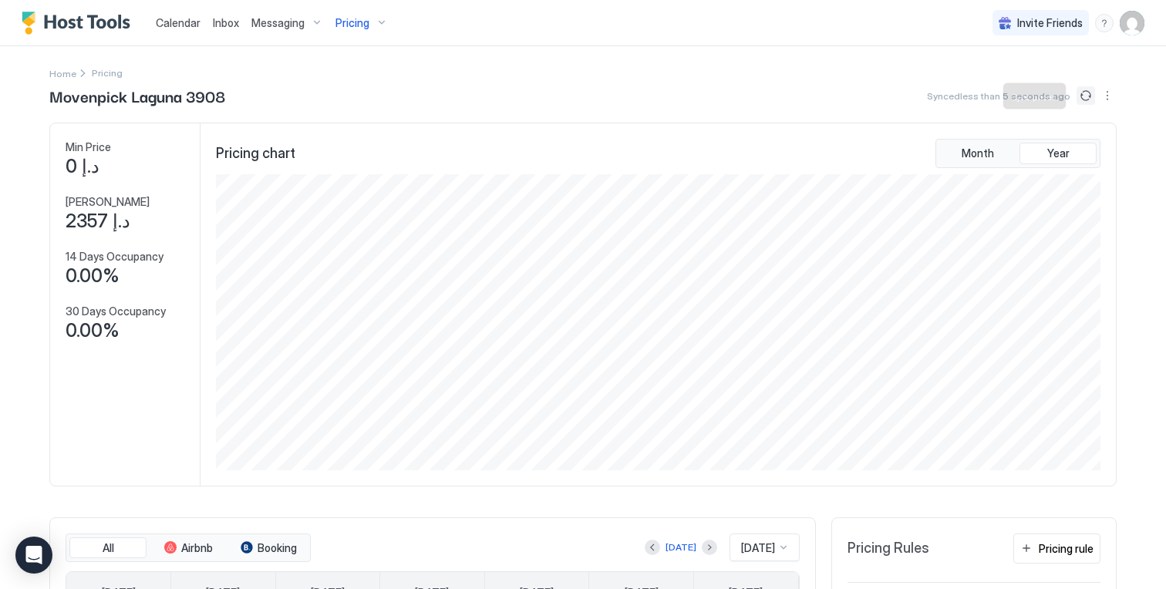
click at [1087, 94] on button "Sync prices" at bounding box center [1085, 95] width 19 height 19
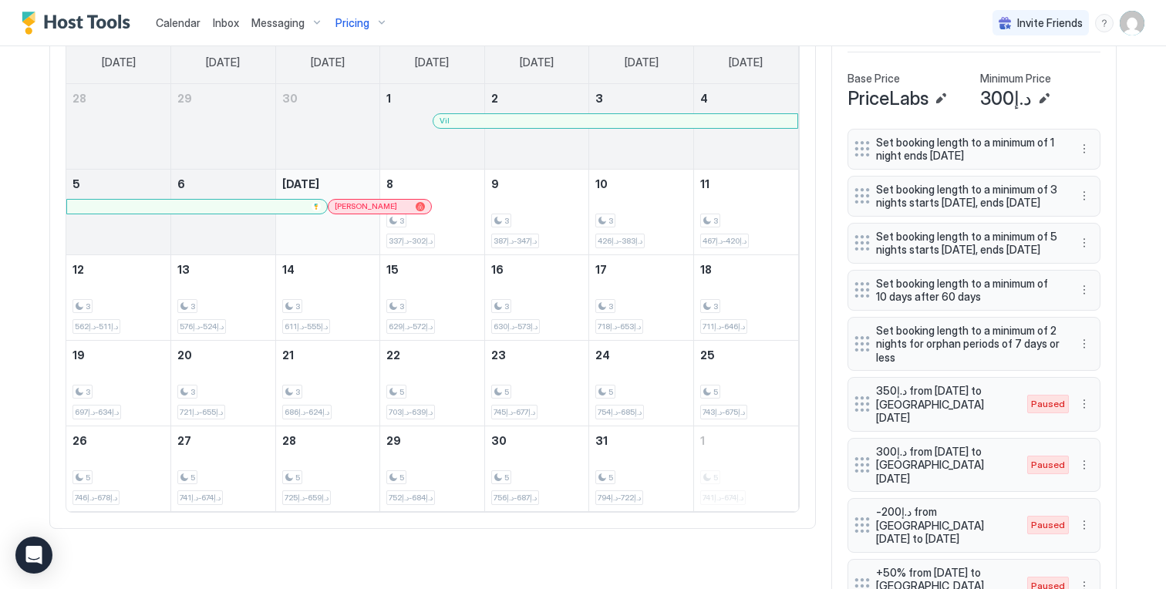
scroll to position [519, 0]
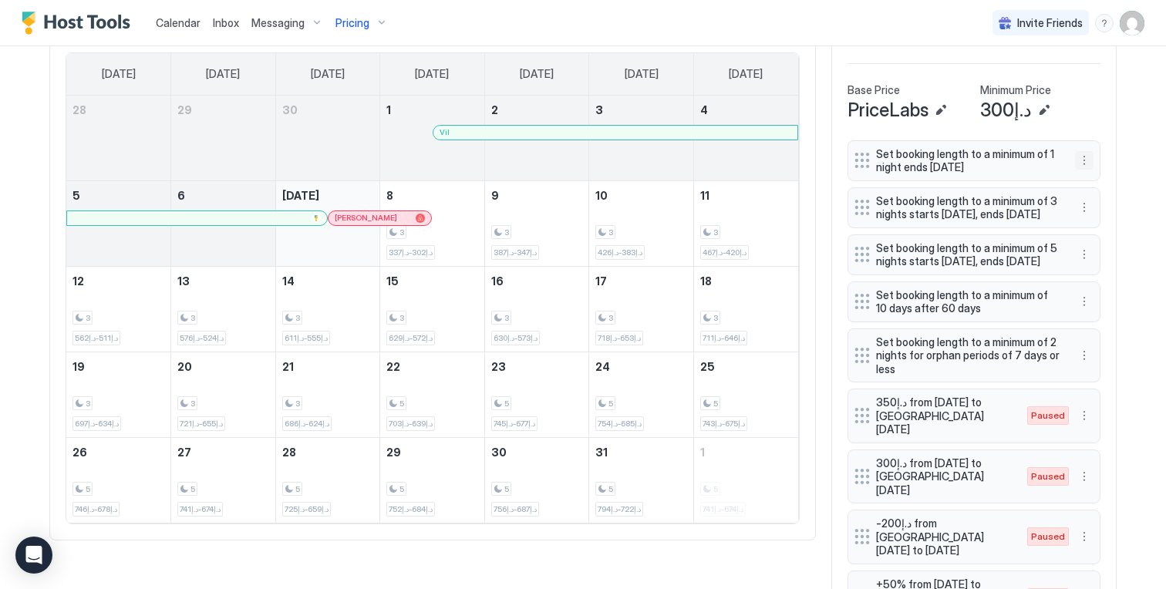
click at [1083, 158] on button "More options" at bounding box center [1084, 160] width 19 height 19
click at [1085, 180] on div "Edit" at bounding box center [1099, 183] width 34 height 12
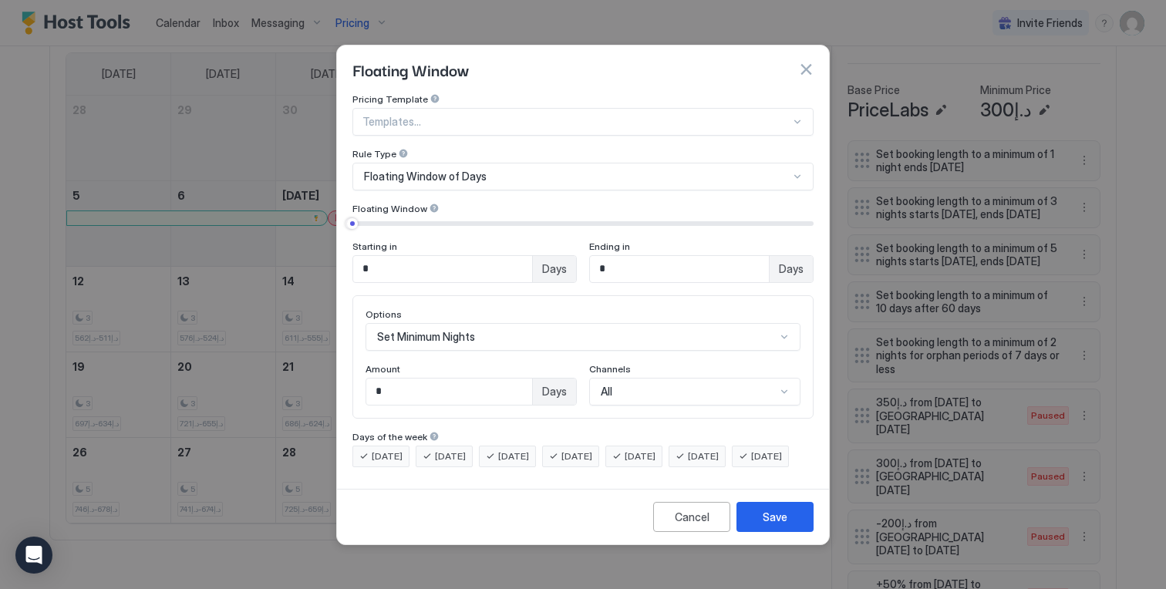
click at [390, 363] on span "Amount" at bounding box center [382, 369] width 35 height 12
drag, startPoint x: 389, startPoint y: 379, endPoint x: 326, endPoint y: 379, distance: 62.4
click at [326, 379] on div "Floating Window Pricing Template Templates... Rule Type Floating Window of Days…" at bounding box center [583, 294] width 1166 height 589
type input "*"
click at [752, 523] on button "Save" at bounding box center [774, 517] width 77 height 30
